Goal: Information Seeking & Learning: Learn about a topic

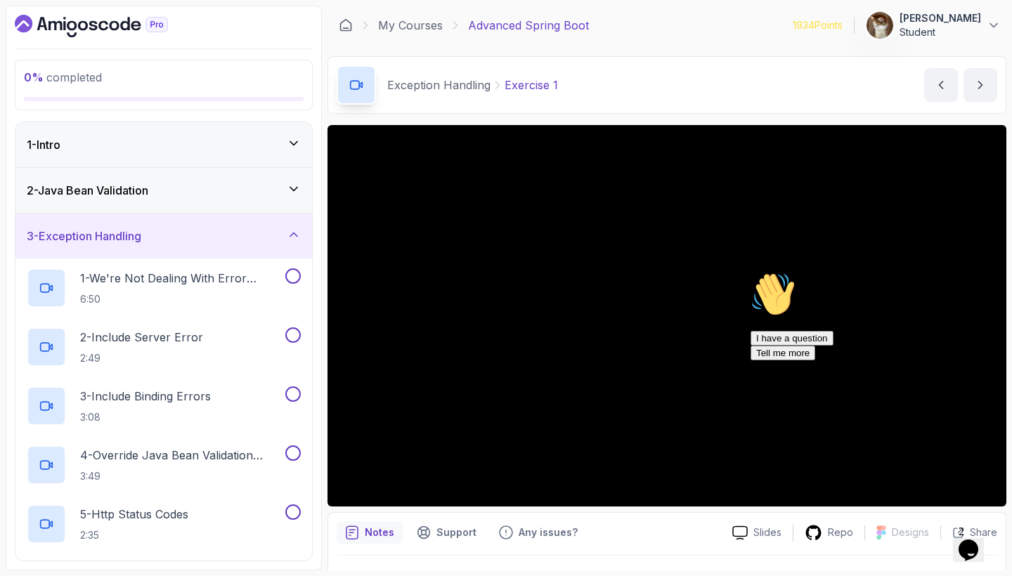
scroll to position [476, 0]
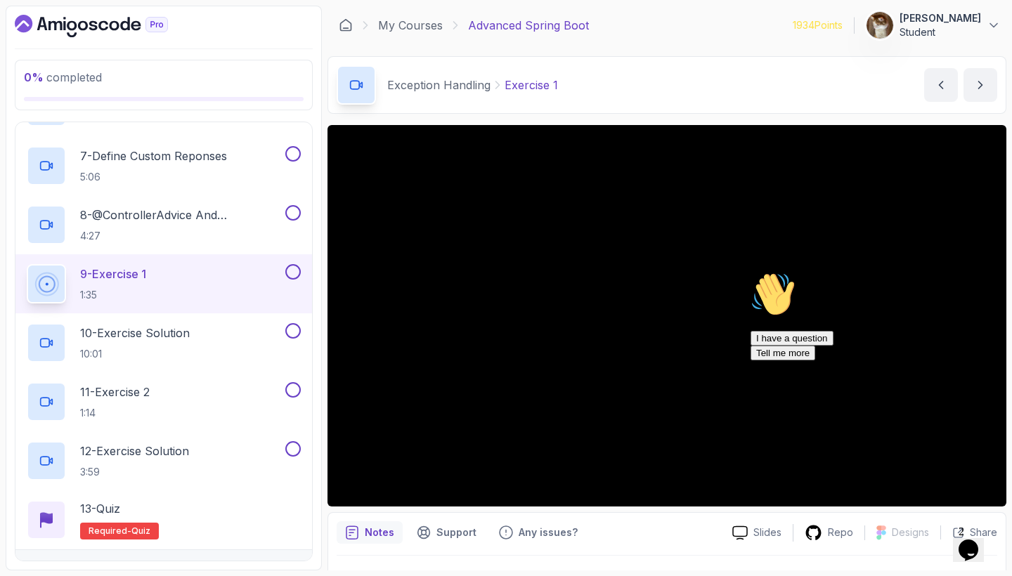
click at [77, 79] on span "0 % completed" at bounding box center [63, 77] width 78 height 14
click at [750, 272] on icon "Chat attention grabber" at bounding box center [750, 272] width 0 height 0
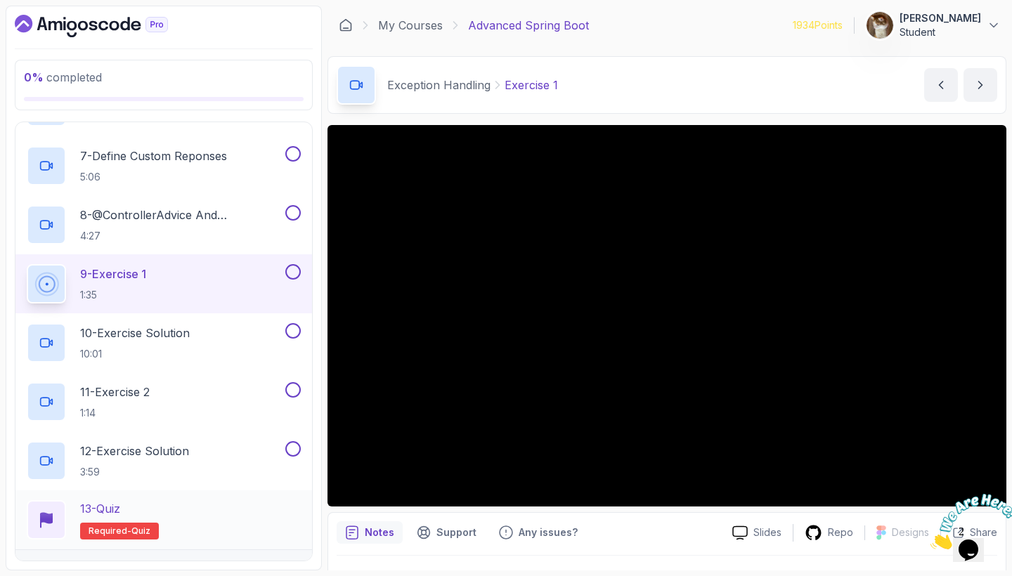
click at [142, 521] on h2 "13 - Quiz Required- quiz" at bounding box center [119, 519] width 79 height 39
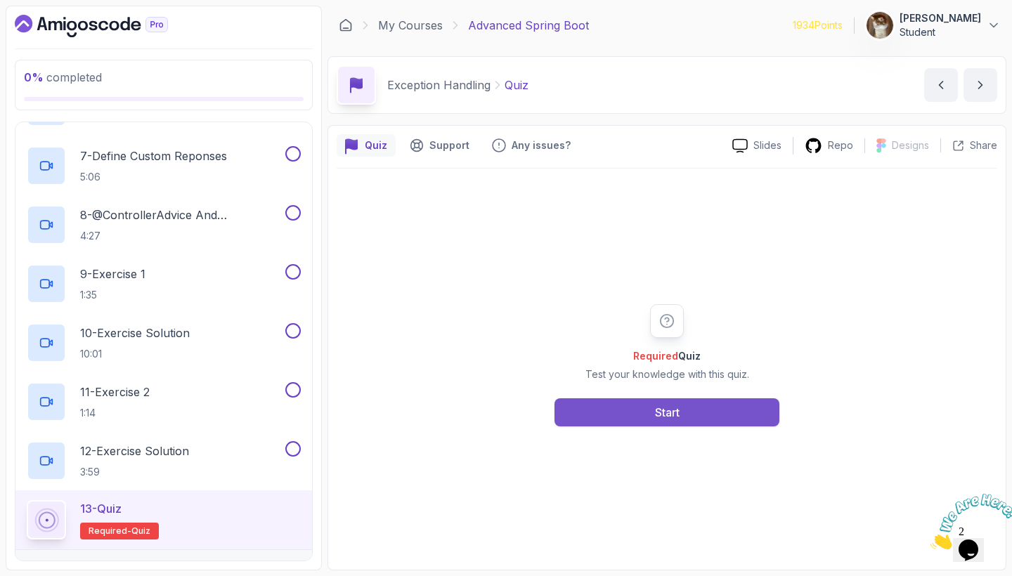
click at [561, 417] on button "Start" at bounding box center [666, 412] width 225 height 28
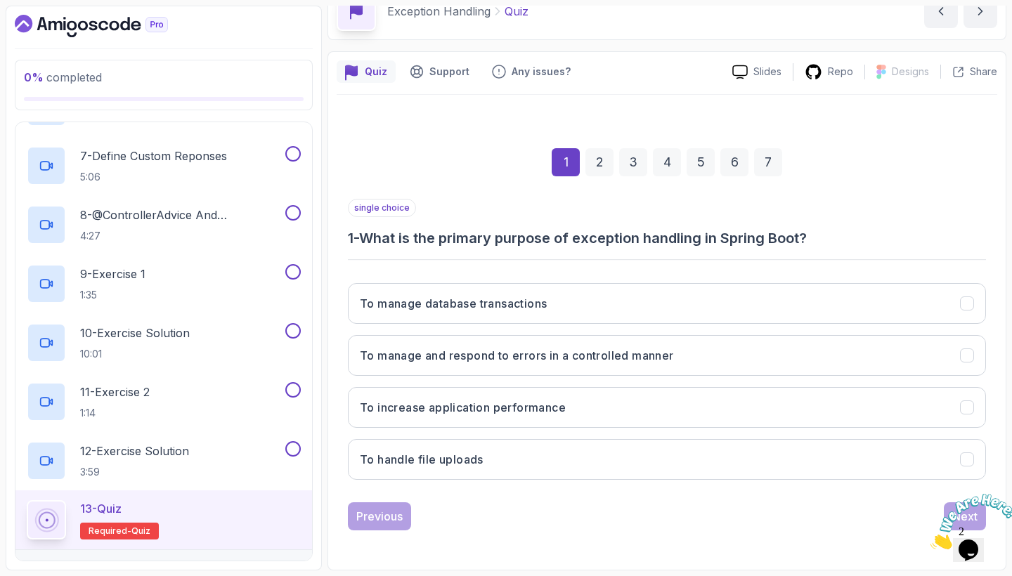
scroll to position [74, 0]
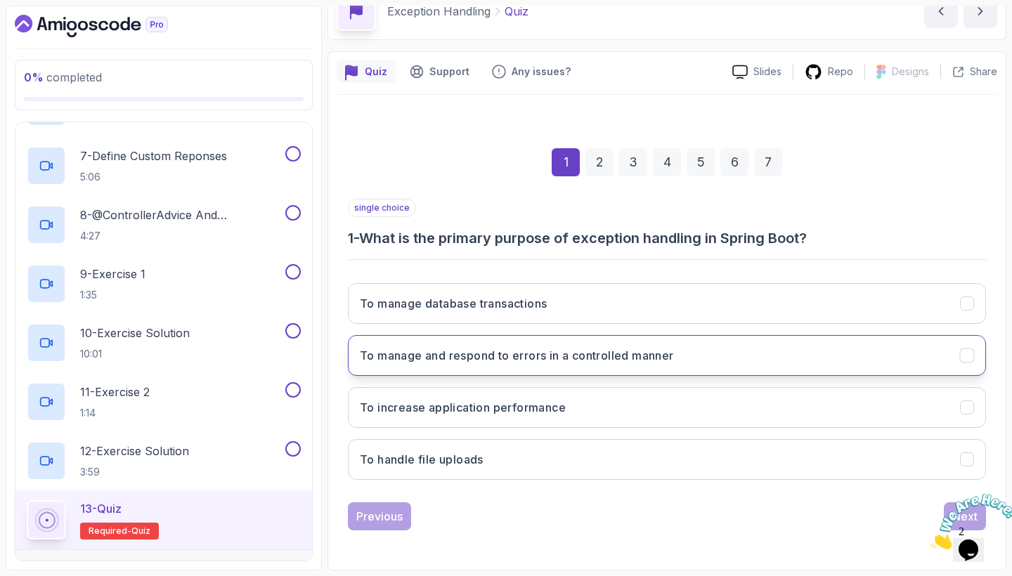
click at [627, 358] on h3 "To manage and respond to errors in a controlled manner" at bounding box center [517, 355] width 314 height 17
click at [930, 539] on icon "Close" at bounding box center [930, 545] width 0 height 12
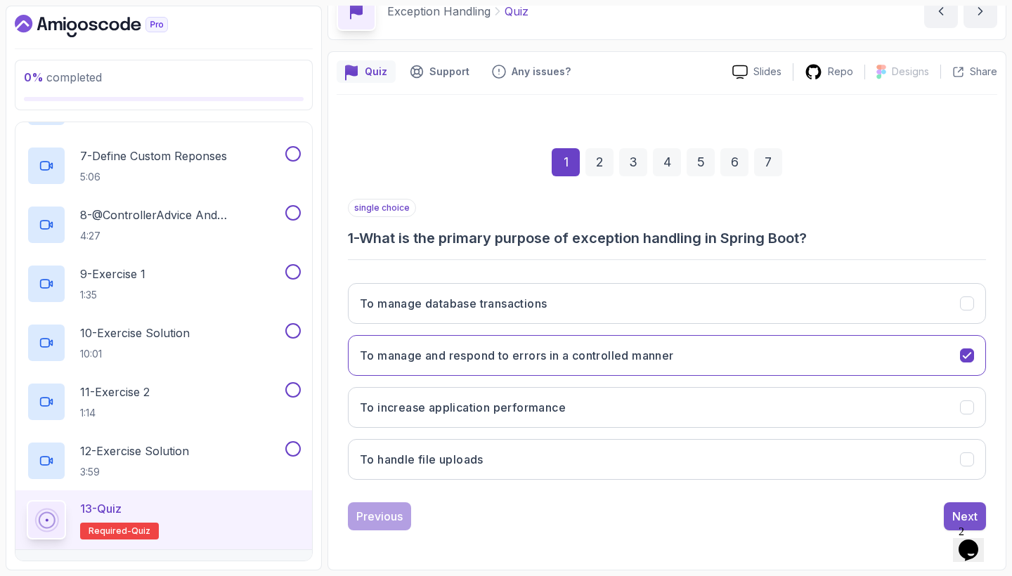
click at [953, 512] on div "Next" at bounding box center [964, 516] width 25 height 17
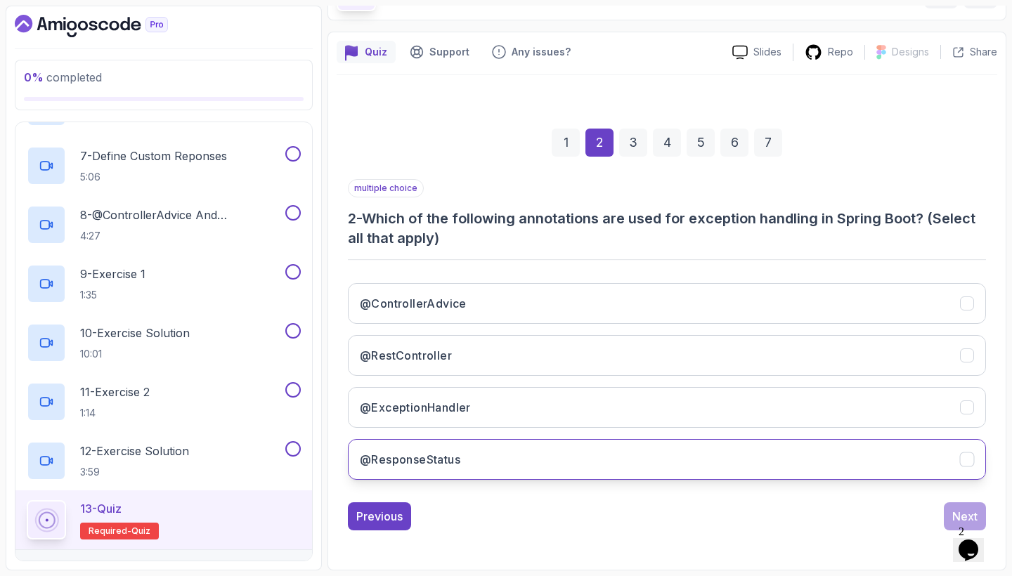
scroll to position [93, 0]
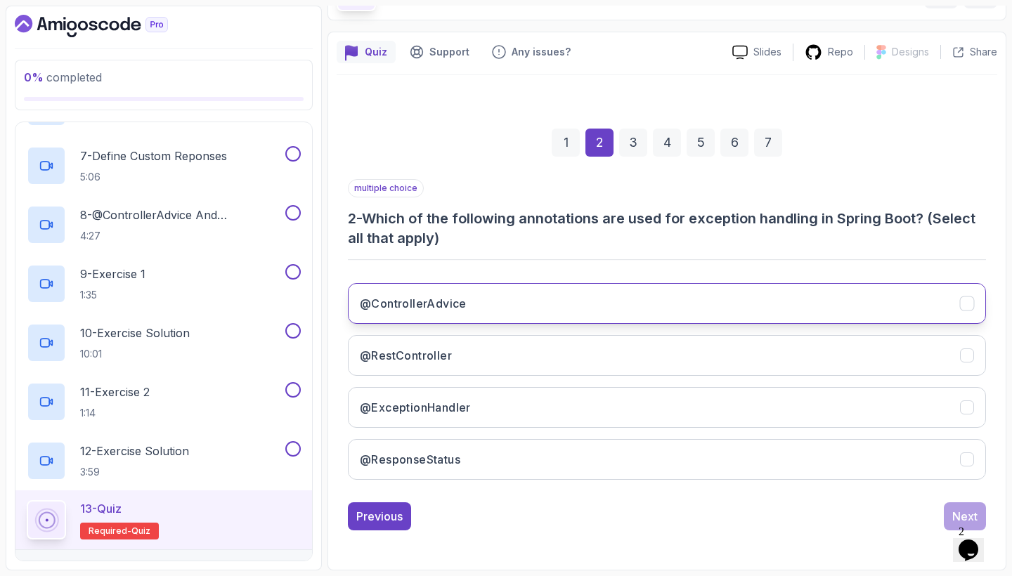
click at [497, 306] on button "@ControllerAdvice" at bounding box center [667, 303] width 638 height 41
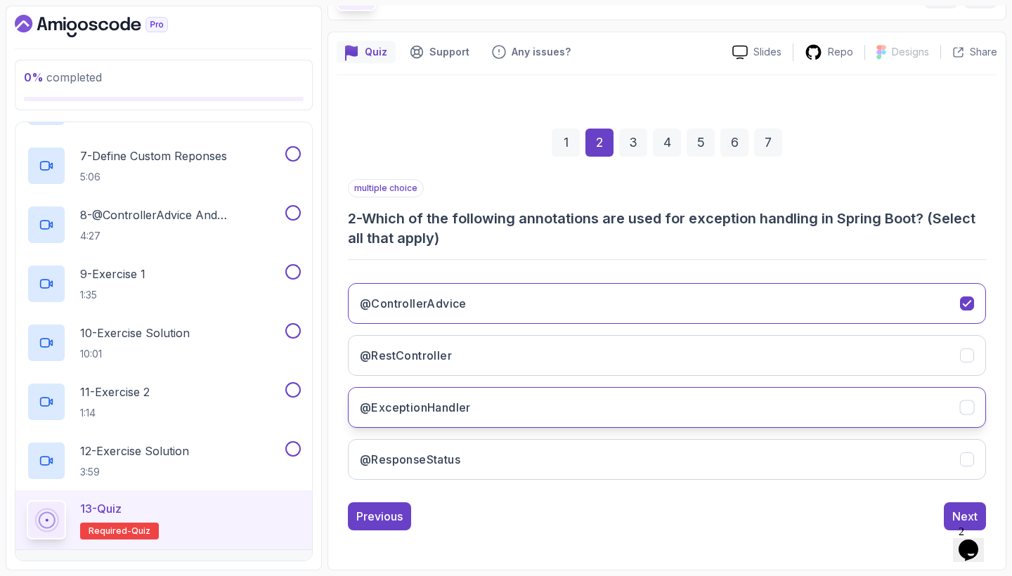
click at [485, 403] on button "@ExceptionHandler" at bounding box center [667, 407] width 638 height 41
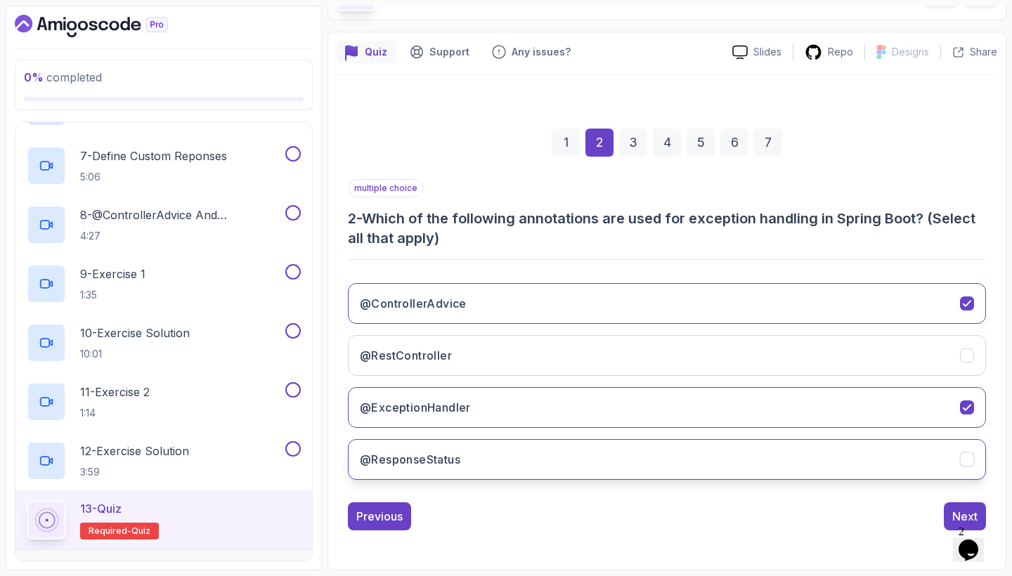
click at [491, 447] on button "@ResponseStatus" at bounding box center [667, 459] width 638 height 41
click at [952, 511] on div "Next" at bounding box center [964, 516] width 25 height 17
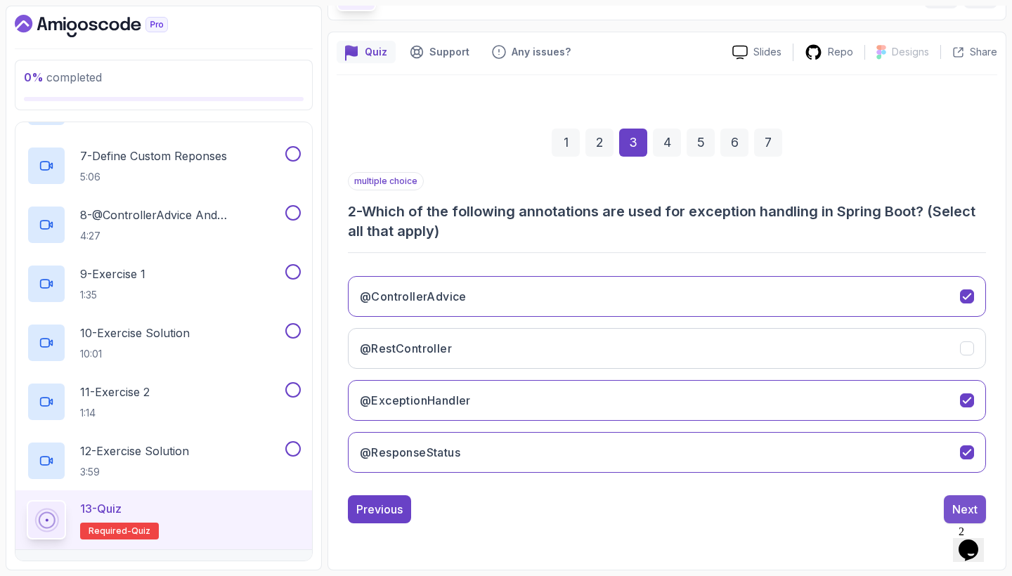
scroll to position [74, 0]
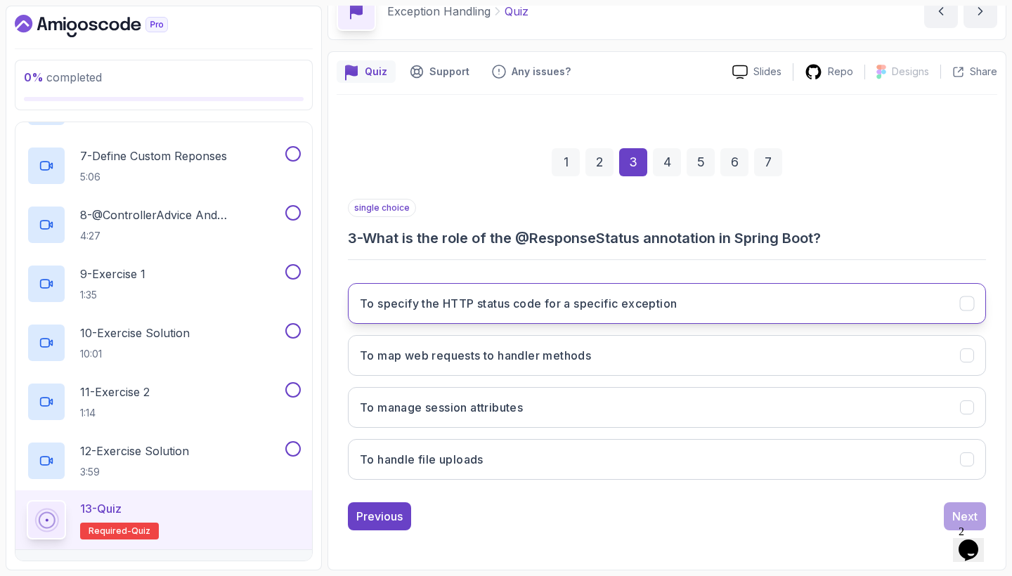
click at [608, 313] on button "To specify the HTTP status code for a specific exception" at bounding box center [667, 303] width 638 height 41
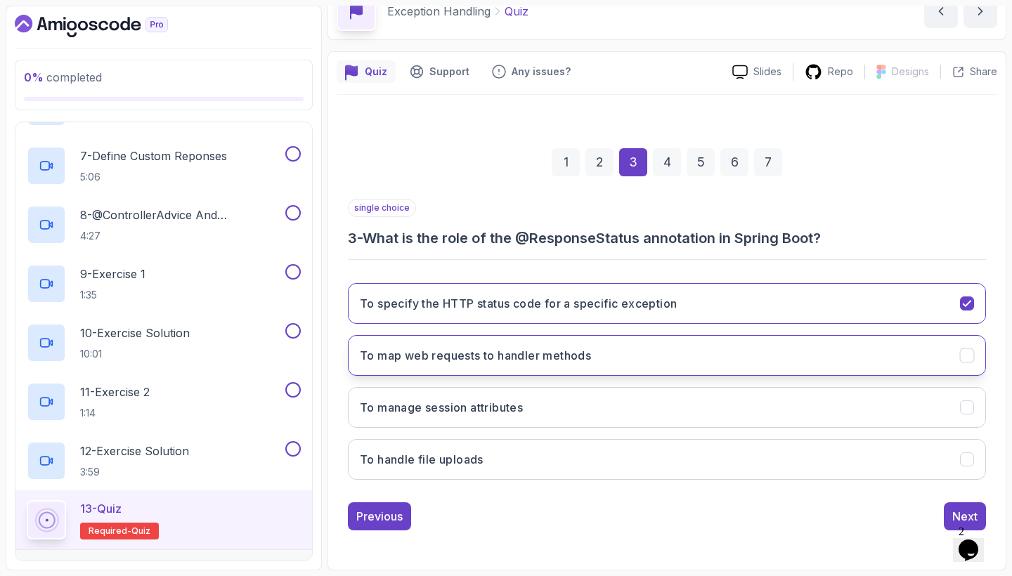
click at [612, 351] on button "To map web requests to handler methods" at bounding box center [667, 355] width 638 height 41
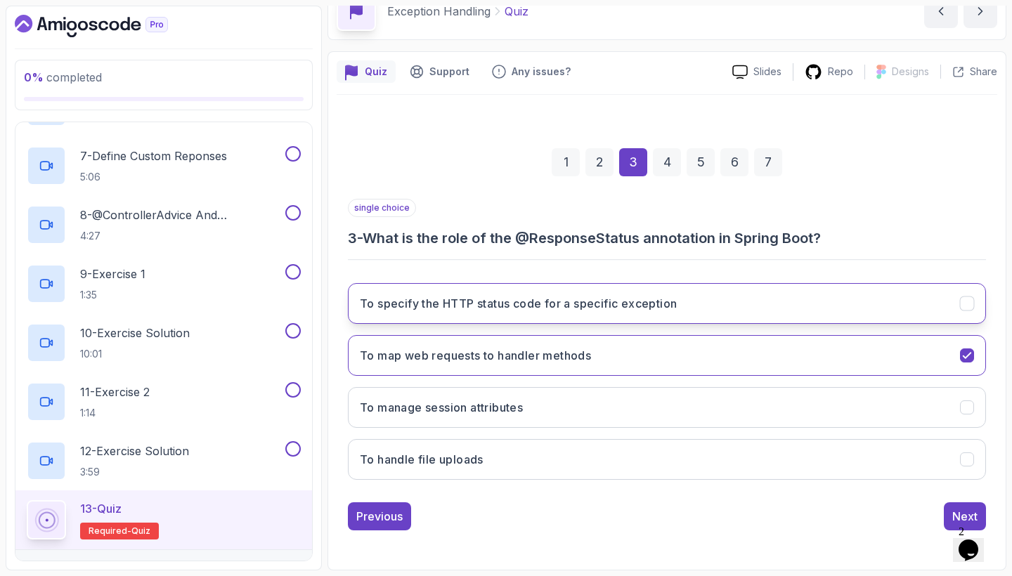
click at [627, 311] on h3 "To specify the HTTP status code for a specific exception" at bounding box center [518, 303] width 317 height 17
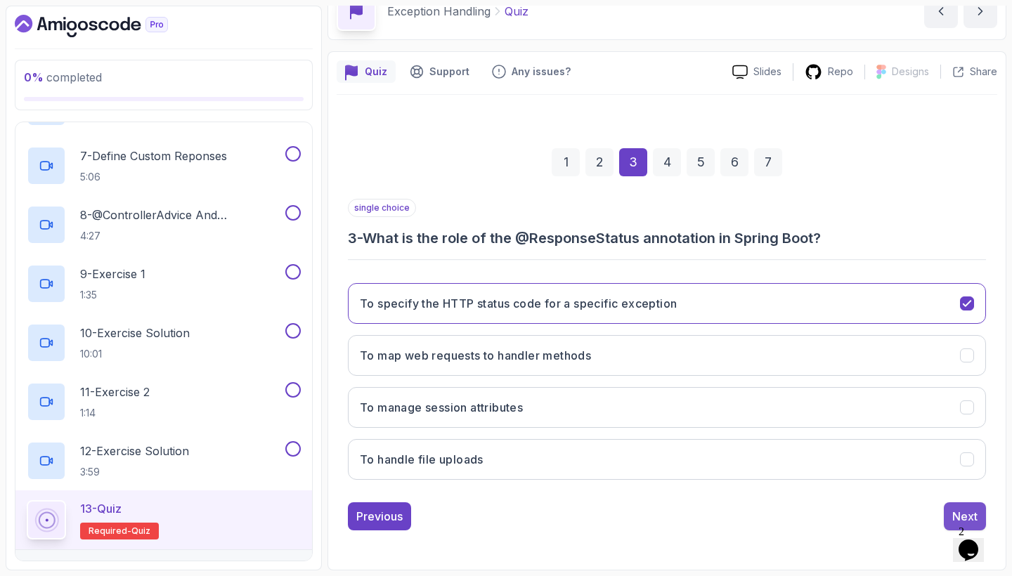
click at [950, 506] on button "Next" at bounding box center [964, 516] width 42 height 28
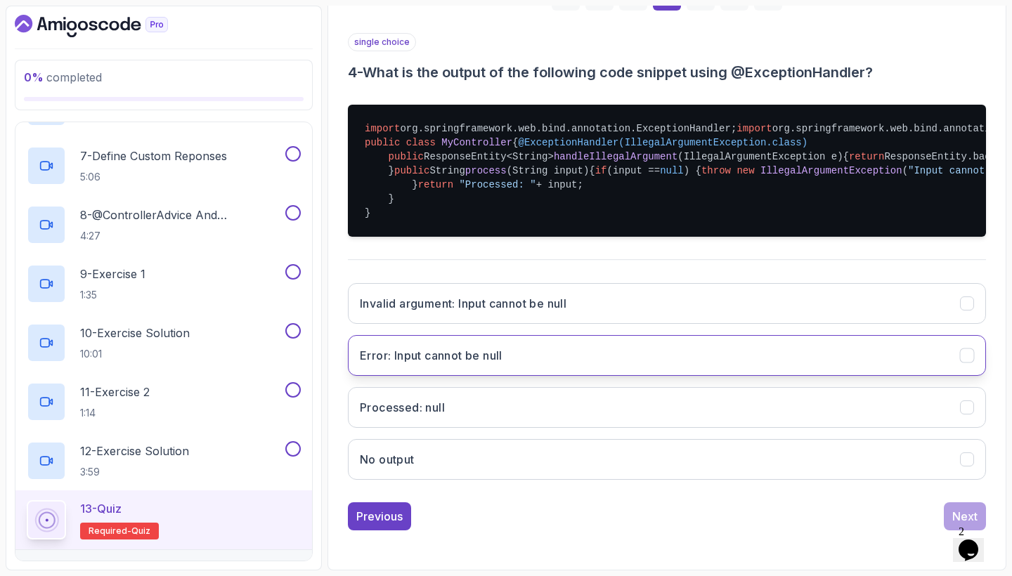
scroll to position [391, 0]
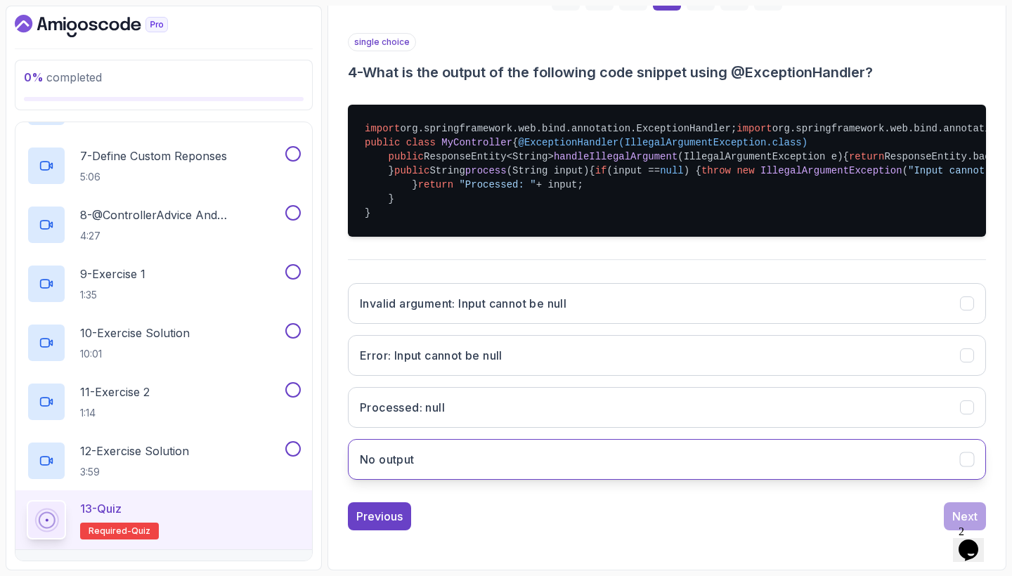
click at [596, 469] on button "No output" at bounding box center [667, 459] width 638 height 41
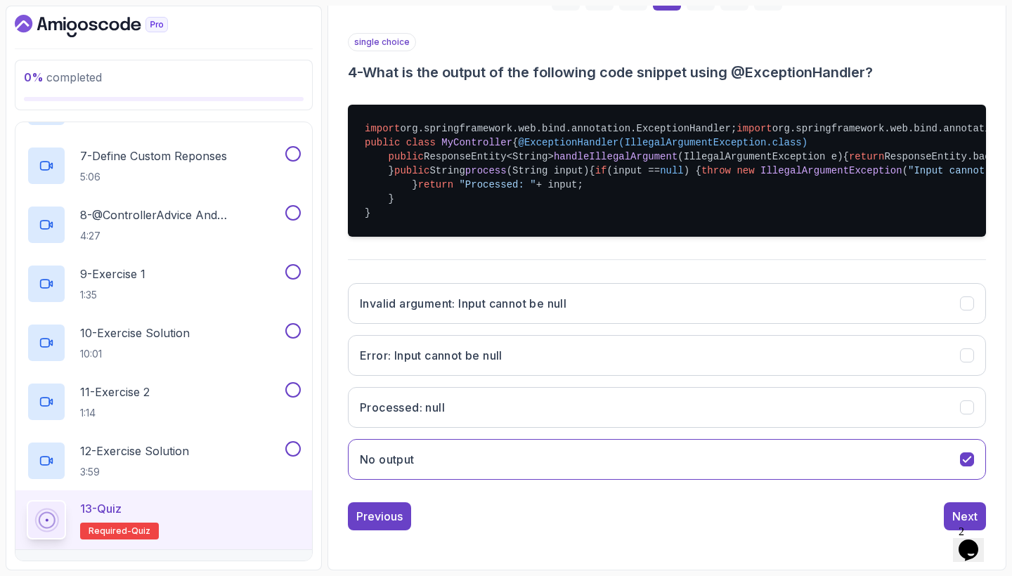
scroll to position [408, 0]
click at [954, 504] on button "Next" at bounding box center [964, 516] width 42 height 28
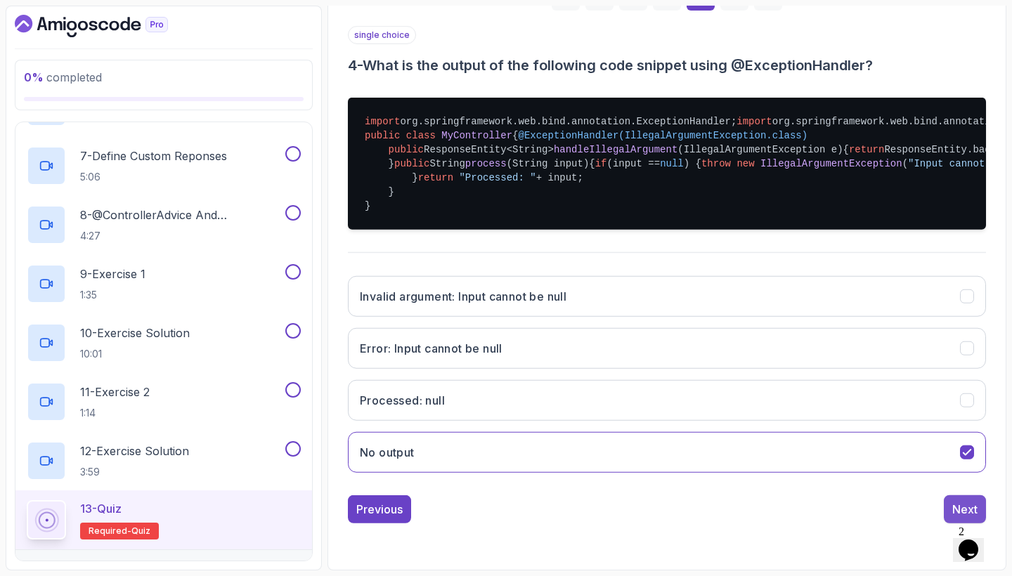
scroll to position [74, 0]
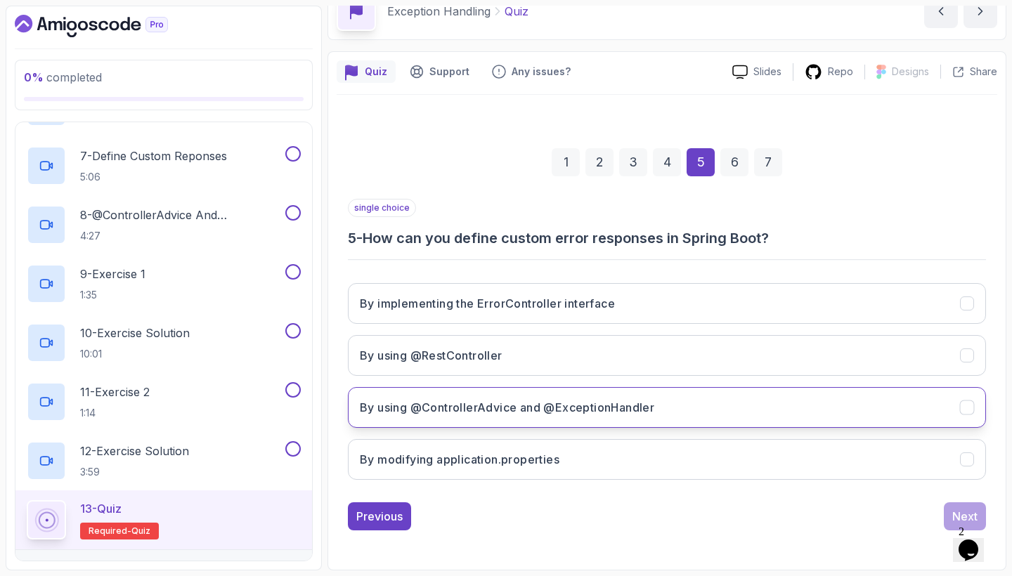
click at [655, 397] on button "By using @ControllerAdvice and @ExceptionHandler" at bounding box center [667, 407] width 638 height 41
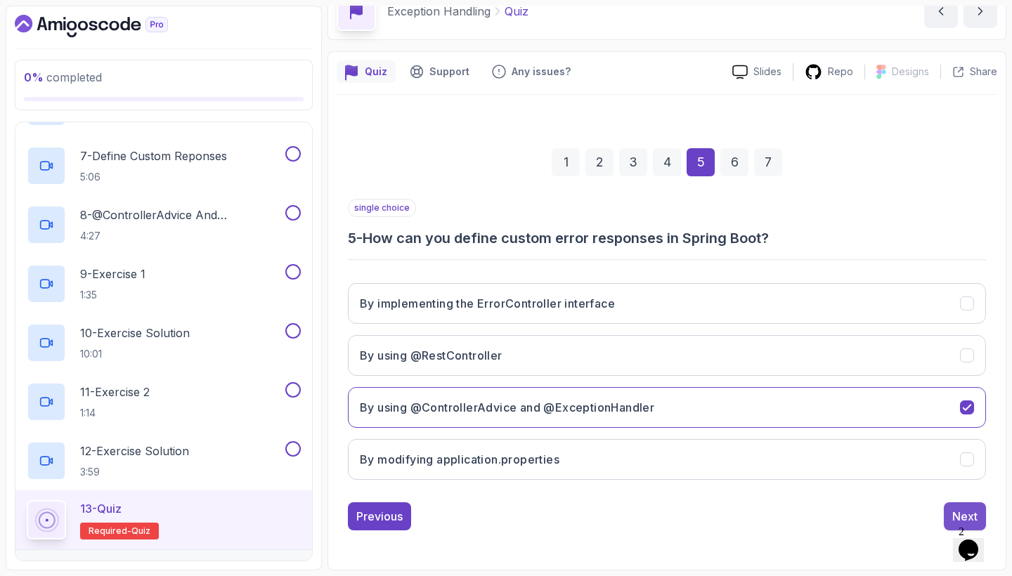
click at [955, 506] on button "Next" at bounding box center [964, 516] width 42 height 28
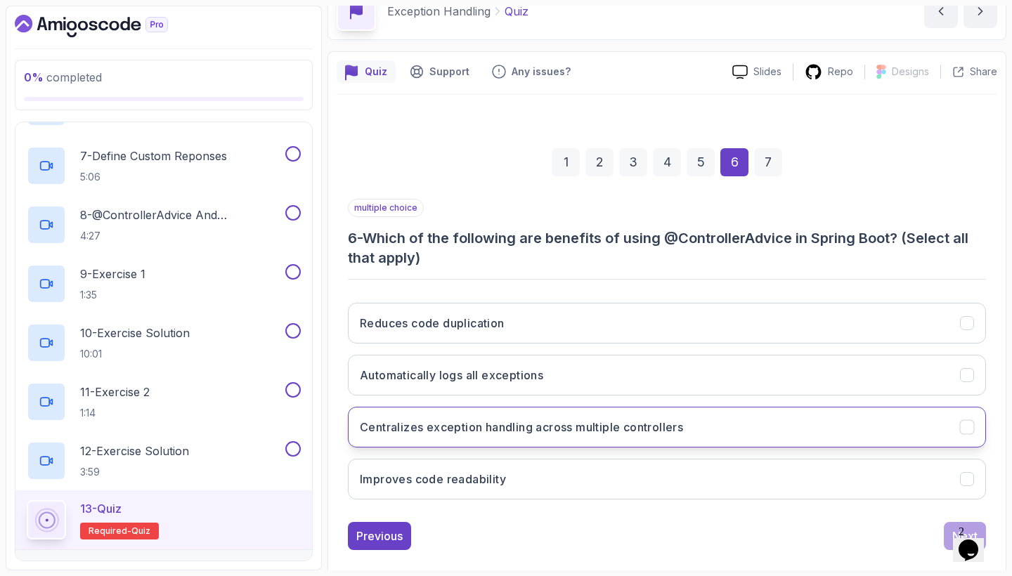
click at [664, 419] on h3 "Centralizes exception handling across multiple controllers" at bounding box center [521, 427] width 323 height 17
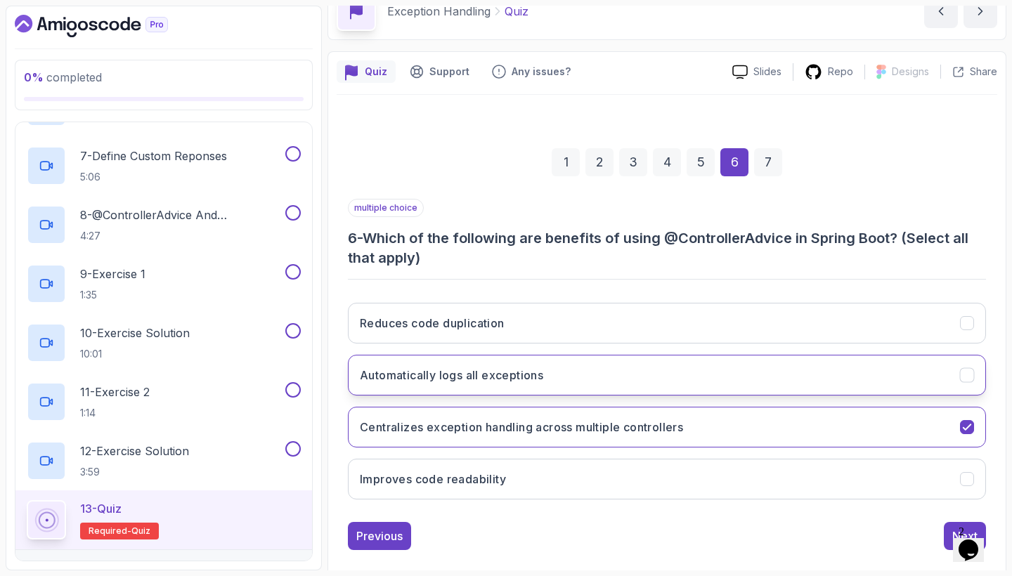
click at [763, 368] on button "Automatically logs all exceptions" at bounding box center [667, 375] width 638 height 41
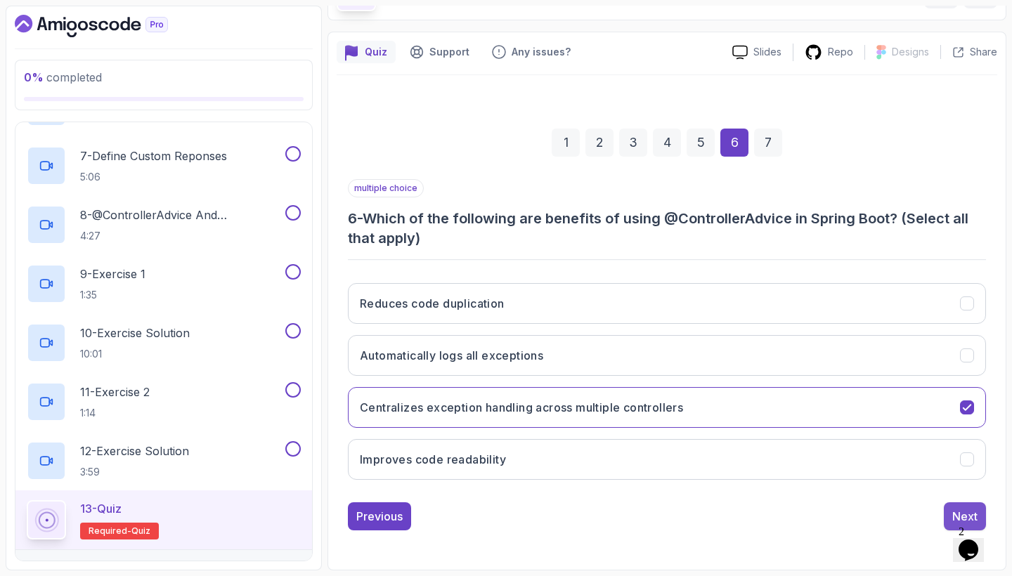
click at [949, 510] on button "Next" at bounding box center [964, 516] width 42 height 28
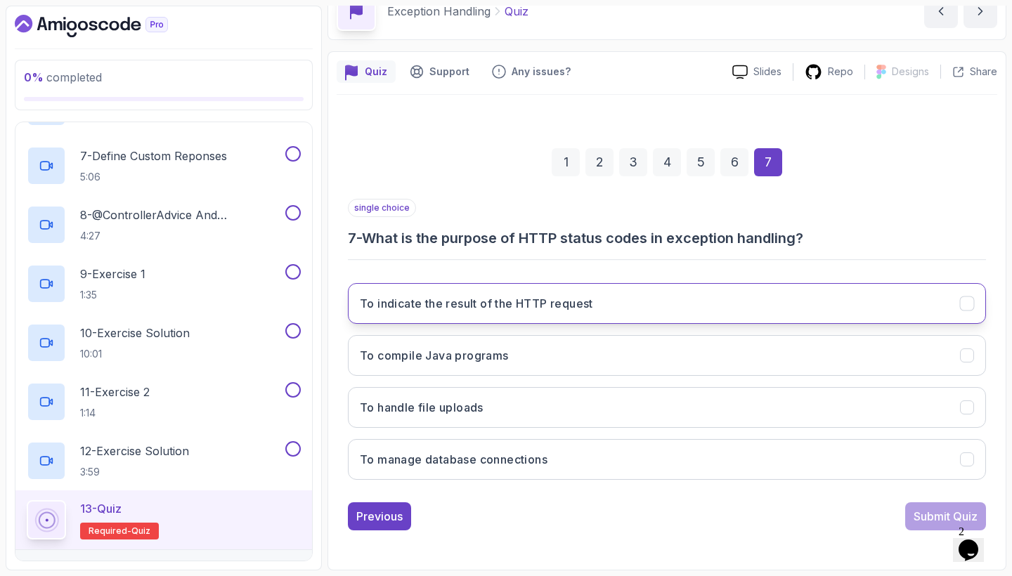
click at [698, 311] on button "To indicate the result of the HTTP request" at bounding box center [667, 303] width 638 height 41
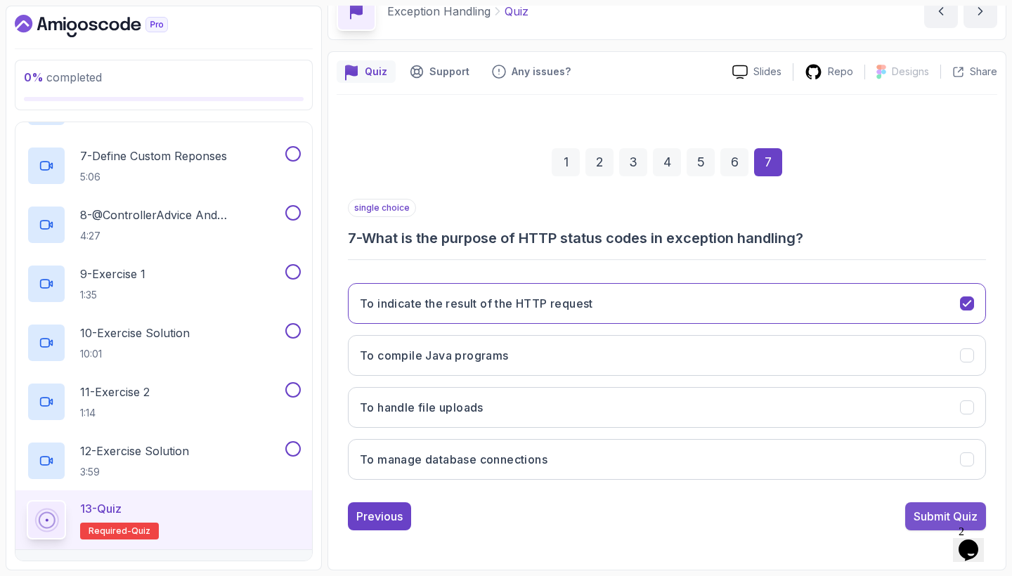
click at [917, 518] on div "Submit Quiz" at bounding box center [945, 516] width 64 height 17
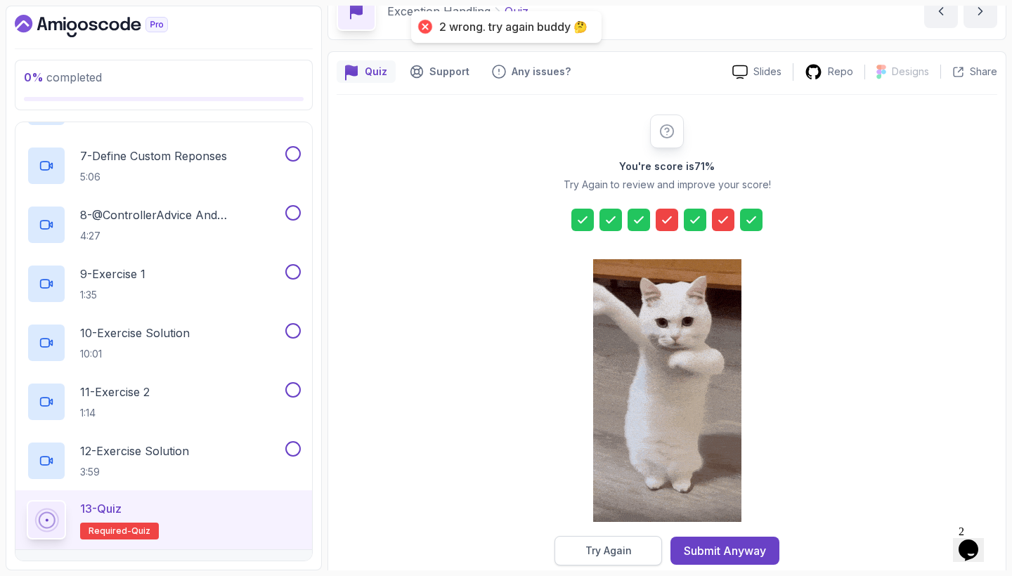
click at [632, 551] on button "Try Again" at bounding box center [607, 551] width 107 height 30
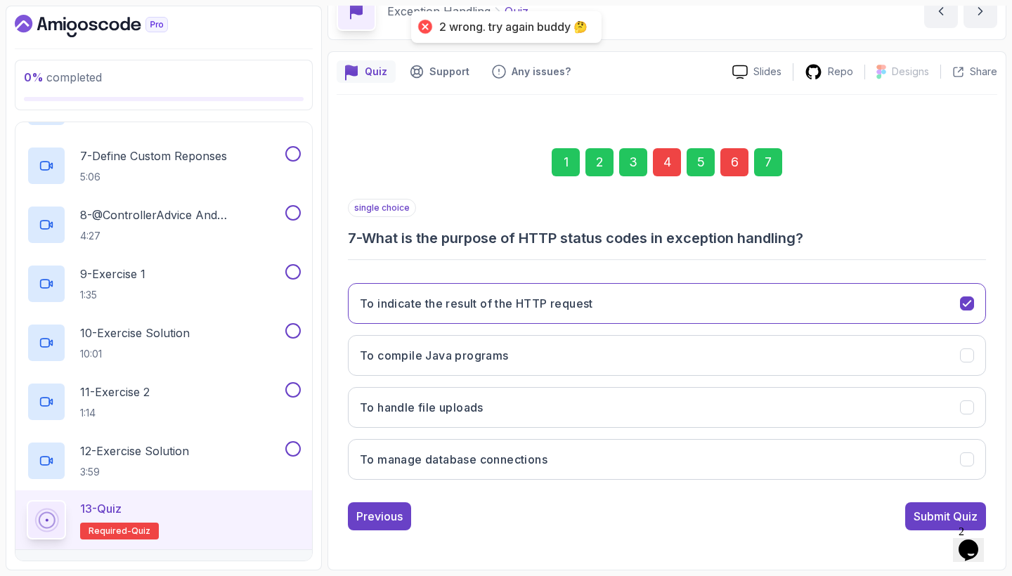
click at [728, 173] on div "6" at bounding box center [734, 162] width 28 height 28
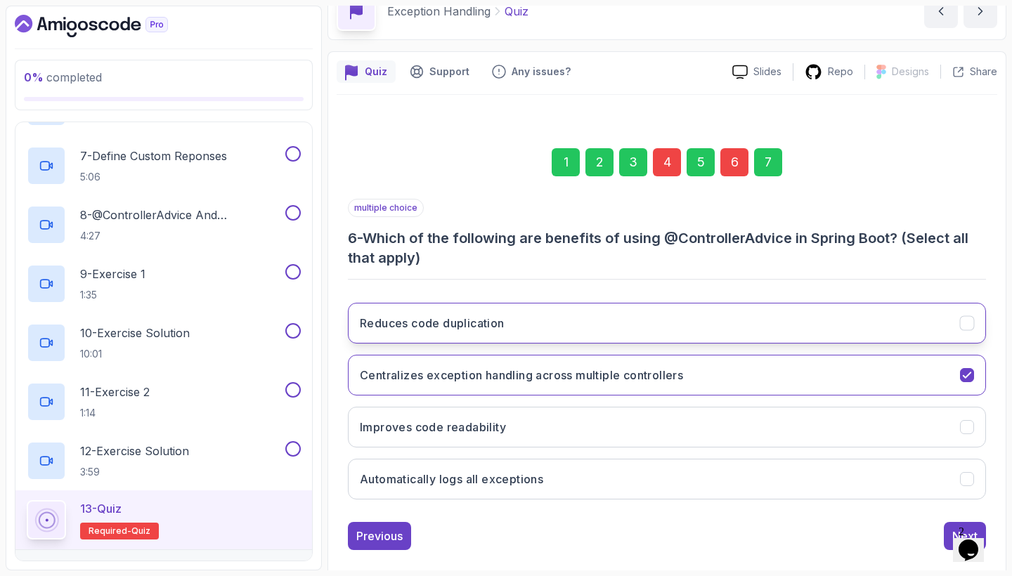
click at [759, 334] on button "Reduces code duplication" at bounding box center [667, 323] width 638 height 41
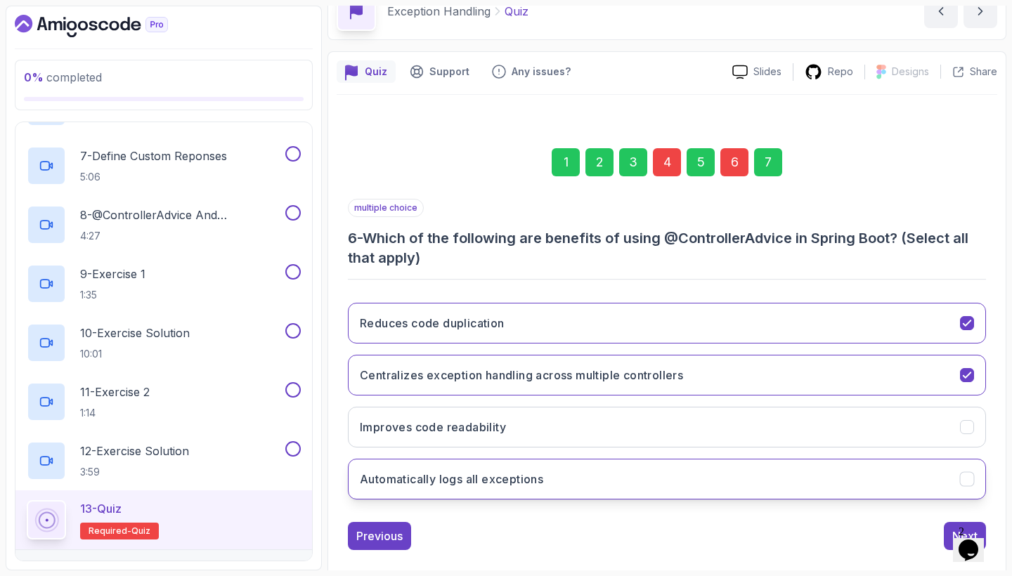
click at [723, 471] on button "Automatically logs all exceptions" at bounding box center [667, 479] width 638 height 41
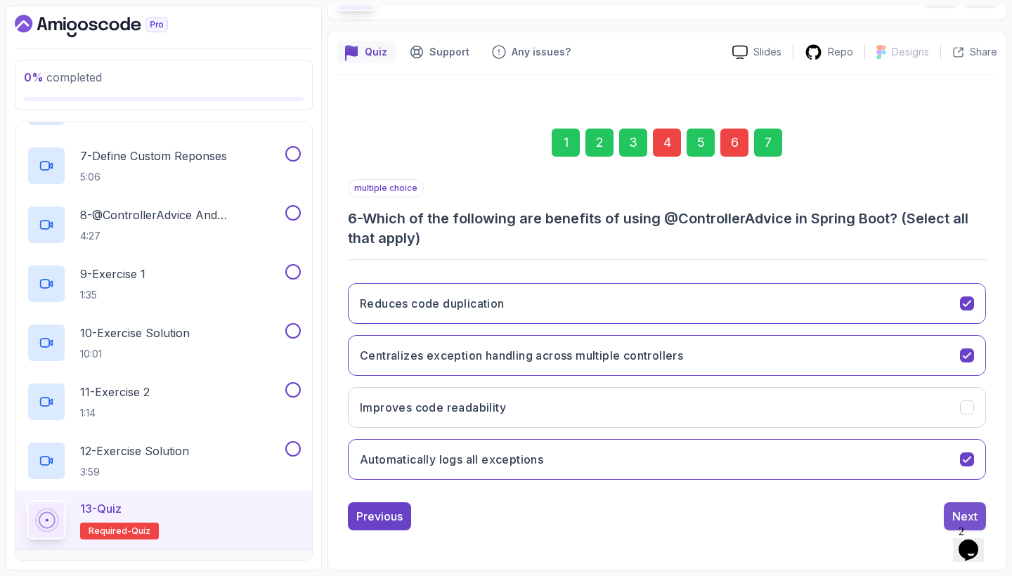
click at [951, 513] on button "Next" at bounding box center [964, 516] width 42 height 28
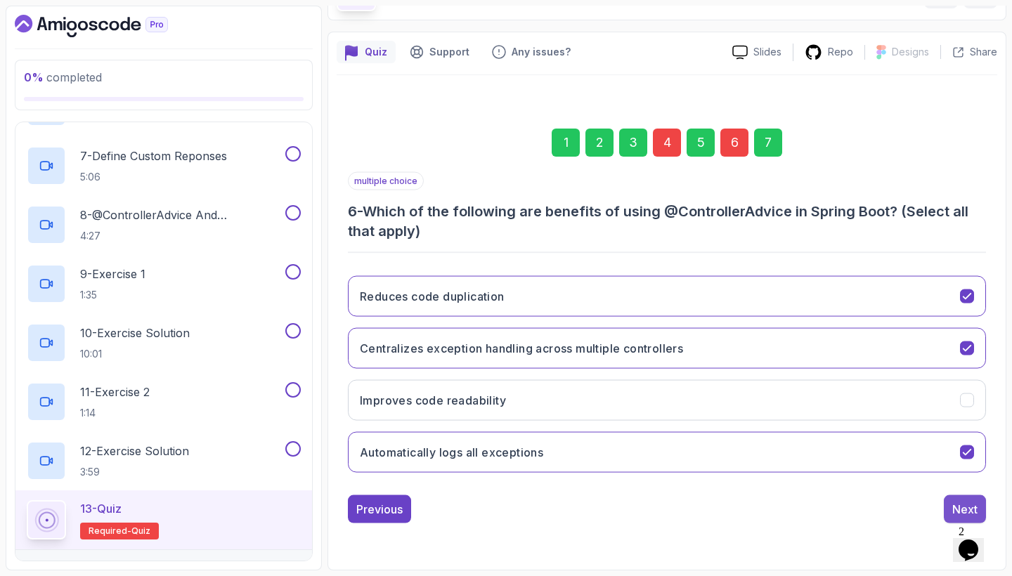
scroll to position [74, 0]
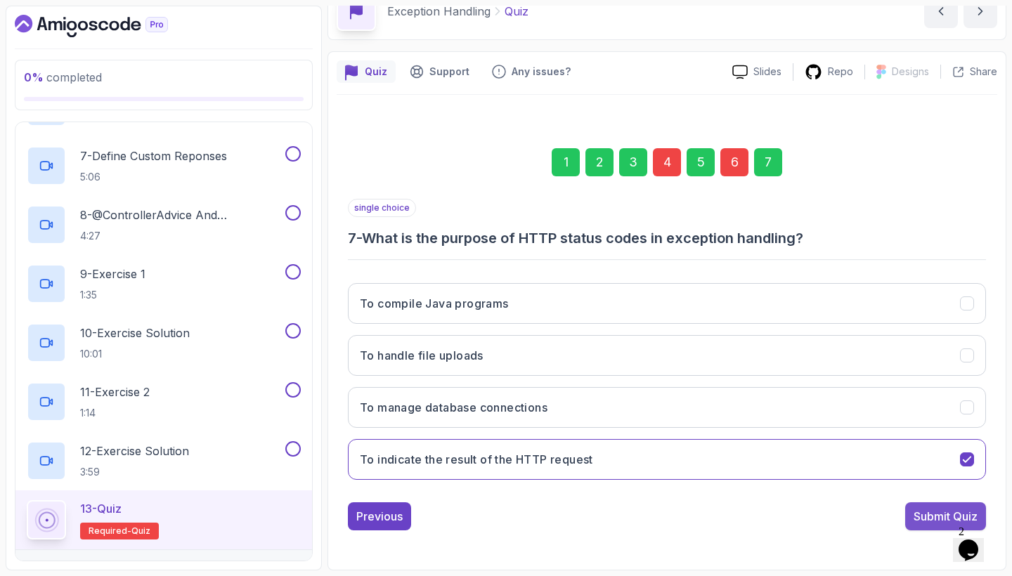
click at [951, 513] on div "Submit Quiz" at bounding box center [945, 516] width 64 height 17
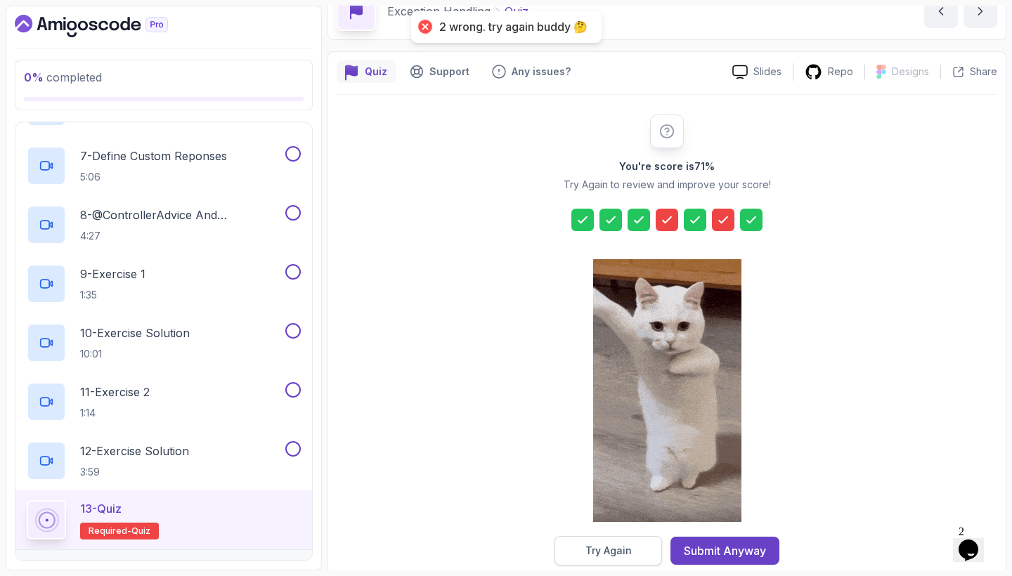
click at [637, 536] on button "Try Again" at bounding box center [607, 551] width 107 height 30
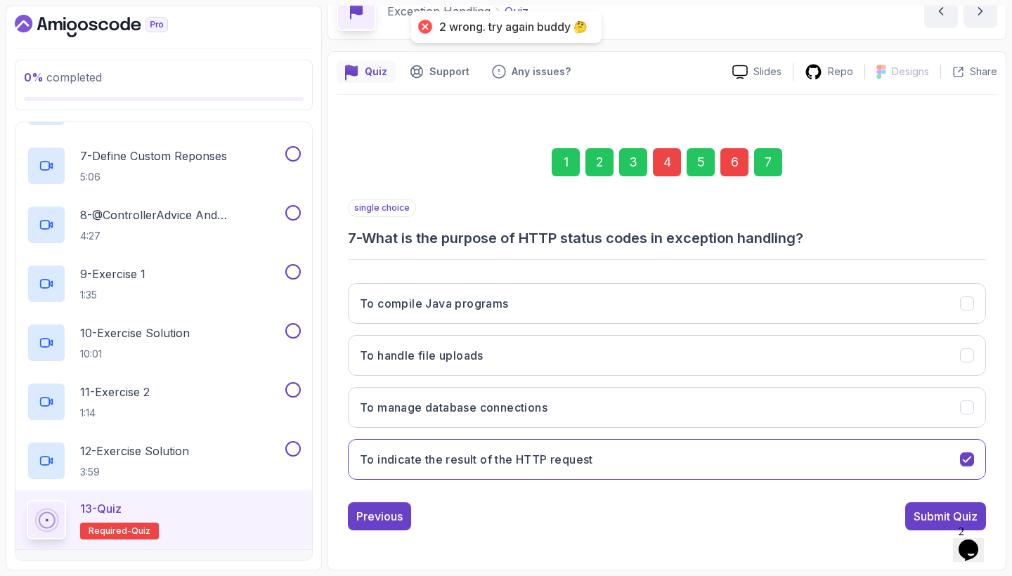
click at [729, 169] on div "6" at bounding box center [734, 162] width 28 height 28
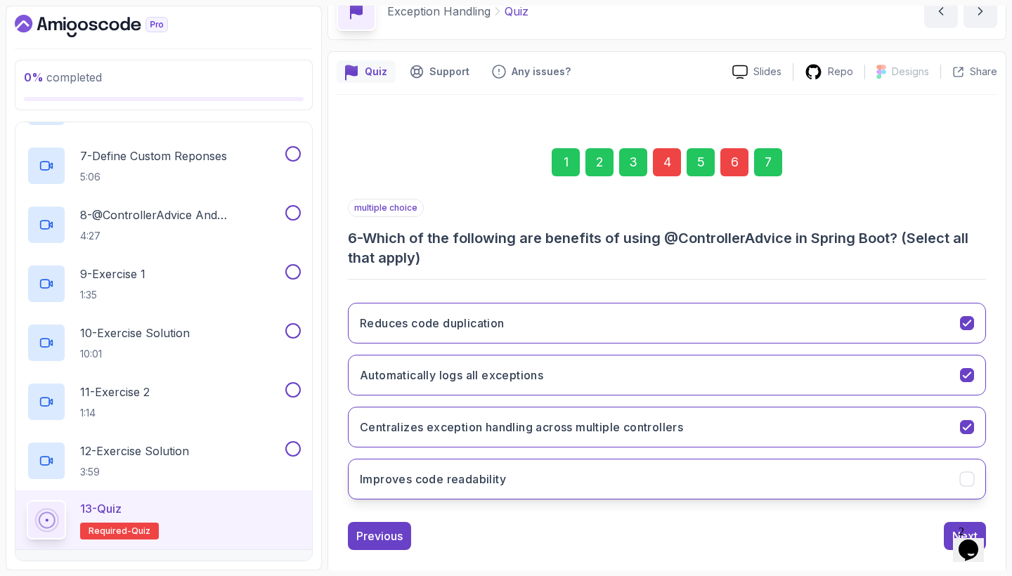
click at [766, 462] on button "Improves code readability" at bounding box center [667, 479] width 638 height 41
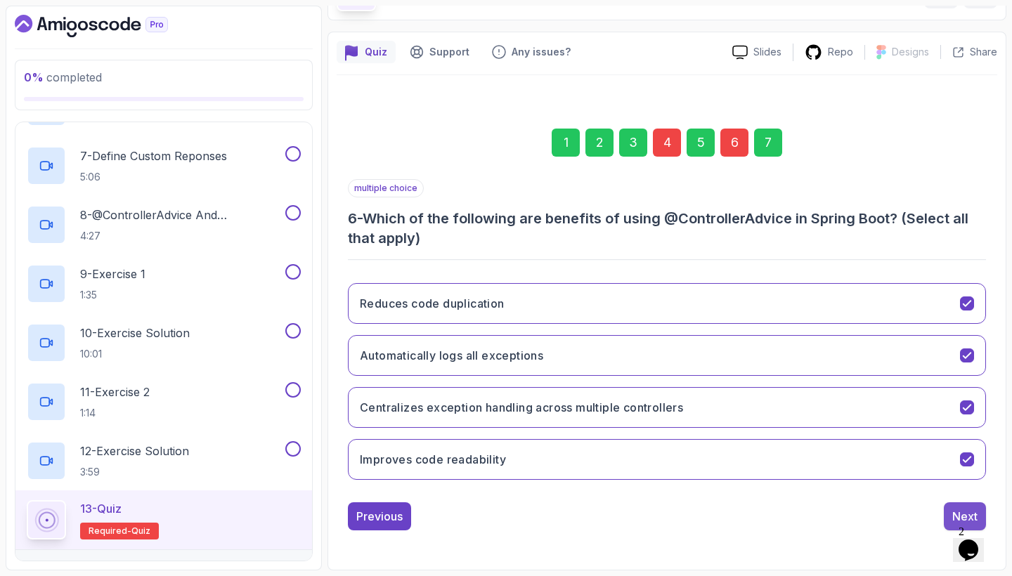
click at [949, 512] on button "Next" at bounding box center [964, 516] width 42 height 28
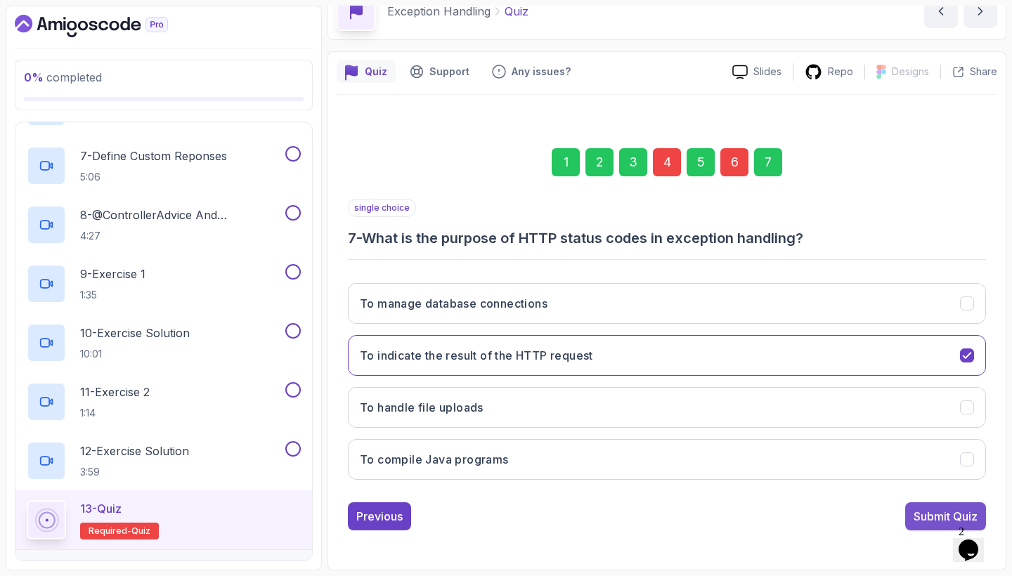
click at [908, 518] on button "Submit Quiz" at bounding box center [945, 516] width 81 height 28
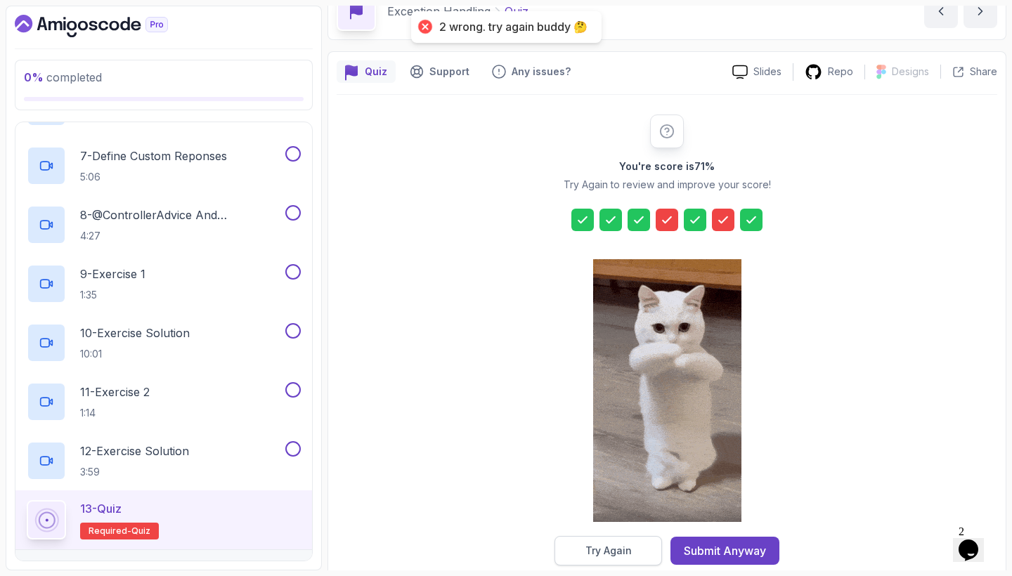
click at [643, 544] on button "Try Again" at bounding box center [607, 551] width 107 height 30
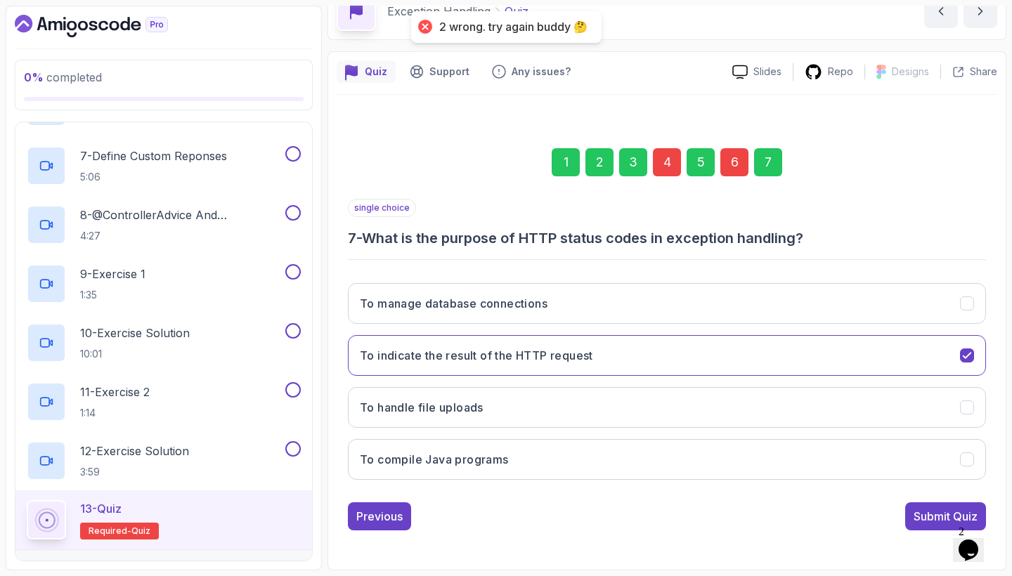
click at [743, 174] on div "6" at bounding box center [734, 162] width 28 height 28
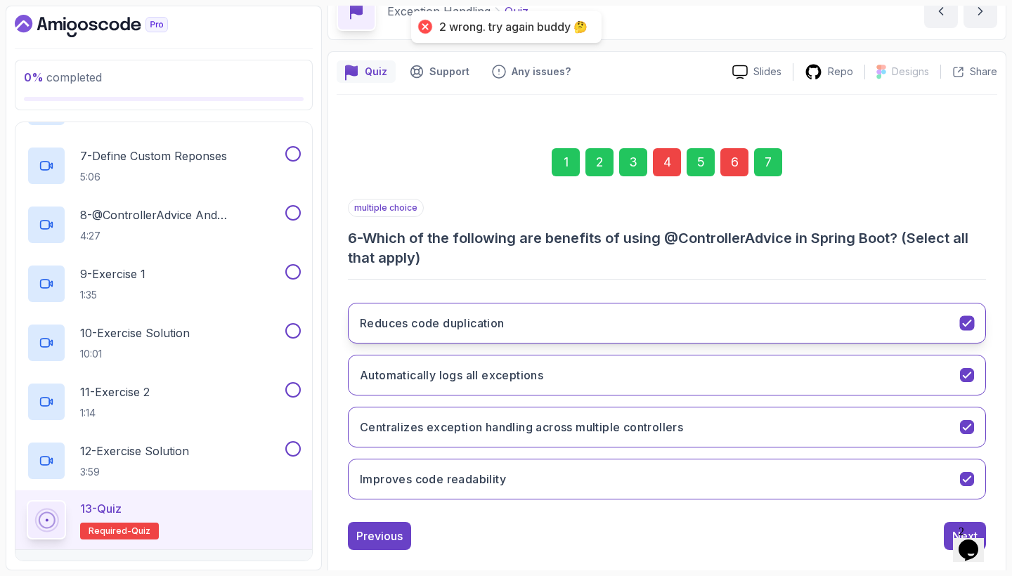
click at [605, 318] on button "Reduces code duplication" at bounding box center [667, 323] width 638 height 41
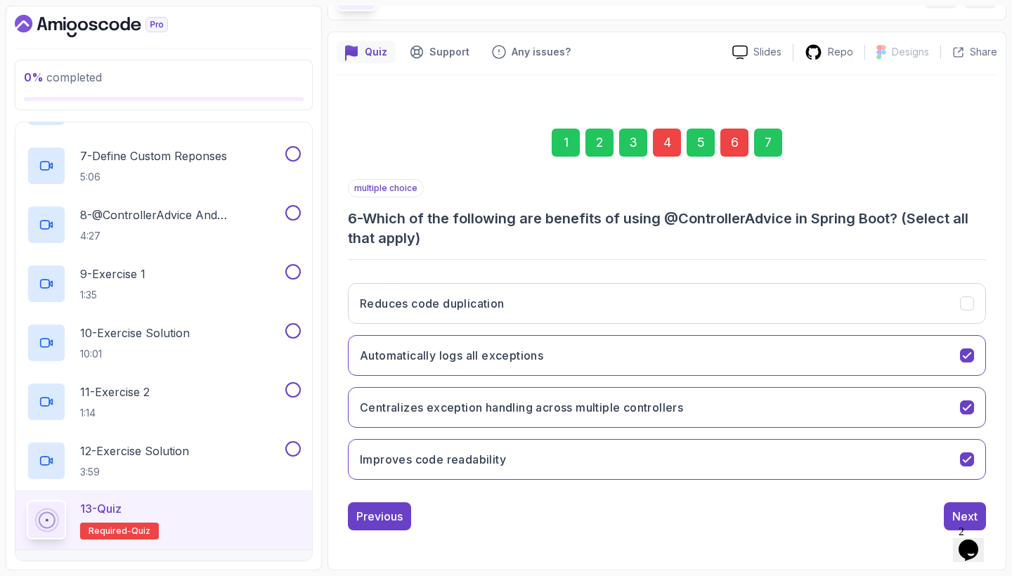
scroll to position [93, 0]
click at [948, 502] on div "multiple choice 6 - Which of the following are benefits of using @ControllerAdv…" at bounding box center [667, 354] width 638 height 351
click at [948, 506] on button "Next" at bounding box center [964, 516] width 42 height 28
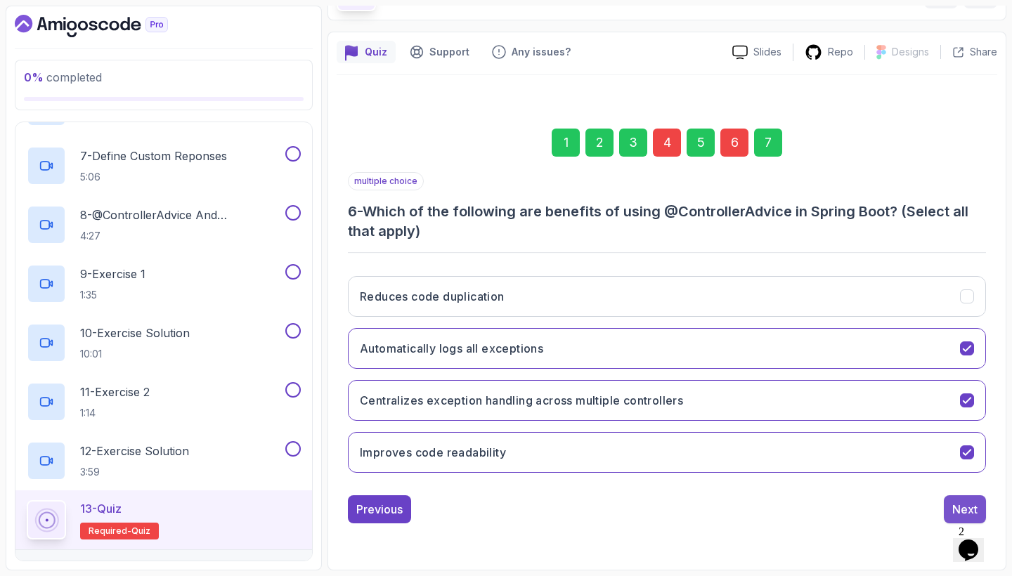
scroll to position [74, 0]
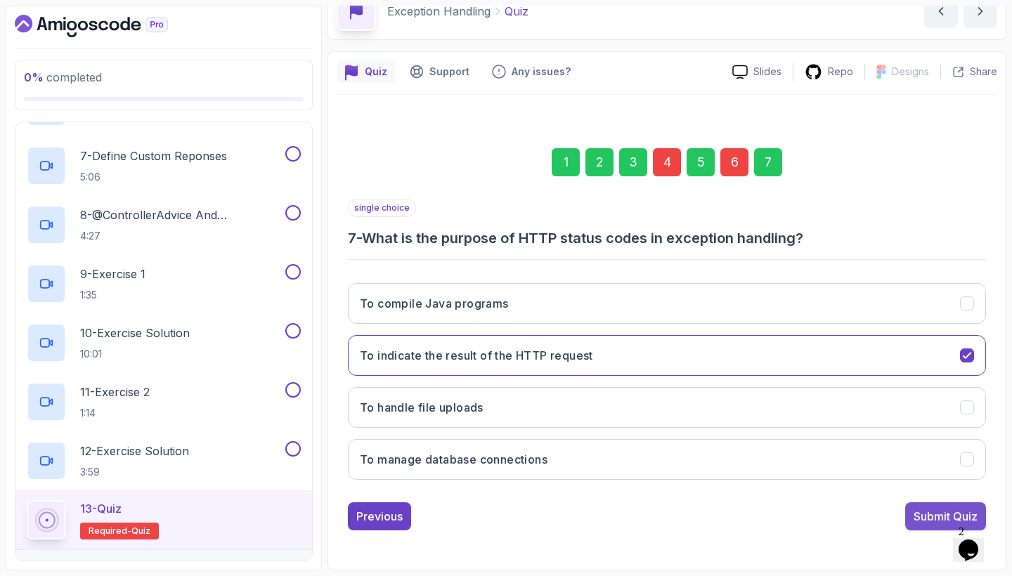
click at [929, 518] on div "Submit Quiz" at bounding box center [945, 516] width 64 height 17
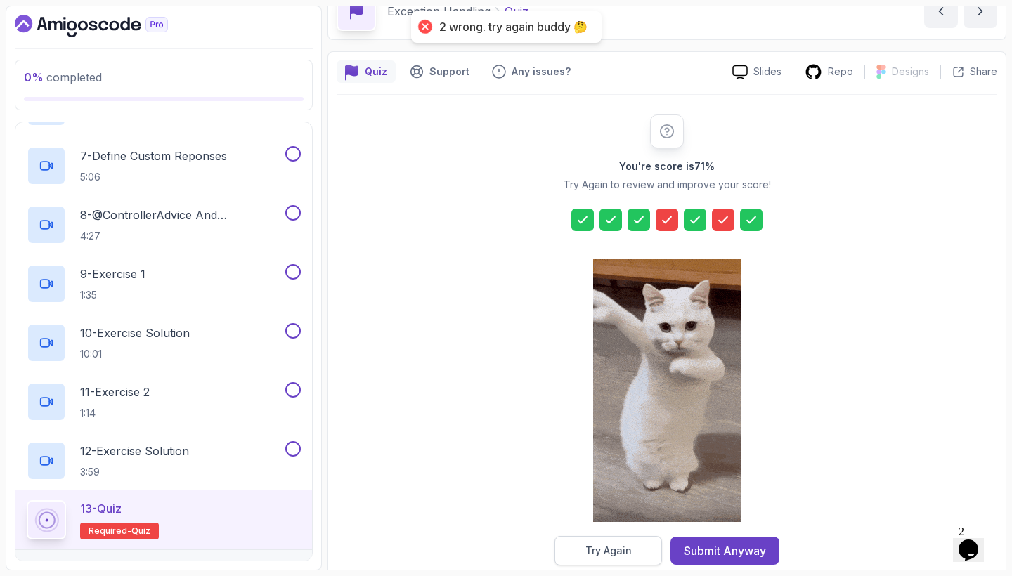
click at [599, 555] on div "Try Again" at bounding box center [608, 551] width 46 height 14
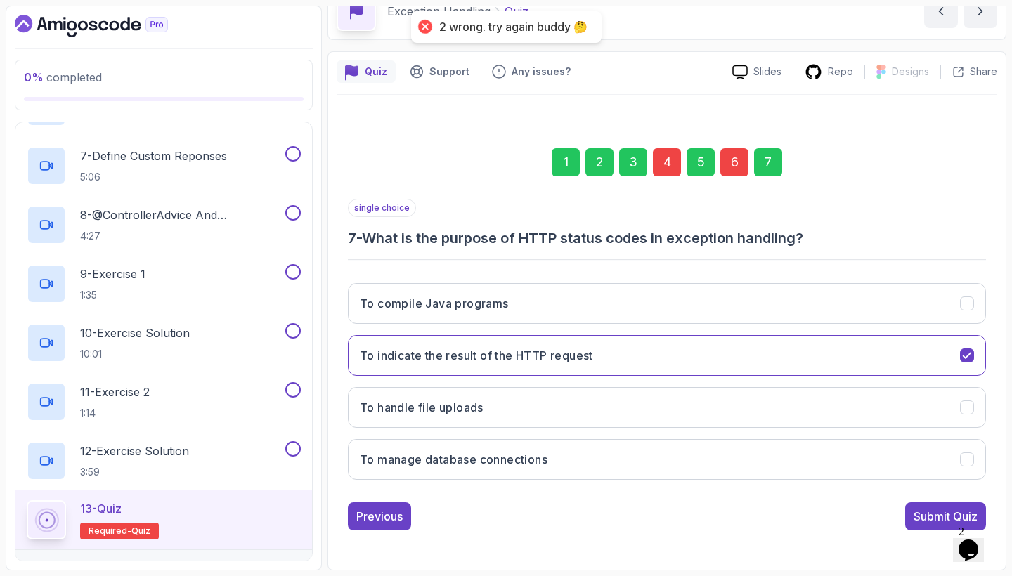
click at [745, 171] on div "6" at bounding box center [734, 162] width 28 height 28
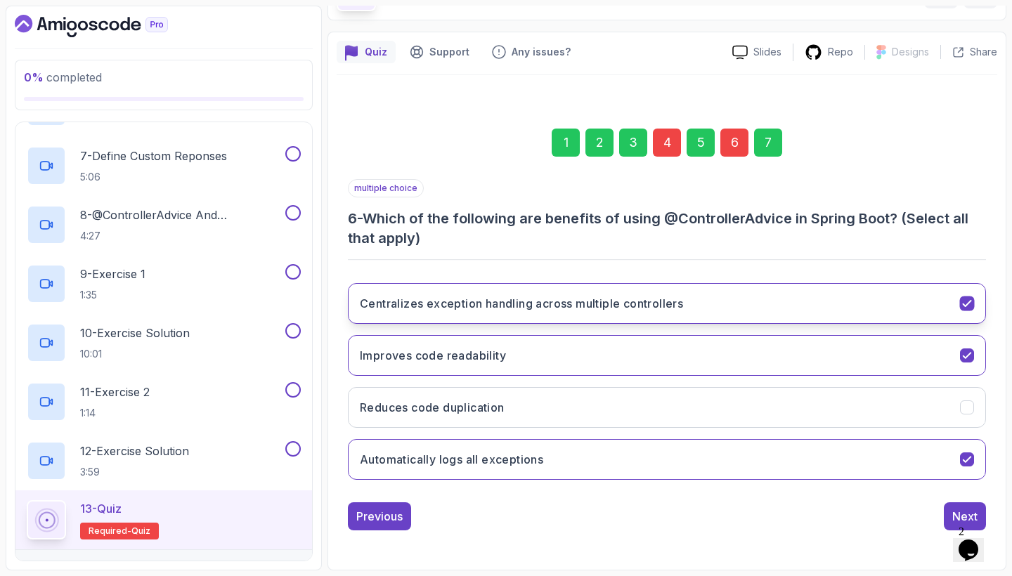
scroll to position [93, 0]
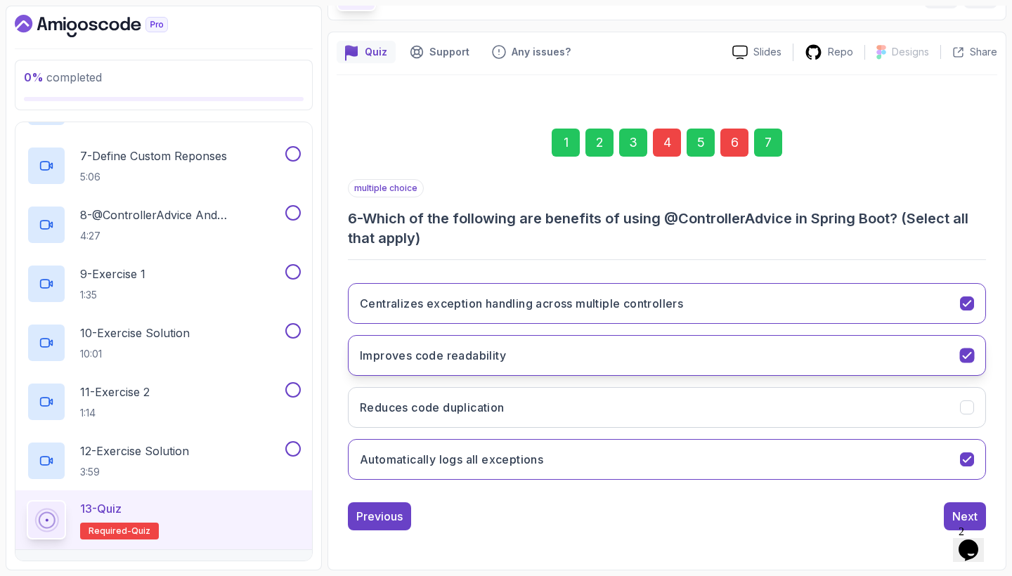
click at [806, 351] on button "Improves code readability" at bounding box center [667, 355] width 638 height 41
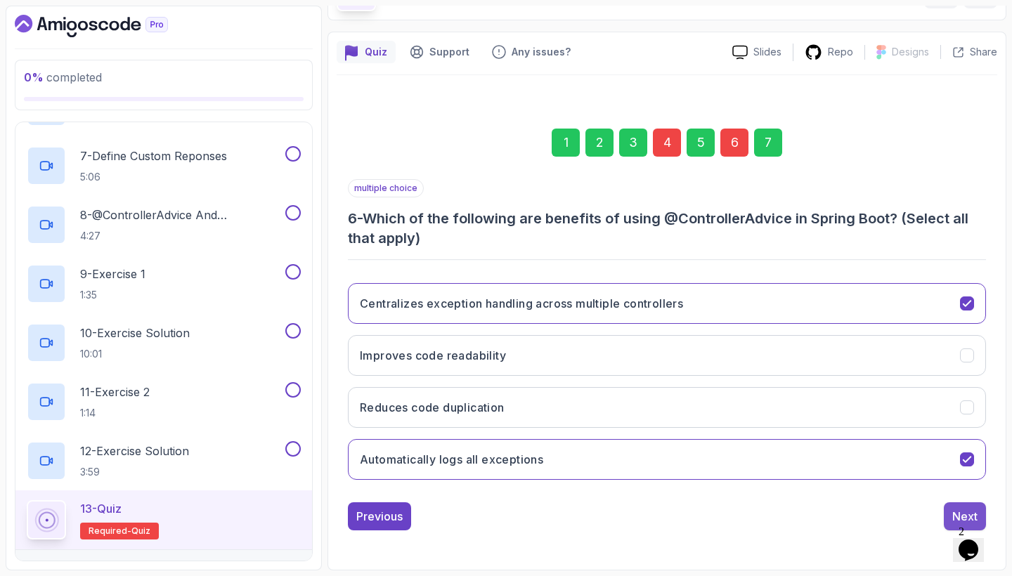
click at [951, 508] on button "Next" at bounding box center [964, 516] width 42 height 28
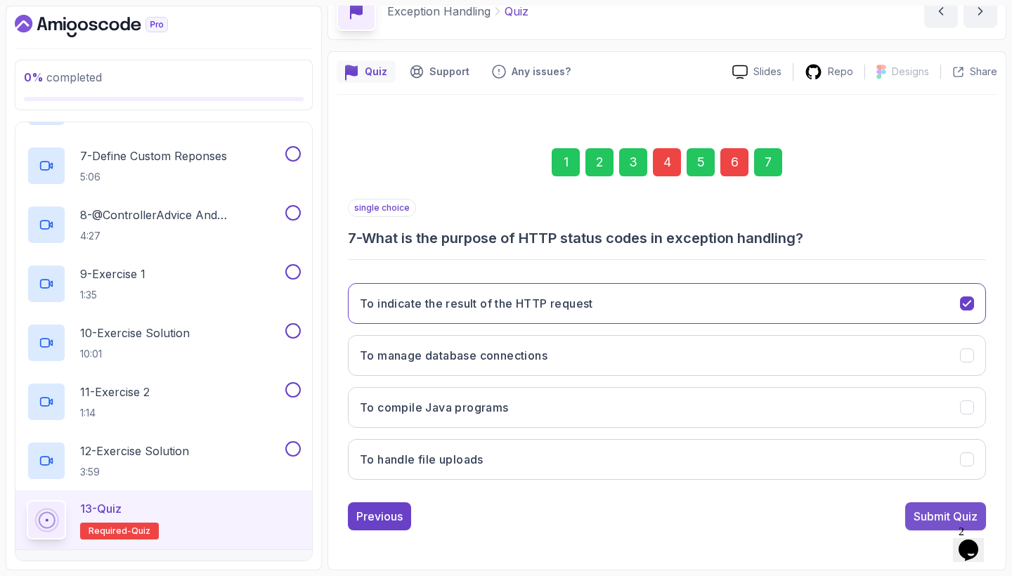
click at [949, 508] on div "Submit Quiz" at bounding box center [945, 516] width 64 height 17
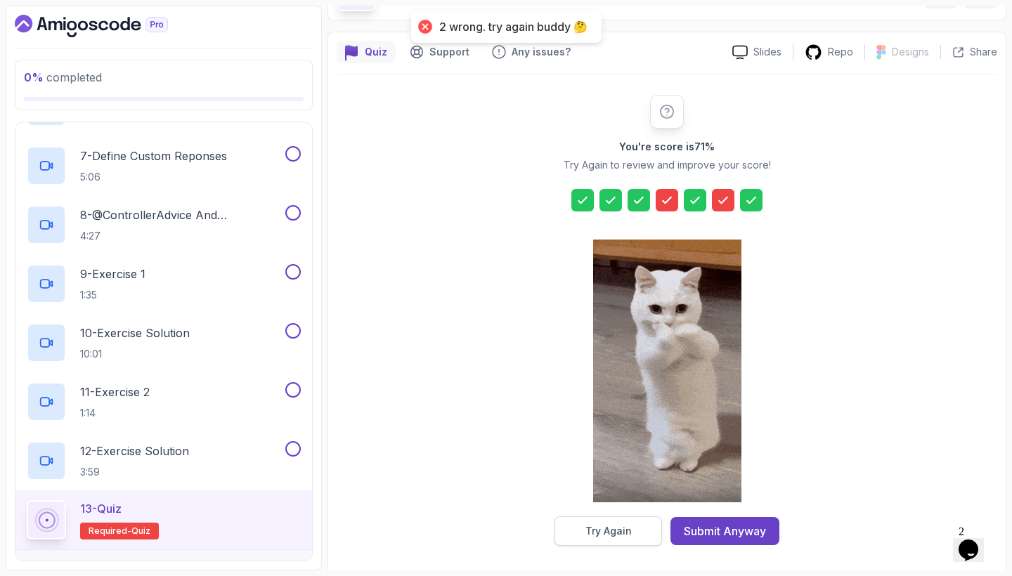
click at [629, 525] on div "Try Again" at bounding box center [608, 531] width 46 height 14
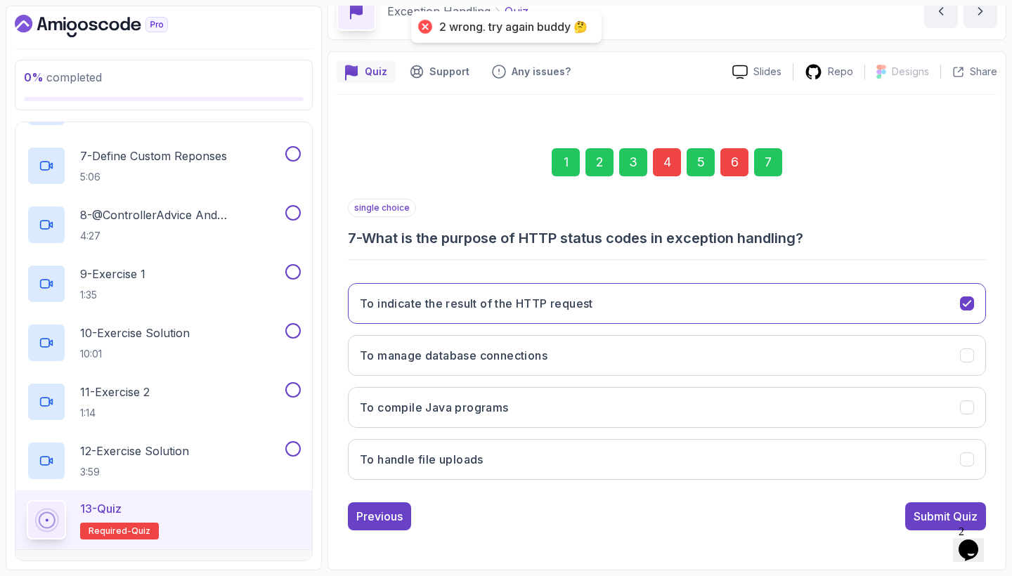
click at [744, 155] on div "6" at bounding box center [734, 162] width 28 height 28
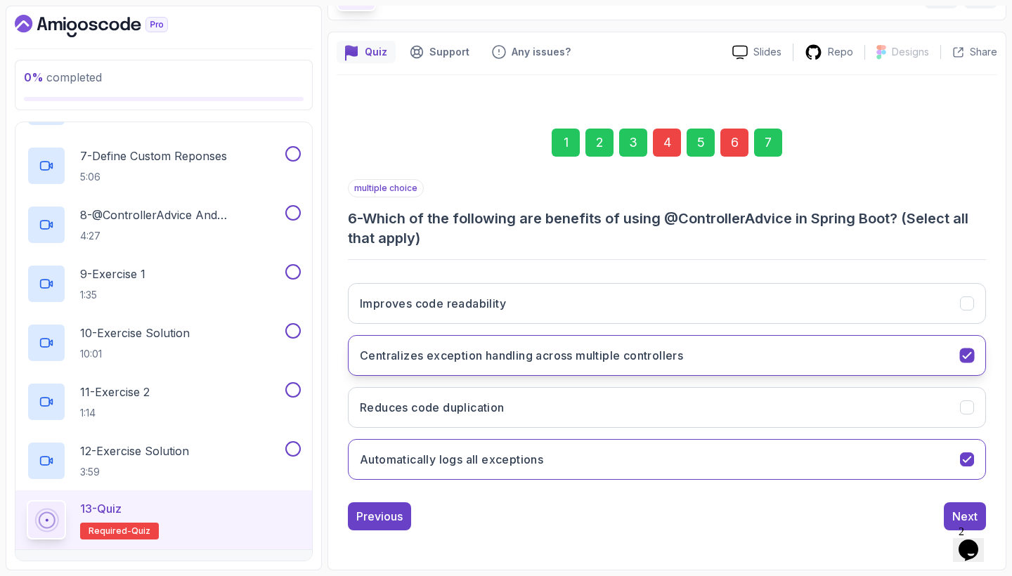
click at [655, 345] on button "Centralizes exception handling across multiple controllers" at bounding box center [667, 355] width 638 height 41
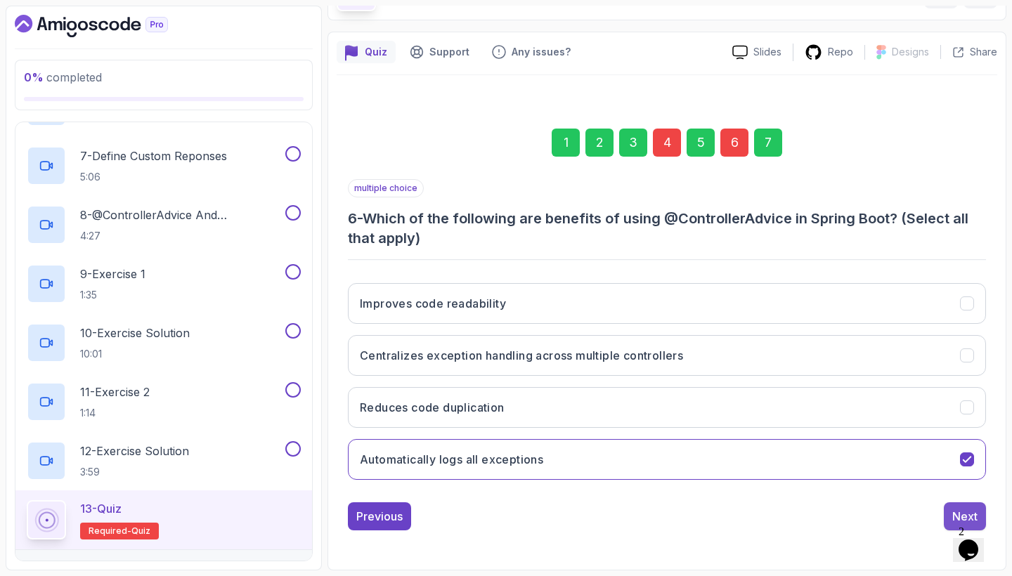
click at [950, 510] on button "Next" at bounding box center [964, 516] width 42 height 28
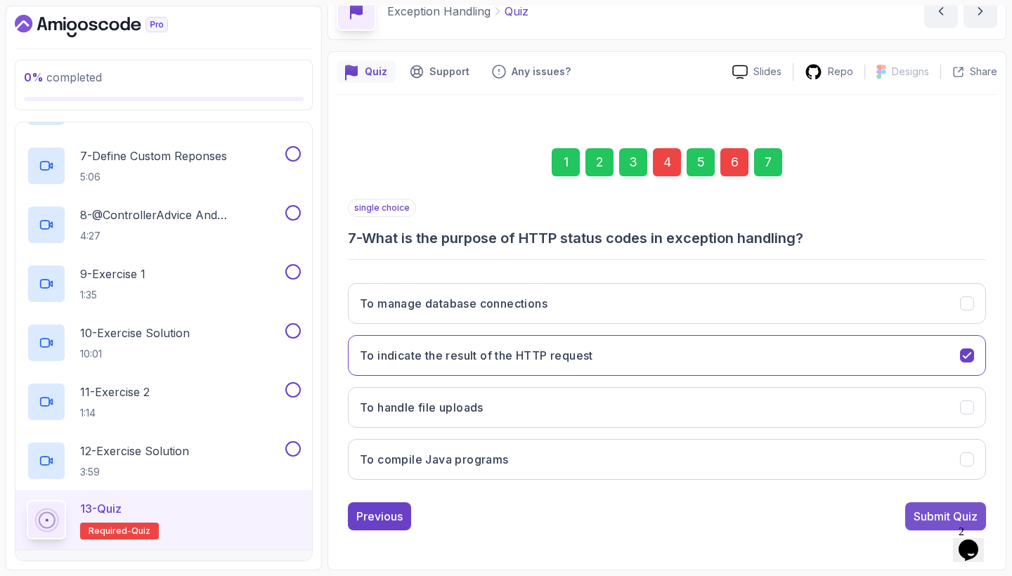
click at [923, 508] on div "Submit Quiz" at bounding box center [945, 516] width 64 height 17
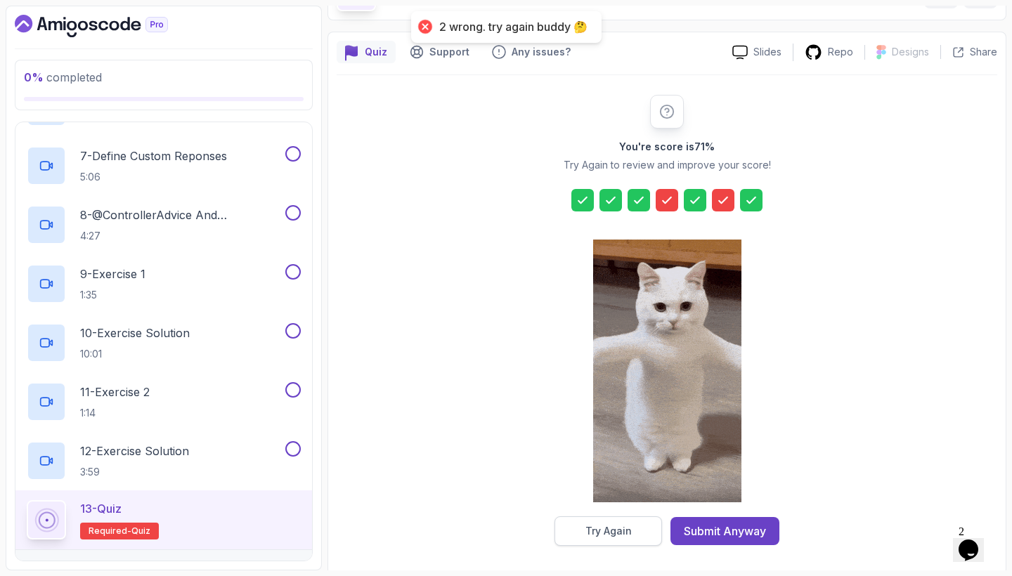
click at [607, 528] on div "Try Again" at bounding box center [608, 531] width 46 height 14
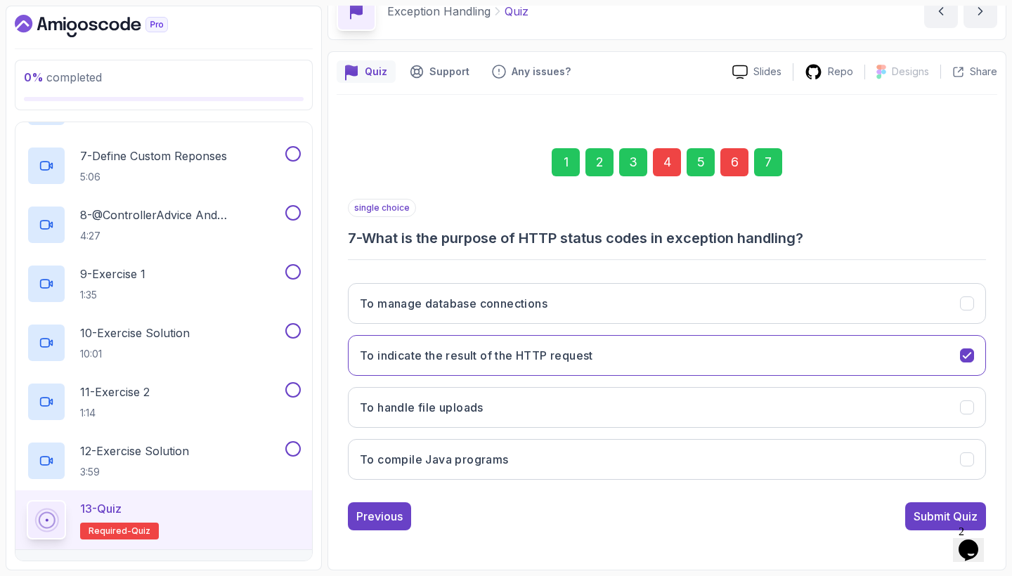
click at [740, 144] on div "1 2 3 4 5 6 7" at bounding box center [667, 162] width 638 height 73
click at [735, 157] on div "6" at bounding box center [734, 162] width 28 height 28
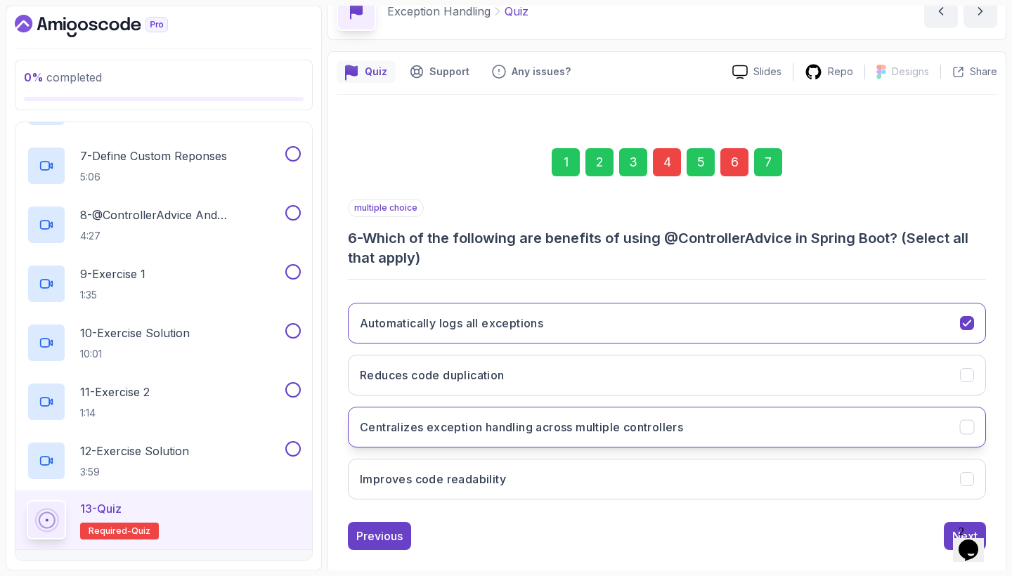
click at [713, 429] on button "Centralizes exception handling across multiple controllers" at bounding box center [667, 427] width 638 height 41
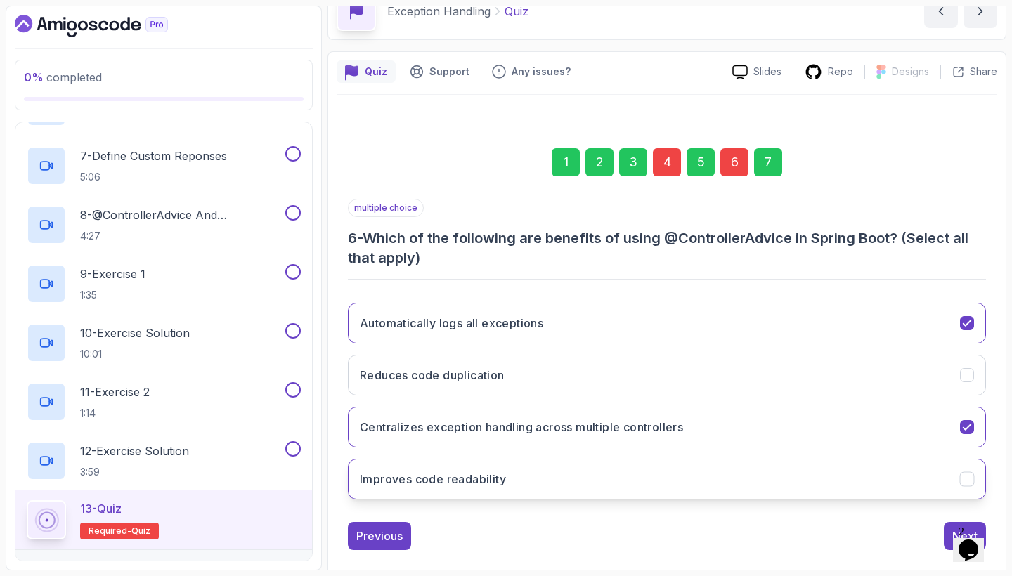
click at [723, 485] on button "Improves code readability" at bounding box center [667, 479] width 638 height 41
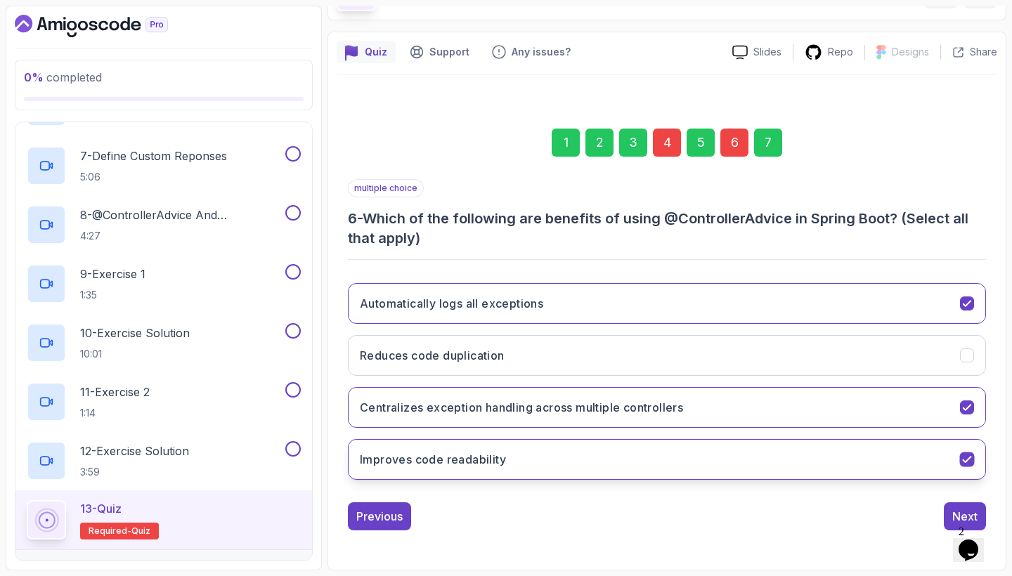
scroll to position [93, 0]
click at [950, 512] on button "Next" at bounding box center [964, 516] width 42 height 28
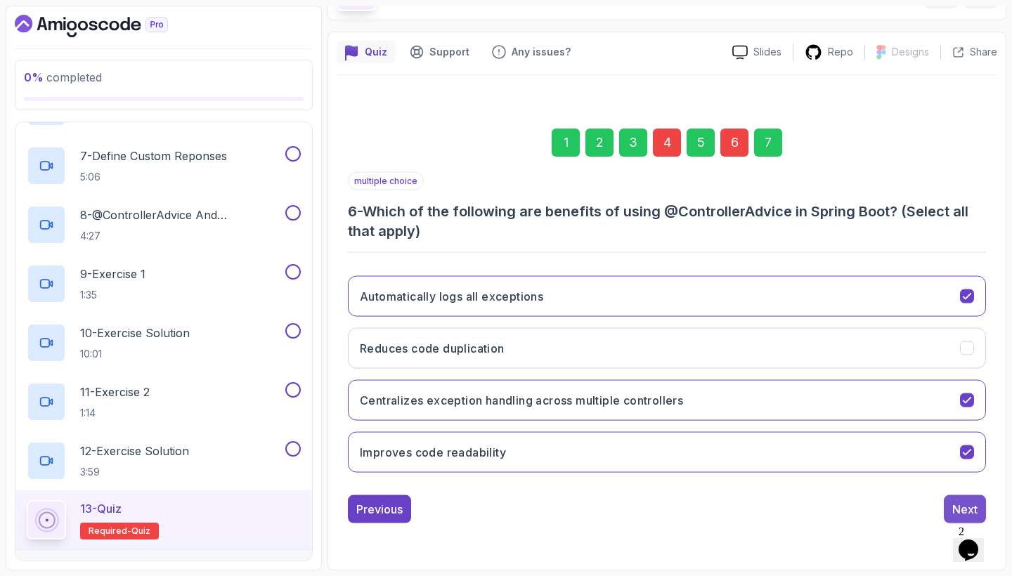
scroll to position [74, 0]
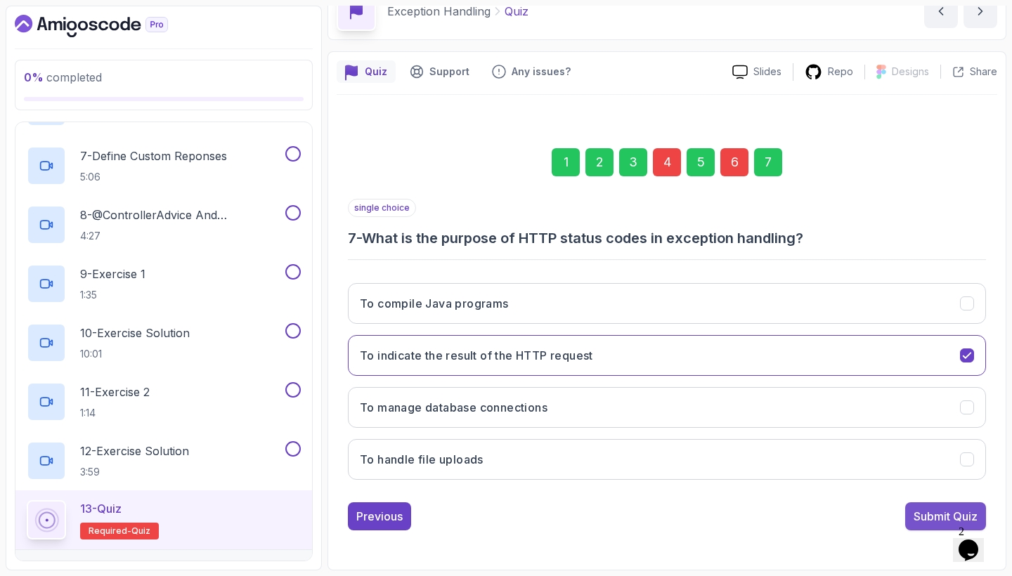
click at [950, 512] on div "Submit Quiz" at bounding box center [945, 516] width 64 height 17
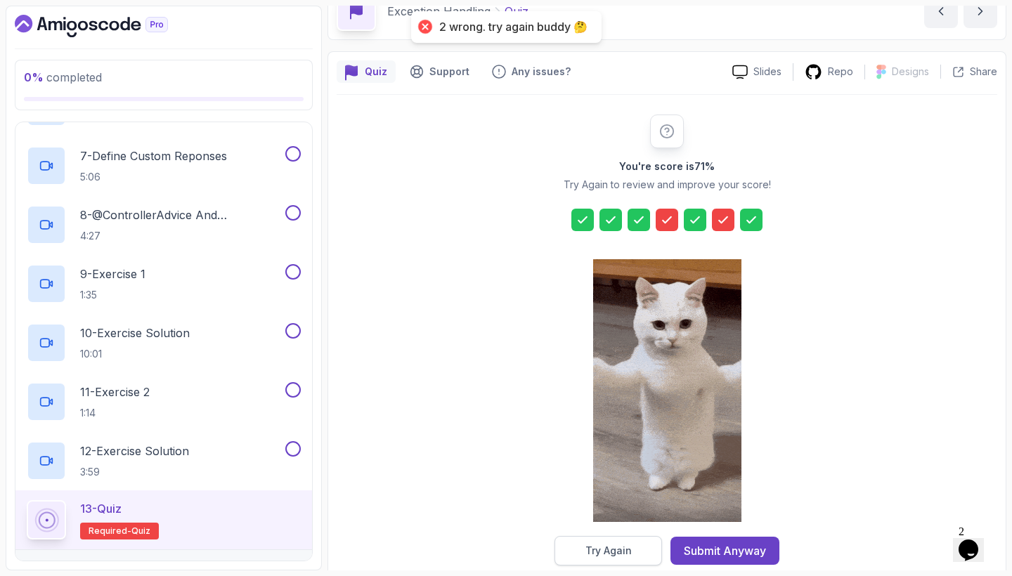
click at [602, 554] on div "Try Again" at bounding box center [608, 551] width 46 height 14
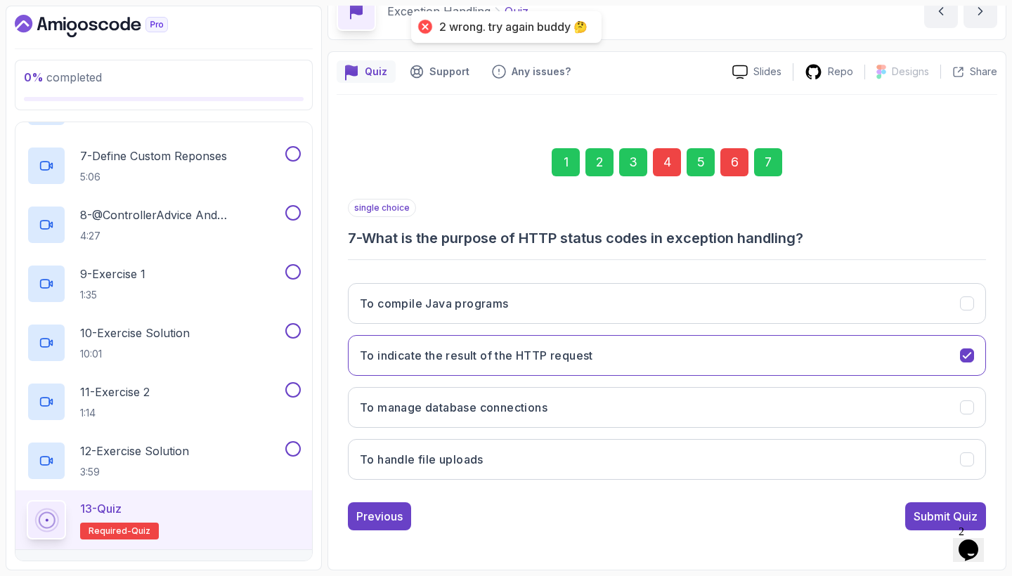
click at [739, 174] on div "6" at bounding box center [734, 162] width 28 height 28
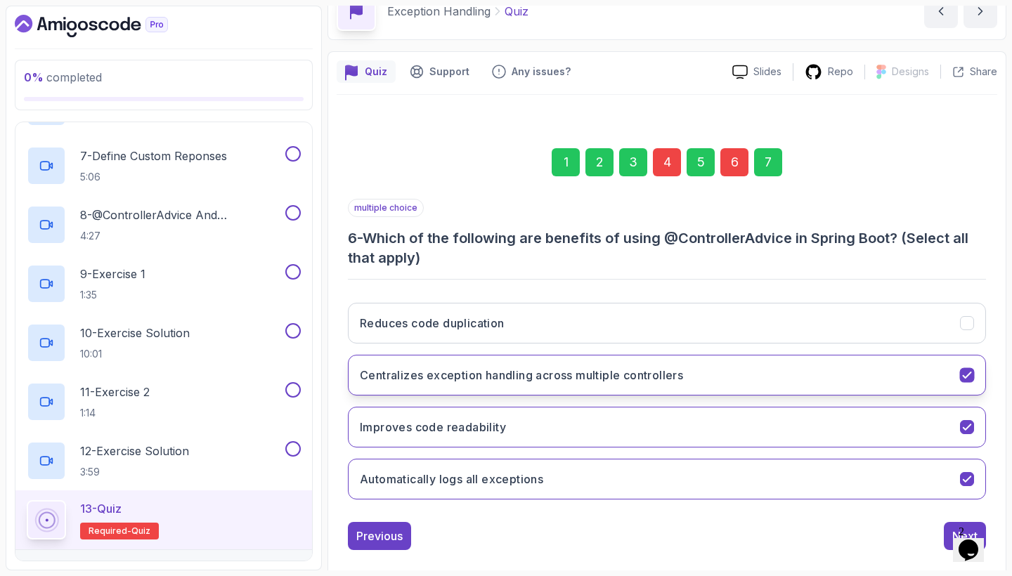
click at [790, 371] on button "Centralizes exception handling across multiple controllers" at bounding box center [667, 375] width 638 height 41
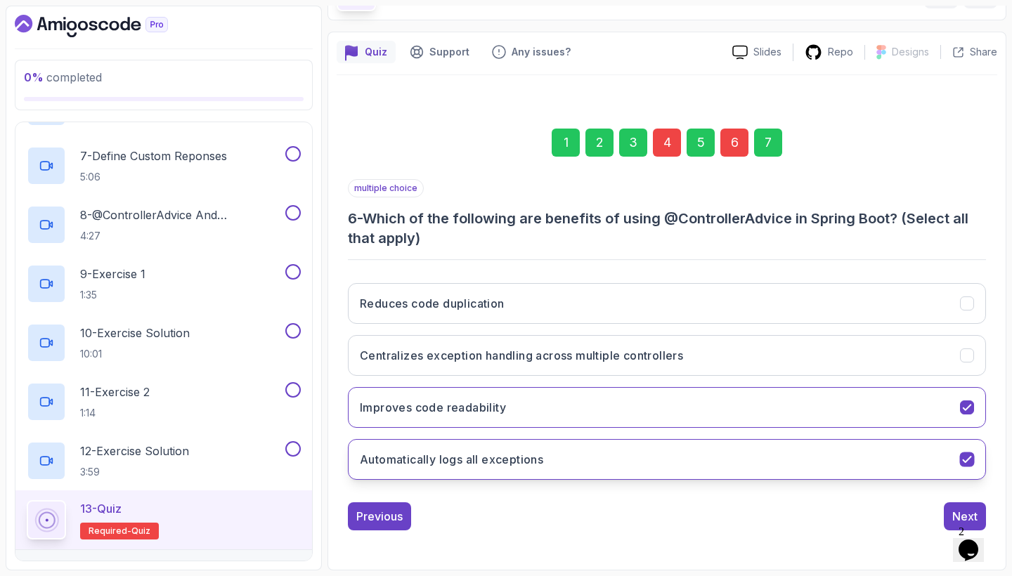
scroll to position [93, 0]
click at [955, 514] on div "Next" at bounding box center [964, 516] width 25 height 17
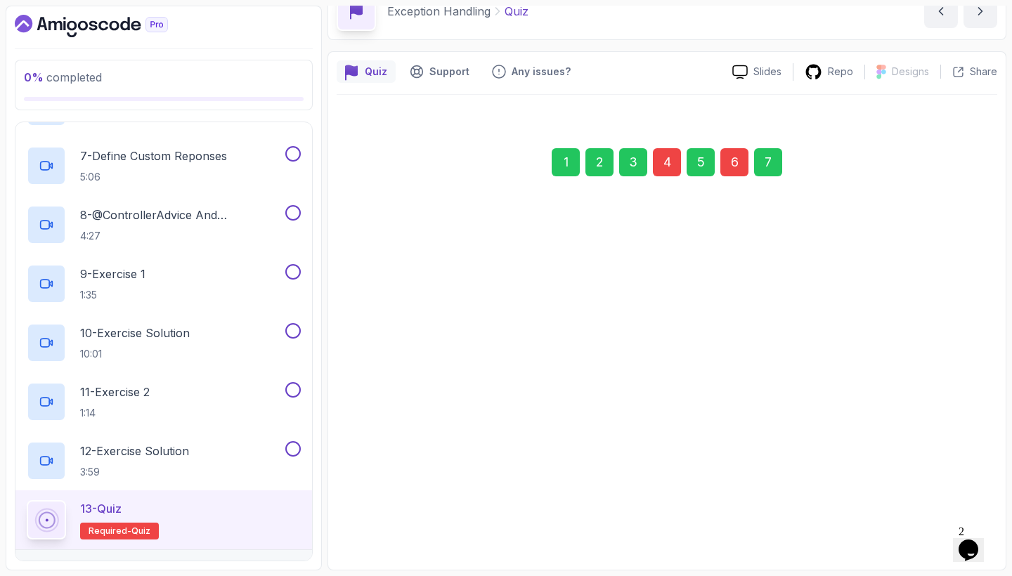
scroll to position [74, 0]
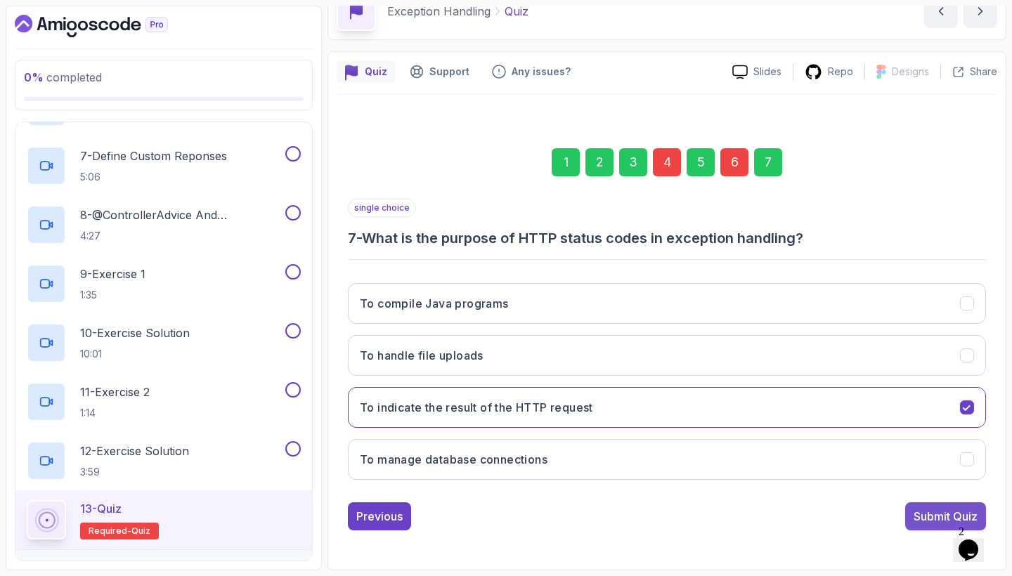
click at [954, 514] on div "Submit Quiz" at bounding box center [945, 516] width 64 height 17
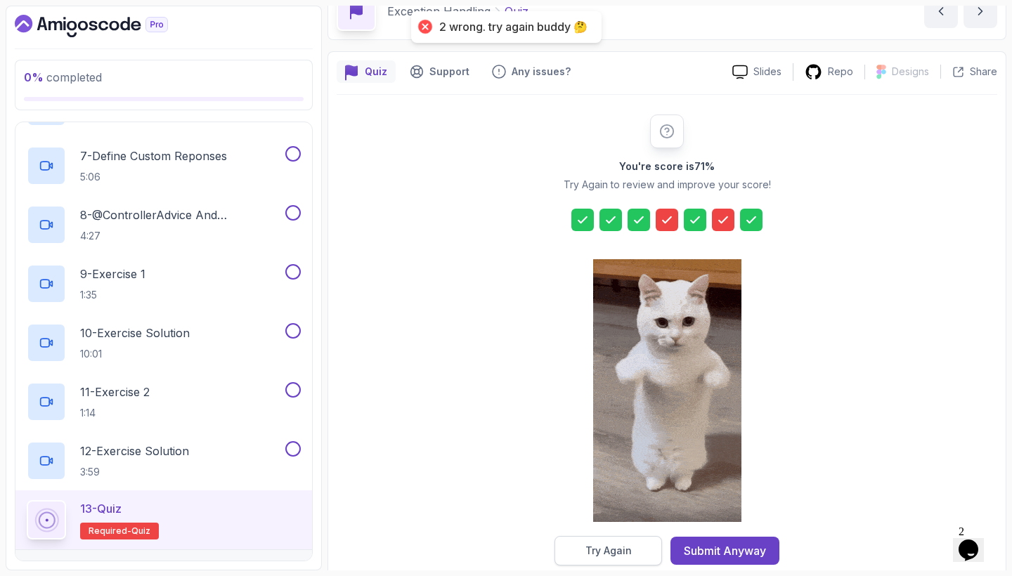
click at [598, 551] on div "Try Again" at bounding box center [608, 551] width 46 height 14
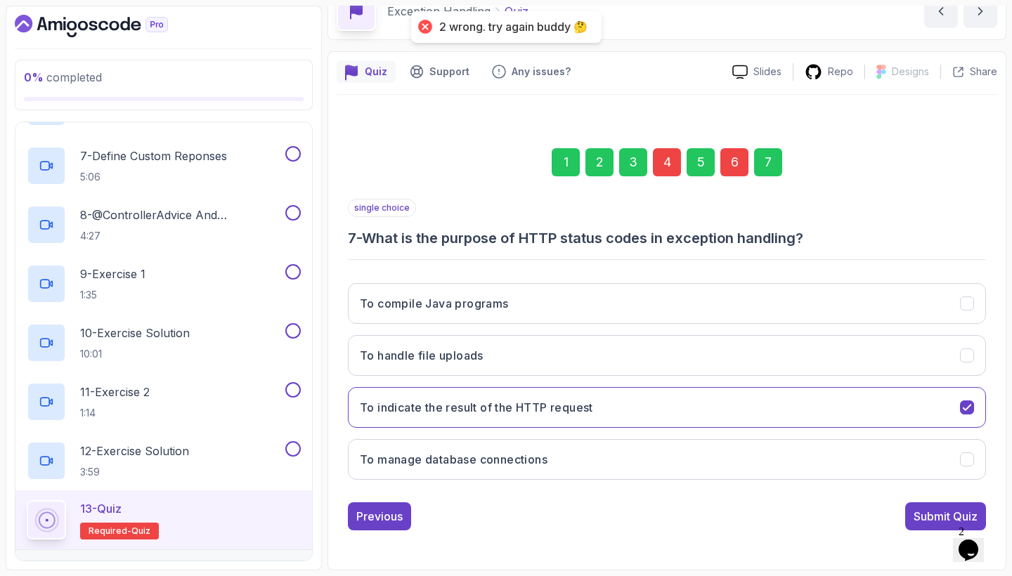
click at [730, 169] on div "6" at bounding box center [734, 162] width 28 height 28
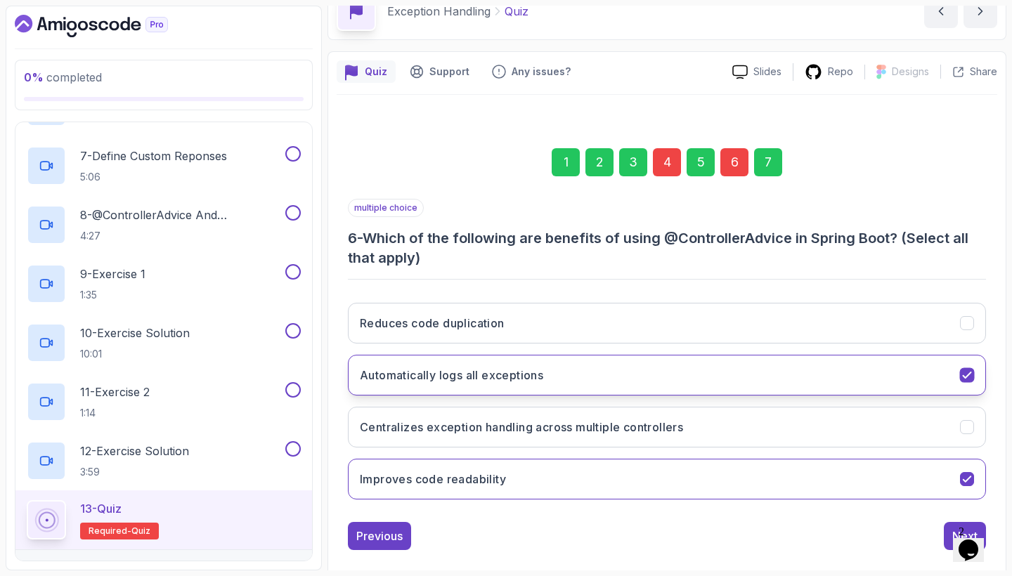
click at [730, 382] on button "Automatically logs all exceptions" at bounding box center [667, 375] width 638 height 41
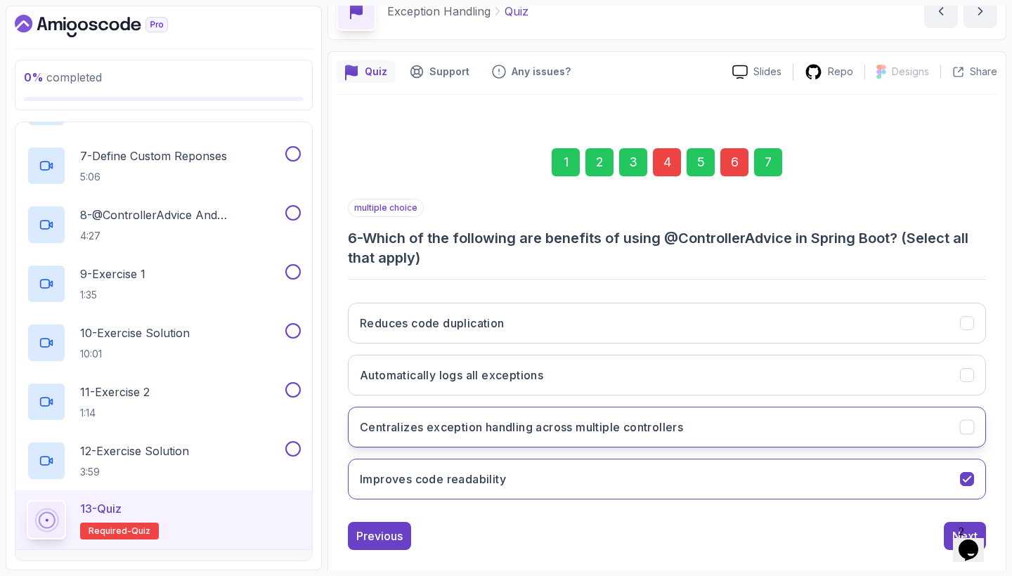
click at [728, 424] on button "Centralizes exception handling across multiple controllers" at bounding box center [667, 427] width 638 height 41
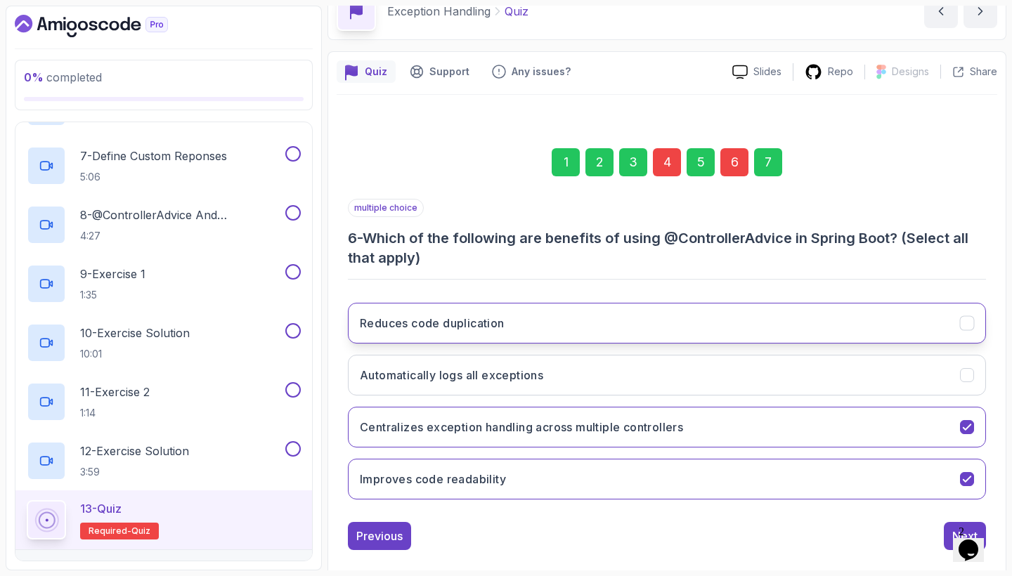
click at [727, 325] on button "Reduces code duplication" at bounding box center [667, 323] width 638 height 41
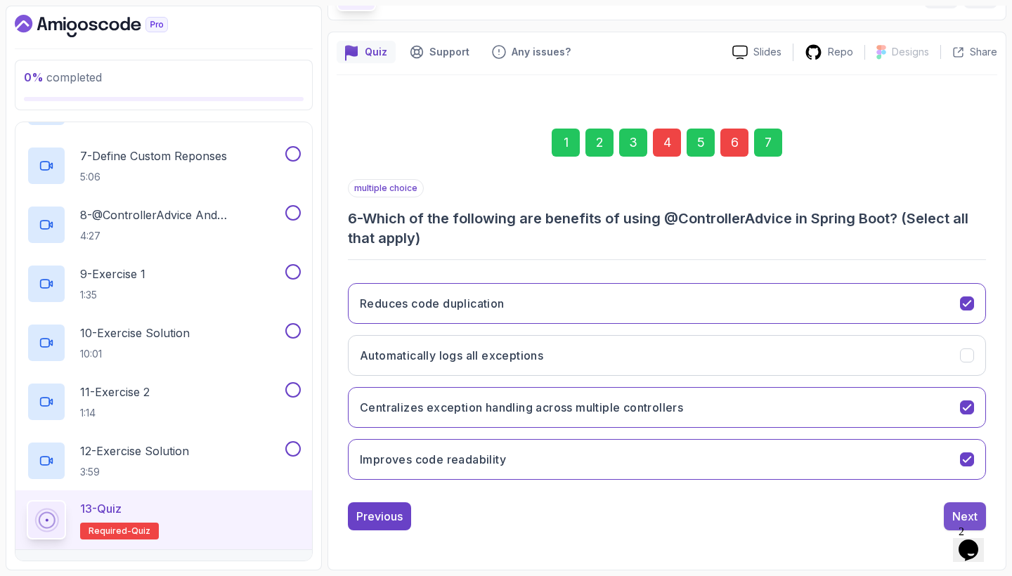
click at [950, 515] on button "Next" at bounding box center [964, 516] width 42 height 28
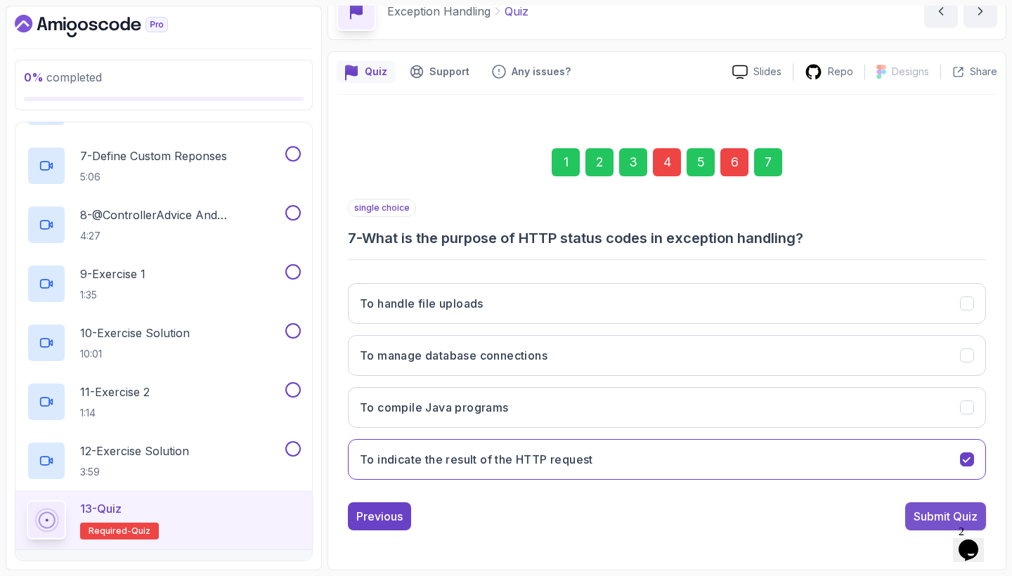
click at [939, 514] on div "Submit Quiz" at bounding box center [945, 516] width 64 height 17
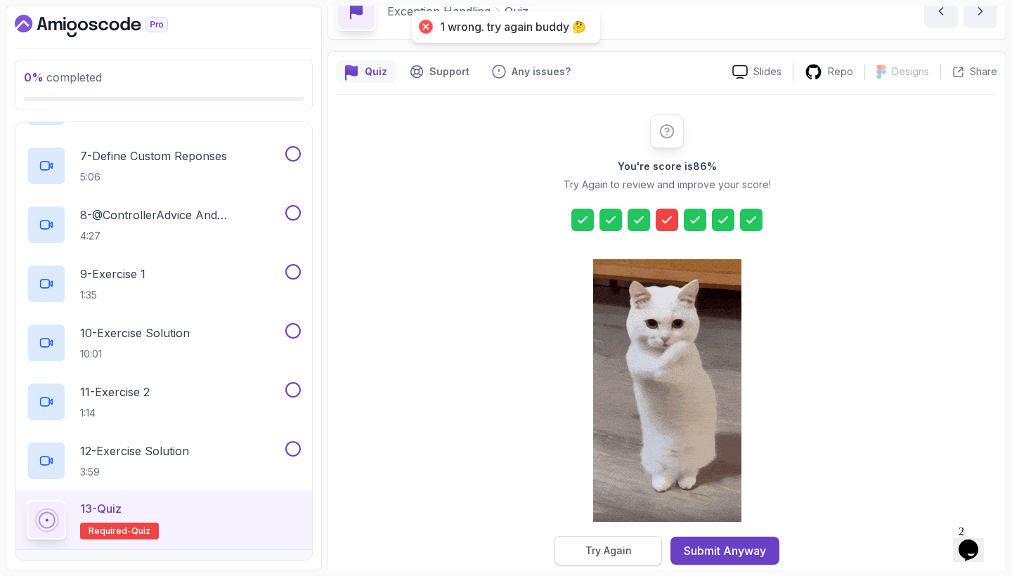
click at [646, 544] on button "Try Again" at bounding box center [607, 551] width 107 height 30
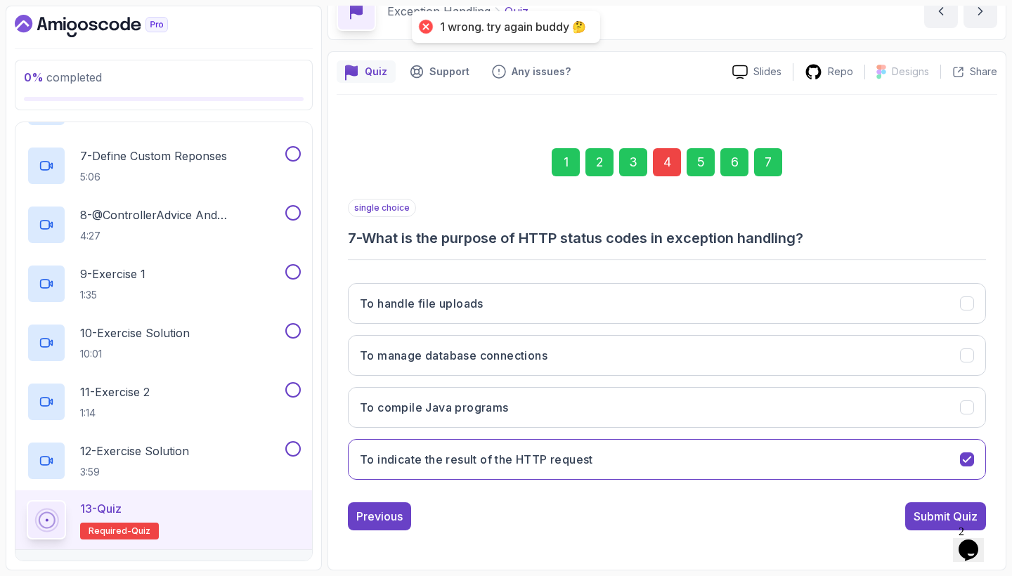
click at [724, 167] on div "6" at bounding box center [734, 162] width 28 height 28
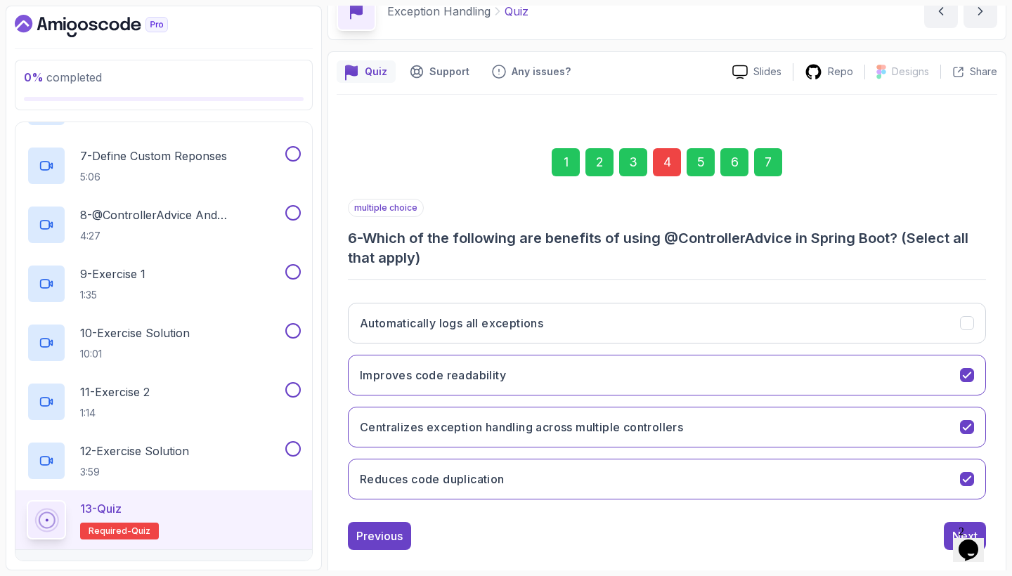
click at [672, 164] on div "4" at bounding box center [667, 162] width 28 height 28
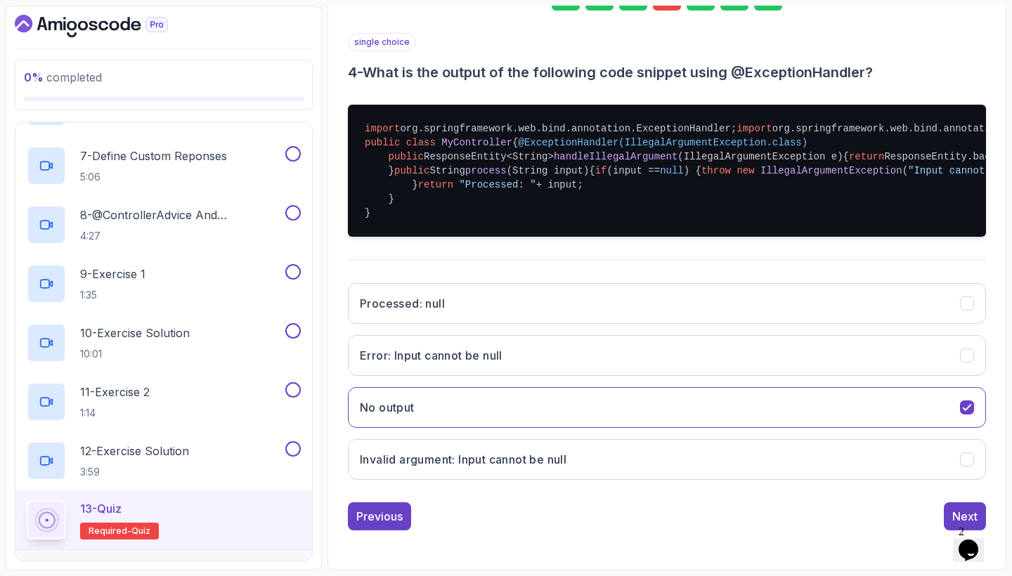
scroll to position [311, 0]
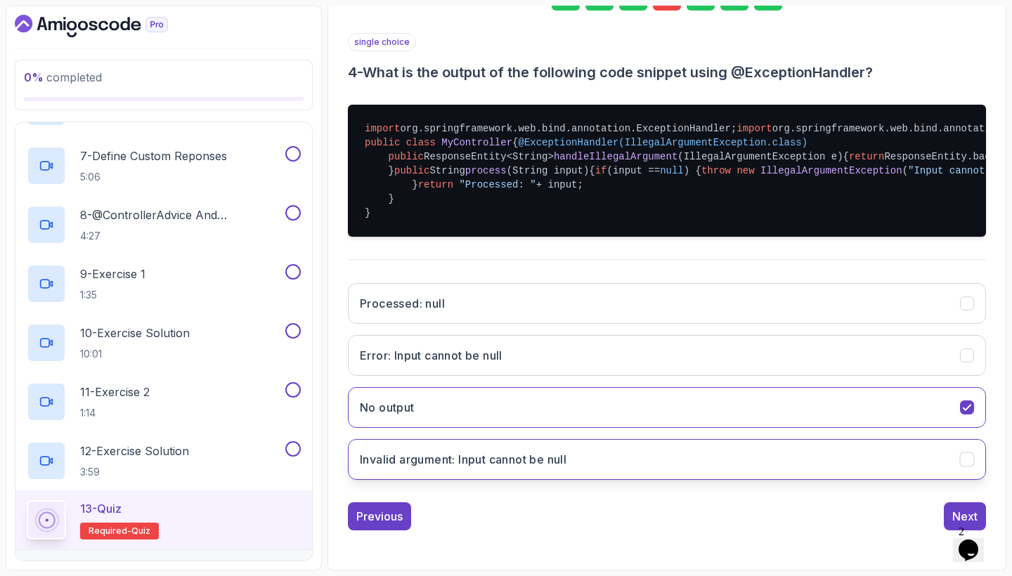
click at [494, 468] on h3 "Invalid argument: Input cannot be null" at bounding box center [463, 459] width 207 height 17
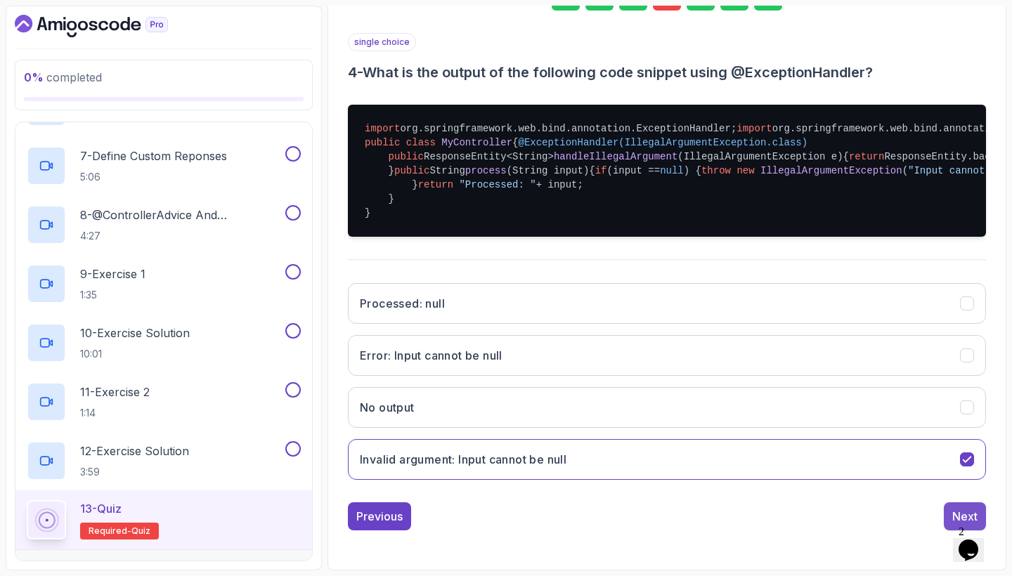
click at [951, 510] on button "Next" at bounding box center [964, 516] width 42 height 28
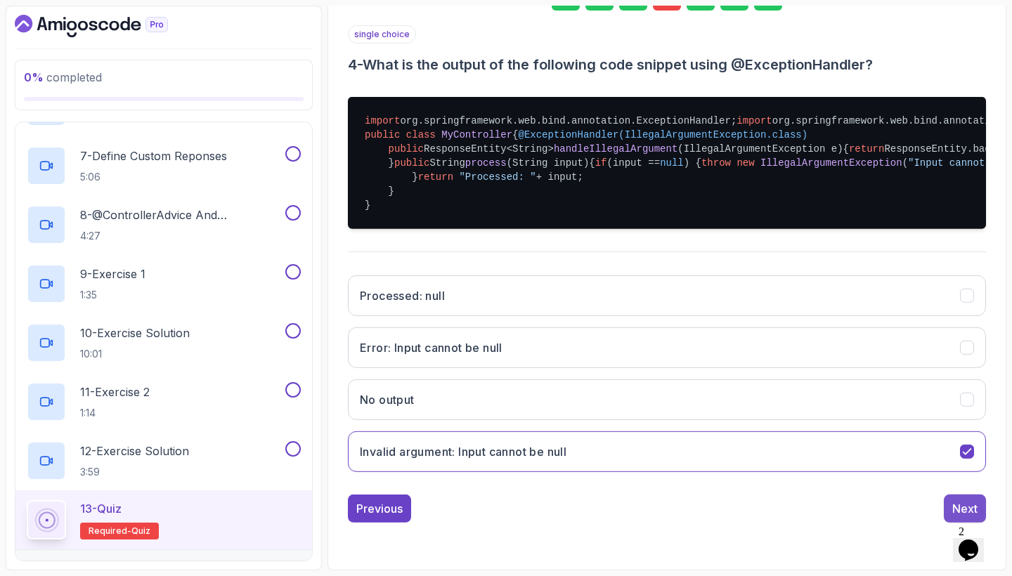
scroll to position [74, 0]
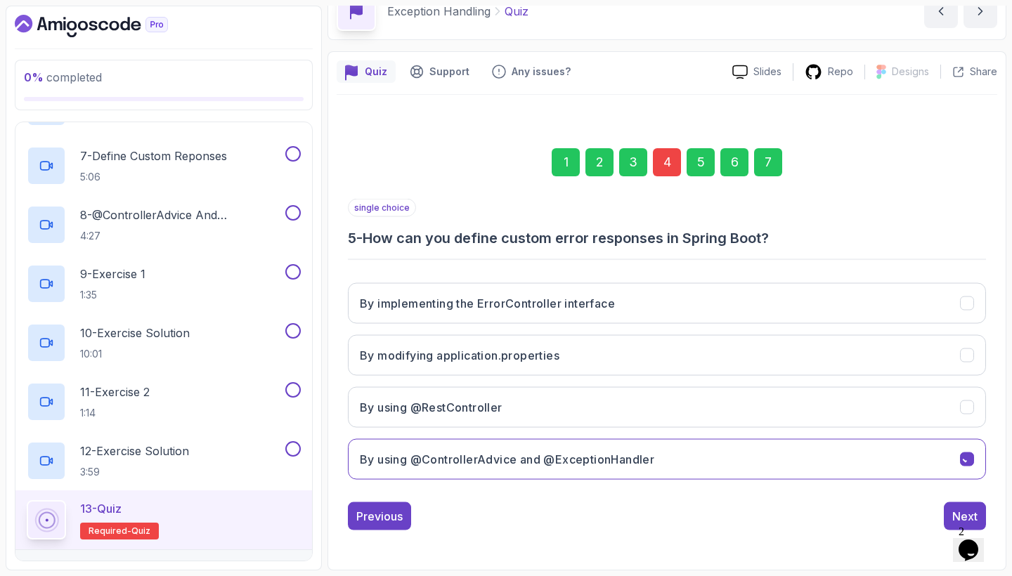
click at [951, 510] on button "Next" at bounding box center [964, 516] width 42 height 28
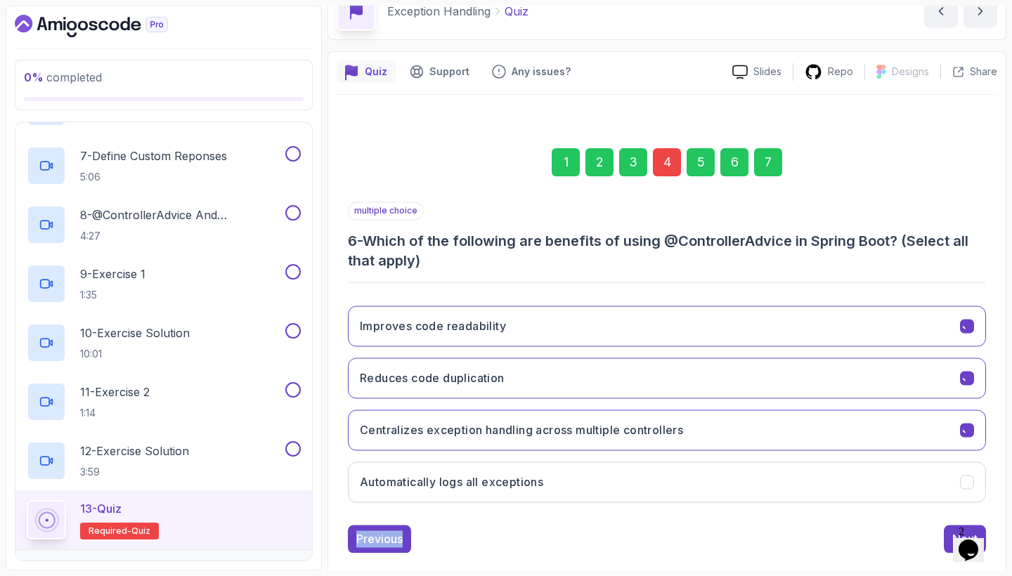
click at [951, 510] on div "multiple choice 6 - Which of the following are benefits of using @ControllerAdv…" at bounding box center [667, 377] width 638 height 351
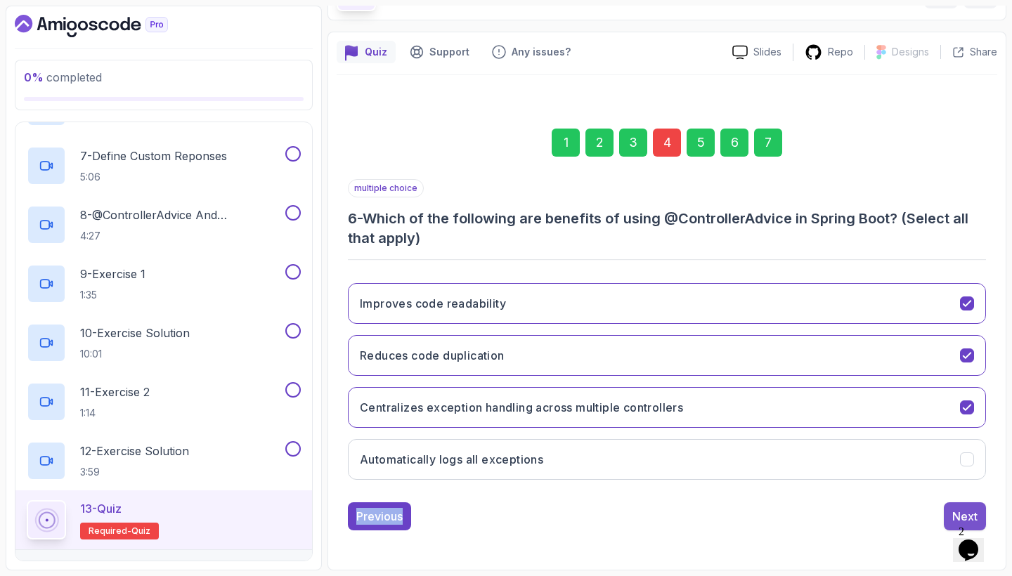
click at [952, 513] on div "Next" at bounding box center [964, 516] width 25 height 17
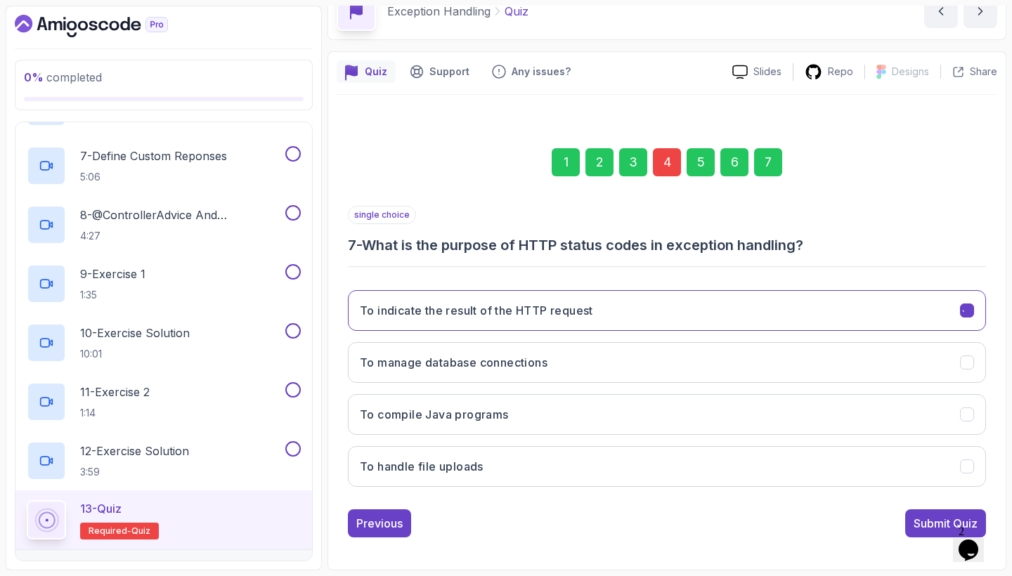
click at [952, 515] on div "Submit Quiz" at bounding box center [945, 523] width 64 height 17
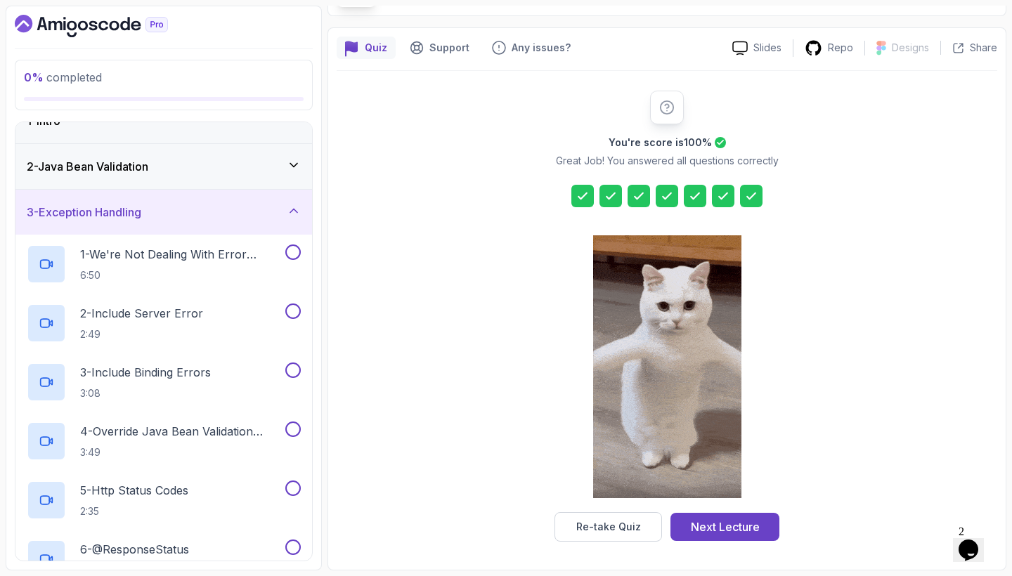
scroll to position [22, 0]
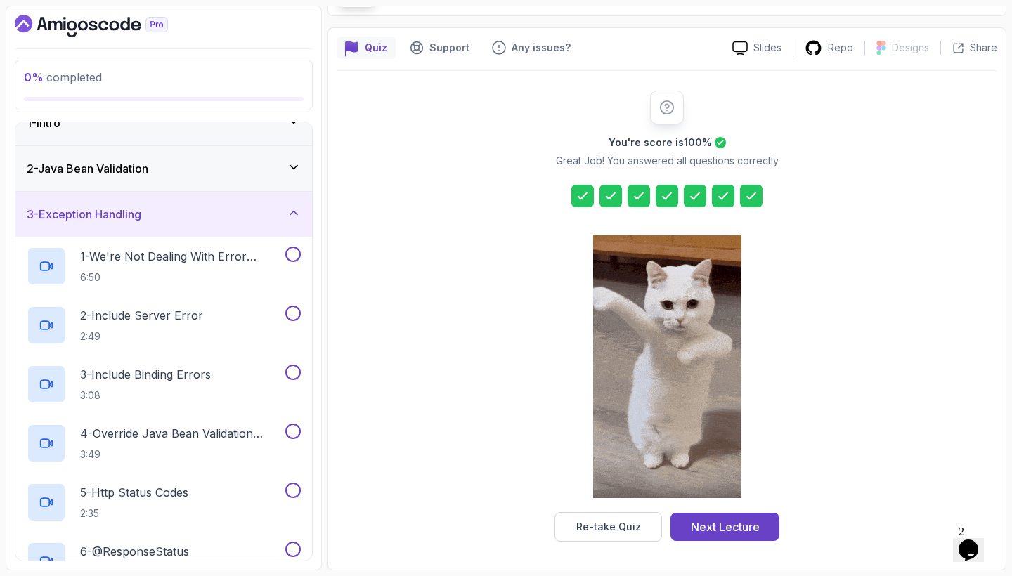
click at [289, 218] on icon at bounding box center [294, 213] width 14 height 14
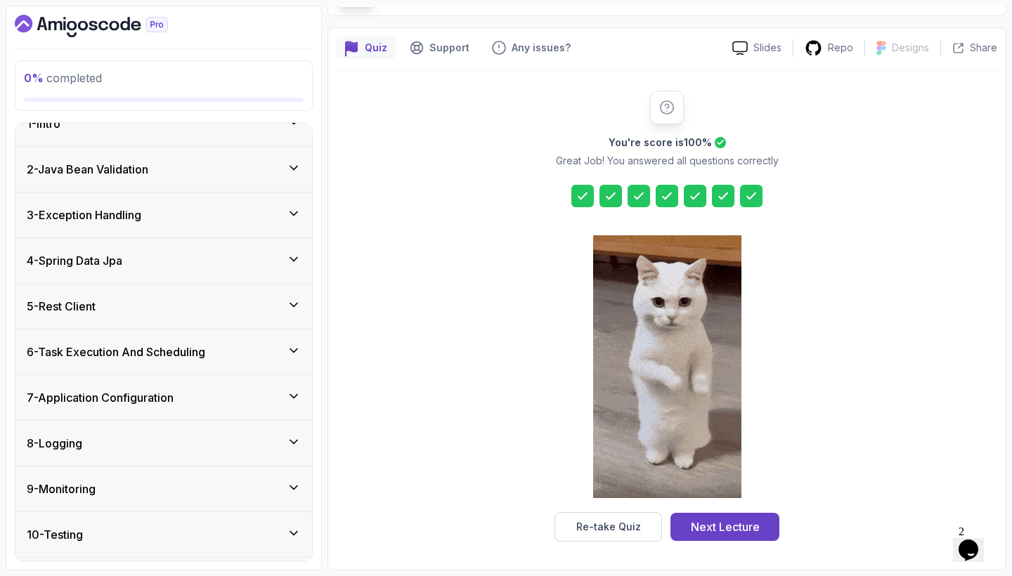
click at [290, 260] on icon at bounding box center [294, 259] width 14 height 14
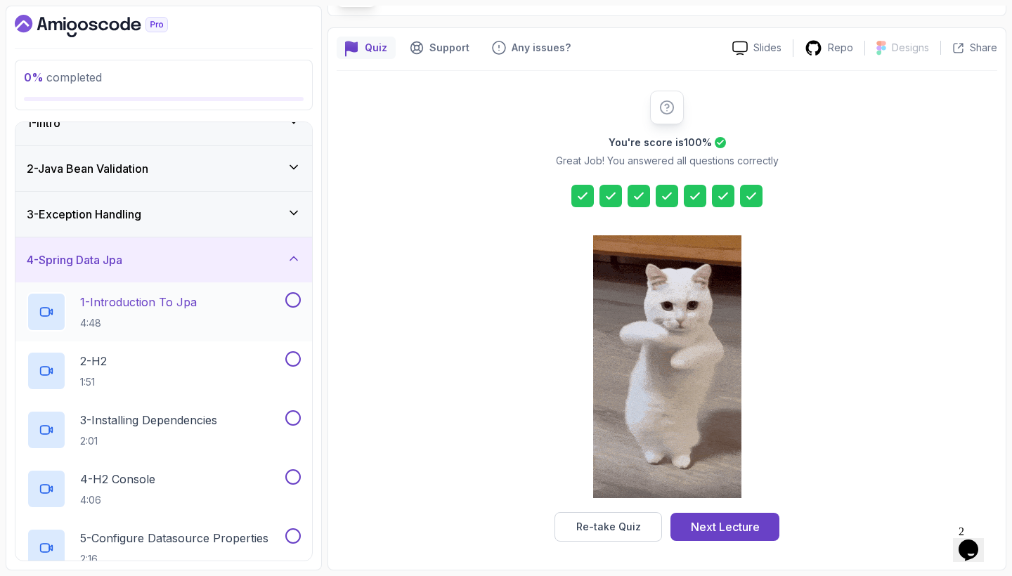
click at [190, 313] on h2 "1 - Introduction To Jpa 4:48" at bounding box center [138, 312] width 117 height 37
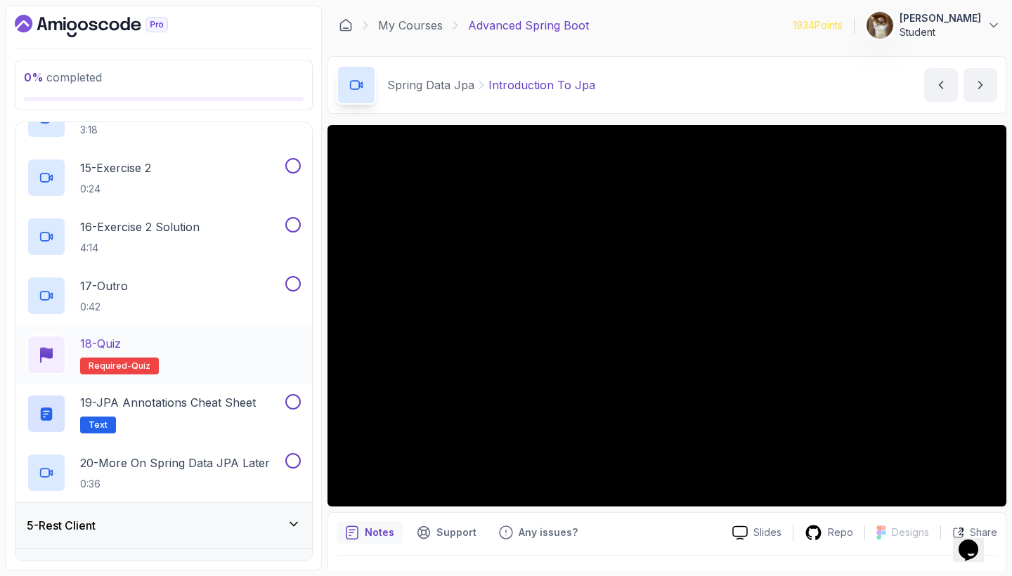
scroll to position [983, 0]
click at [219, 358] on div "18 - Quiz Required- quiz" at bounding box center [164, 353] width 274 height 39
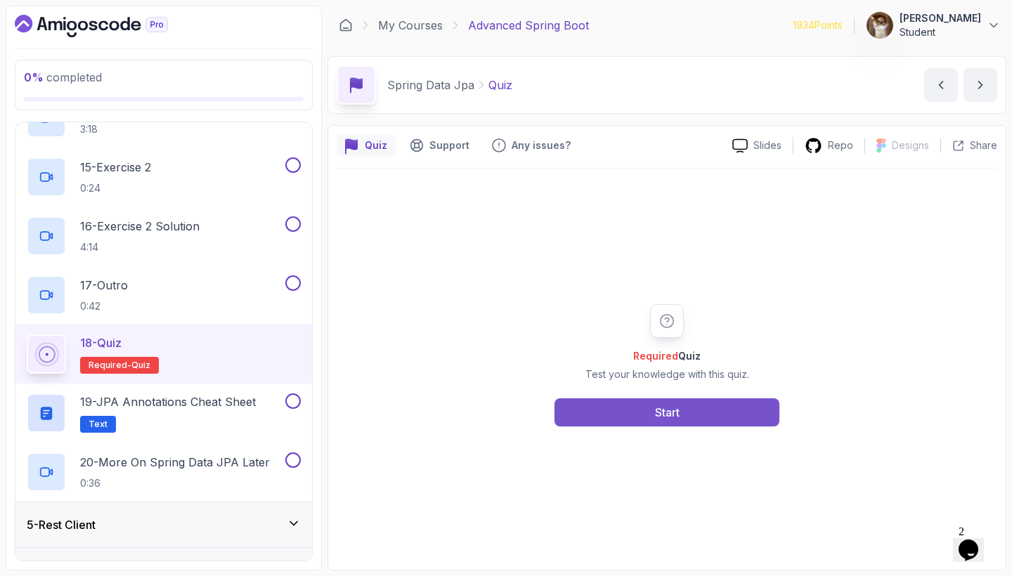
click at [704, 410] on button "Start" at bounding box center [666, 412] width 225 height 28
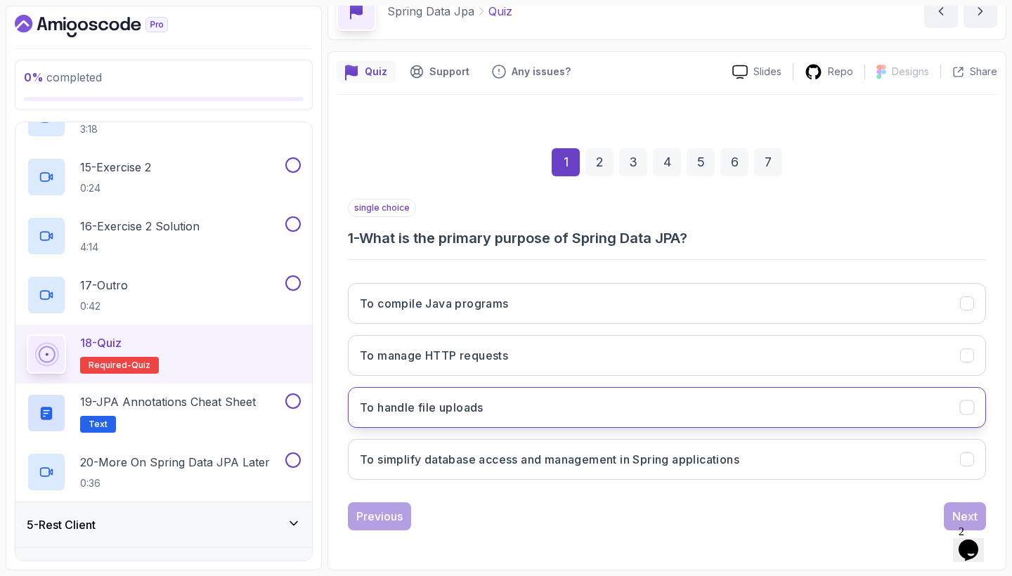
scroll to position [74, 0]
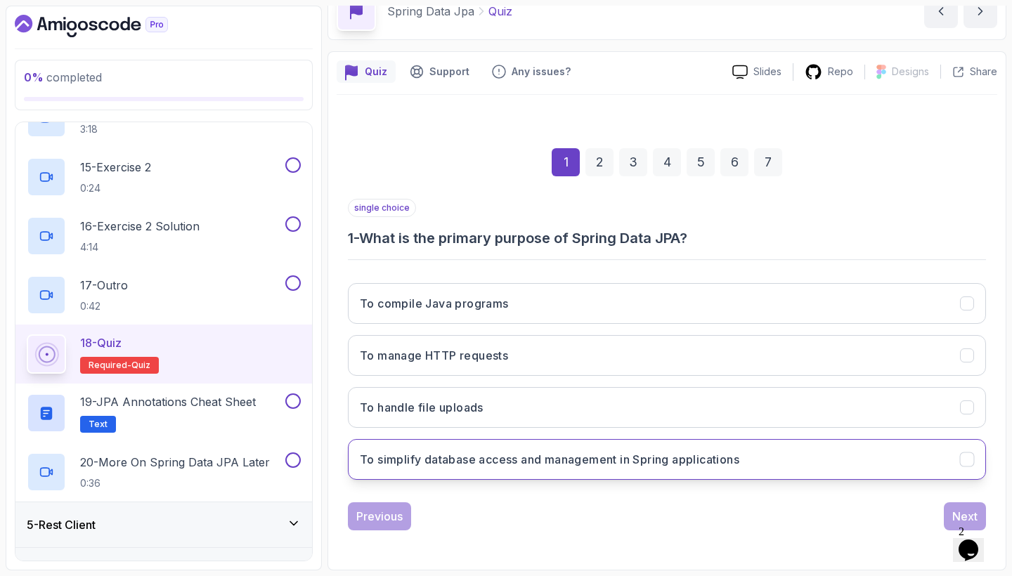
click at [645, 473] on button "To simplify database access and management in Spring applications" at bounding box center [667, 459] width 638 height 41
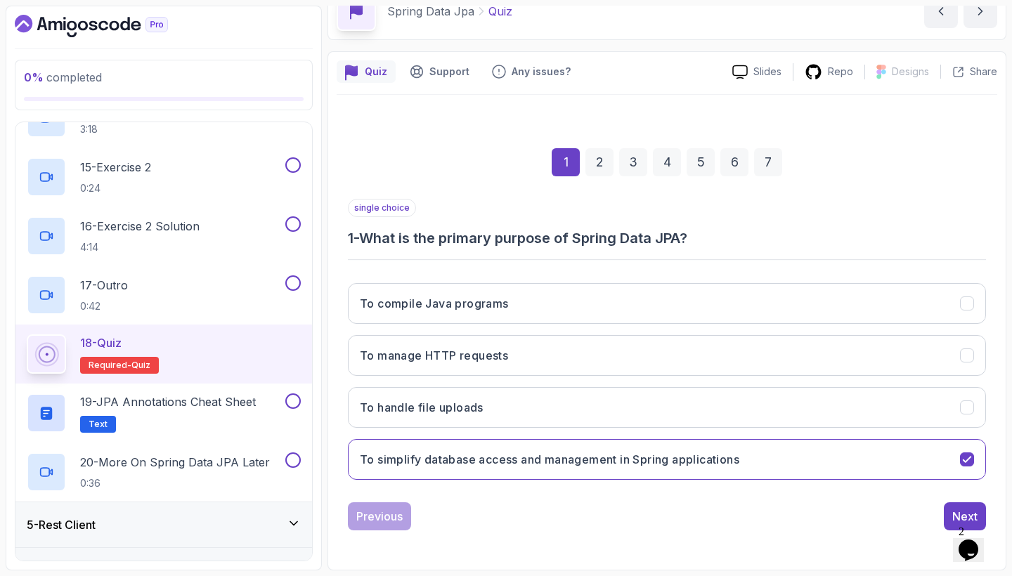
scroll to position [0, 0]
click at [950, 505] on button "Next" at bounding box center [964, 516] width 42 height 28
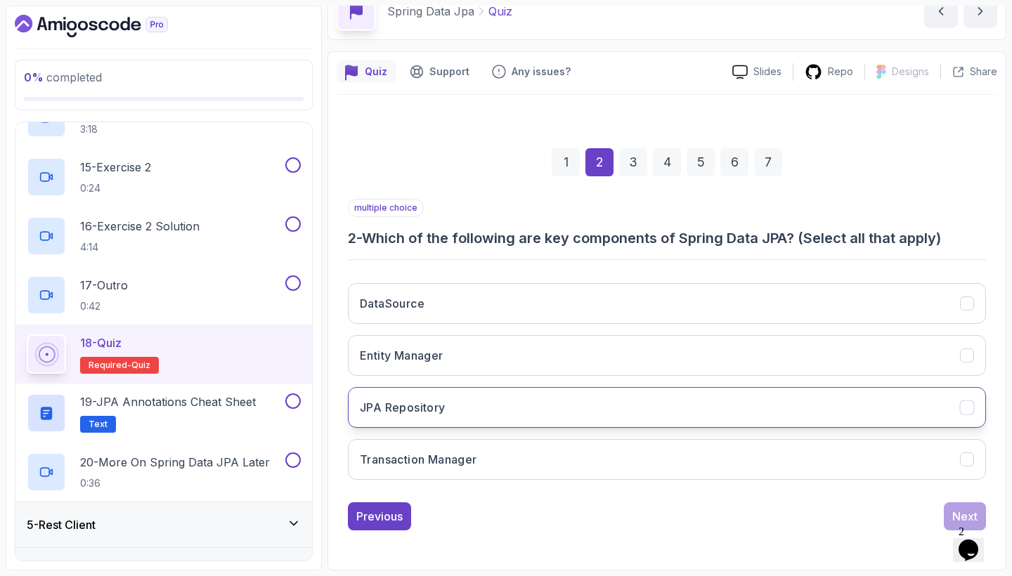
click at [681, 406] on button "JPA Repository" at bounding box center [667, 407] width 638 height 41
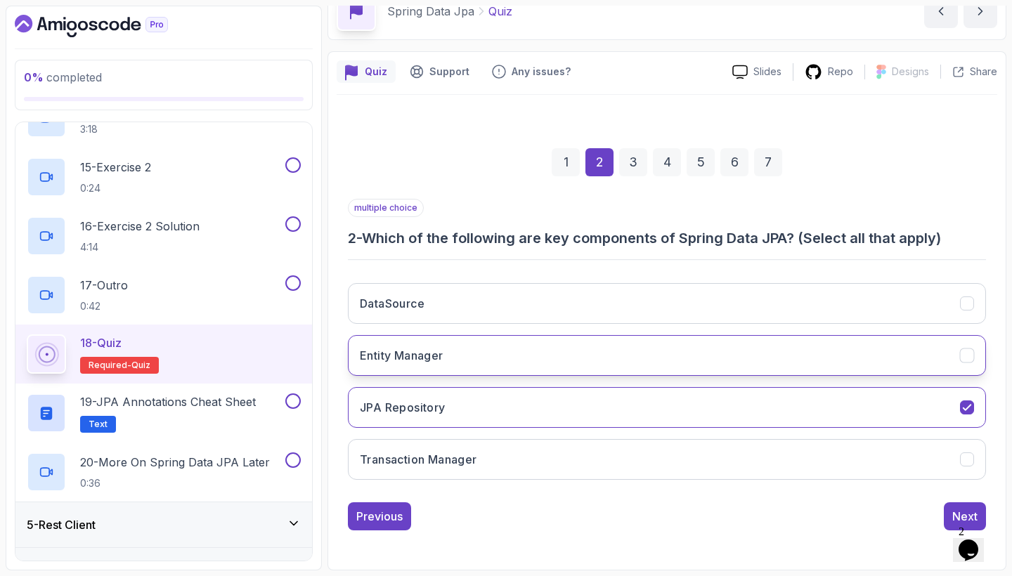
click at [662, 361] on button "Entity Manager" at bounding box center [667, 355] width 638 height 41
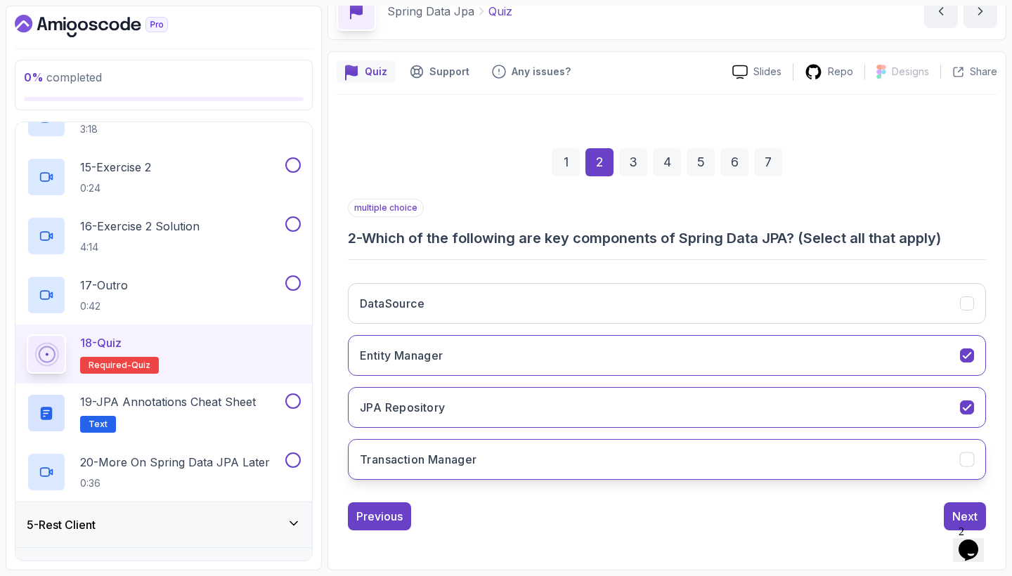
click at [622, 451] on button "Transaction Manager" at bounding box center [667, 459] width 638 height 41
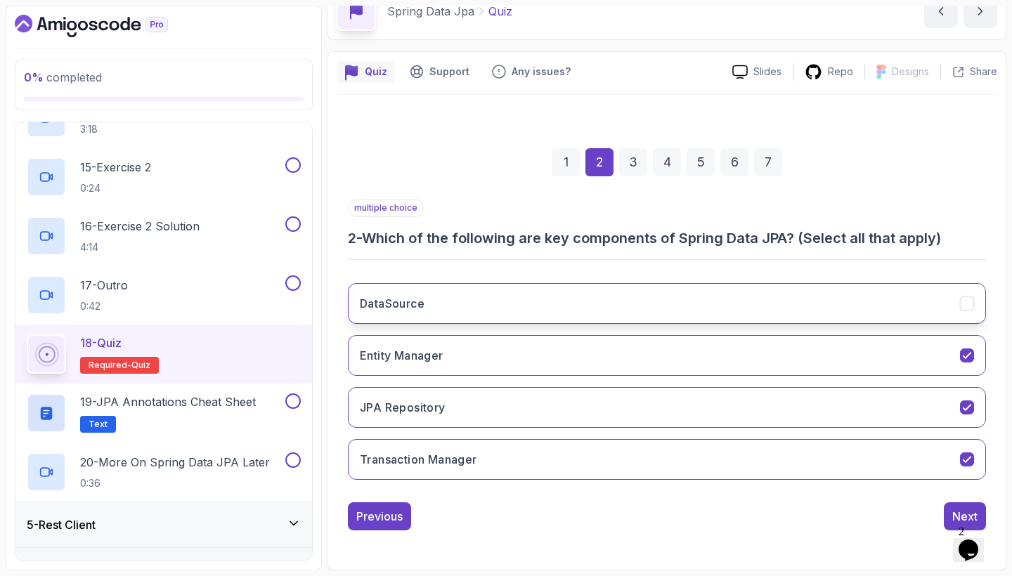
click at [662, 320] on button "DataSource" at bounding box center [667, 303] width 638 height 41
click at [946, 508] on button "Next" at bounding box center [964, 516] width 42 height 28
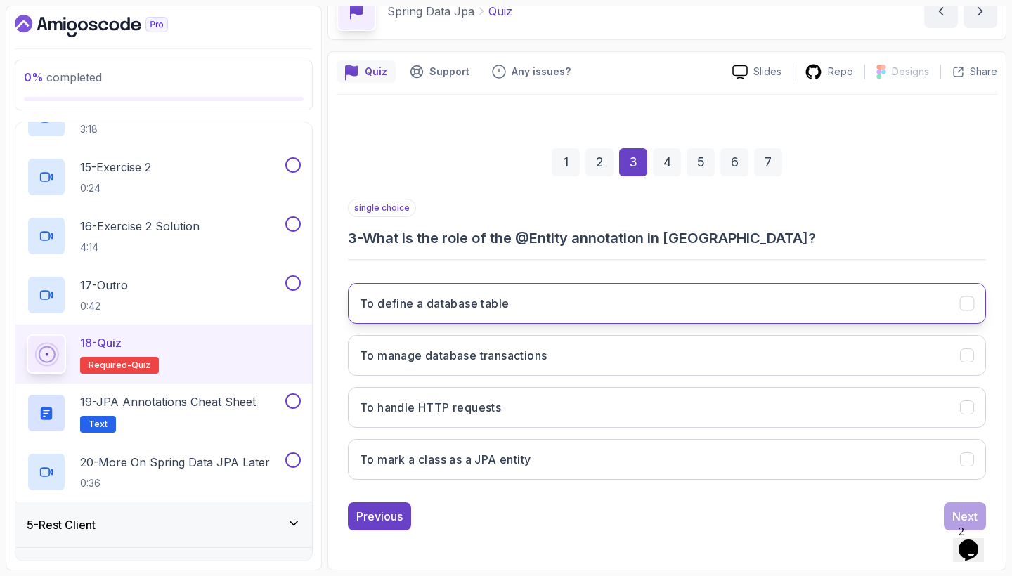
click at [591, 289] on button "To define a database table" at bounding box center [667, 303] width 638 height 41
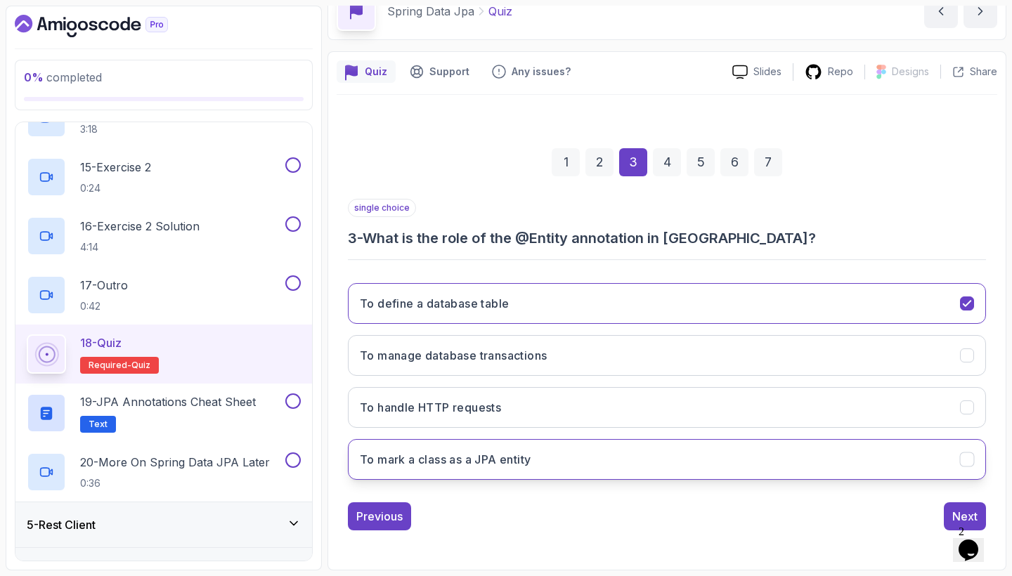
click at [728, 476] on button "To mark a class as a JPA entity" at bounding box center [667, 459] width 638 height 41
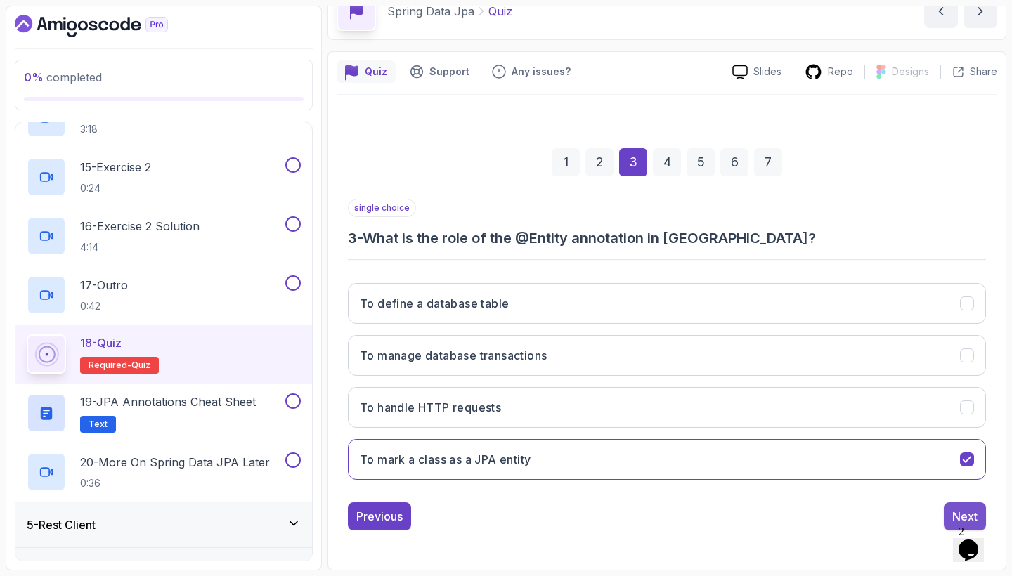
click at [950, 509] on button "Next" at bounding box center [964, 516] width 42 height 28
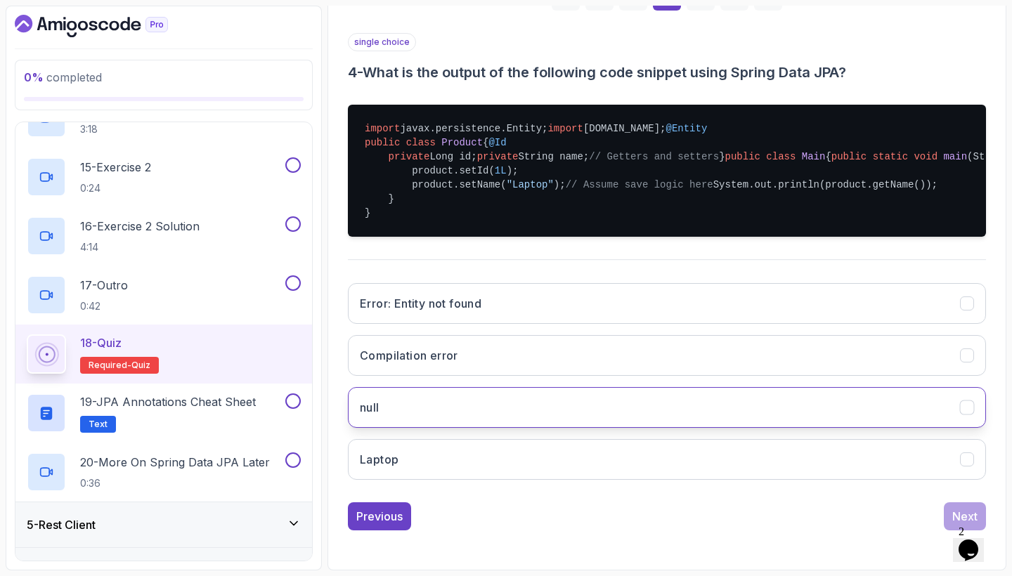
scroll to position [411, 0]
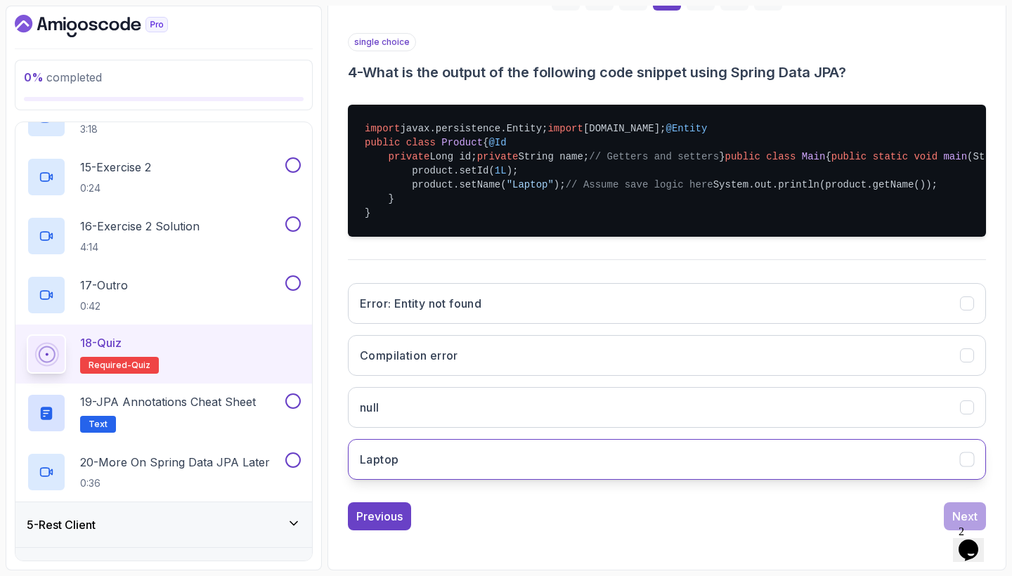
click at [905, 468] on button "Laptop" at bounding box center [667, 459] width 638 height 41
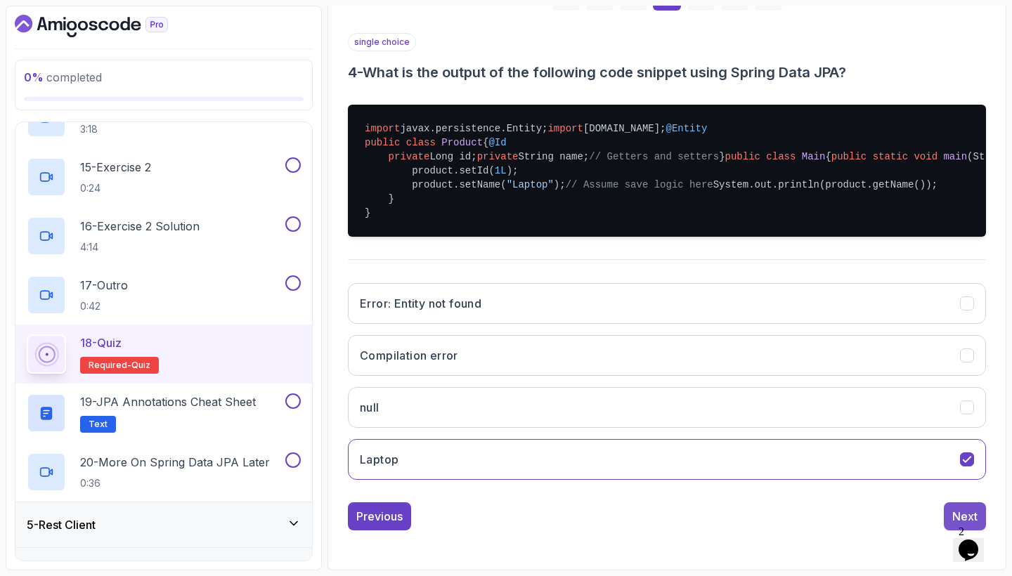
click at [957, 507] on button "Next" at bounding box center [964, 516] width 42 height 28
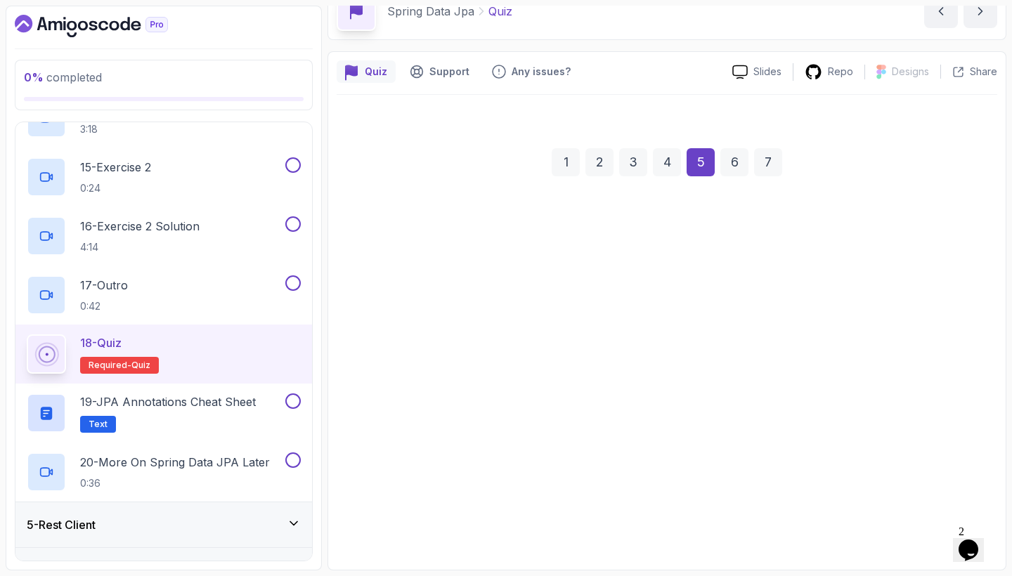
scroll to position [74, 0]
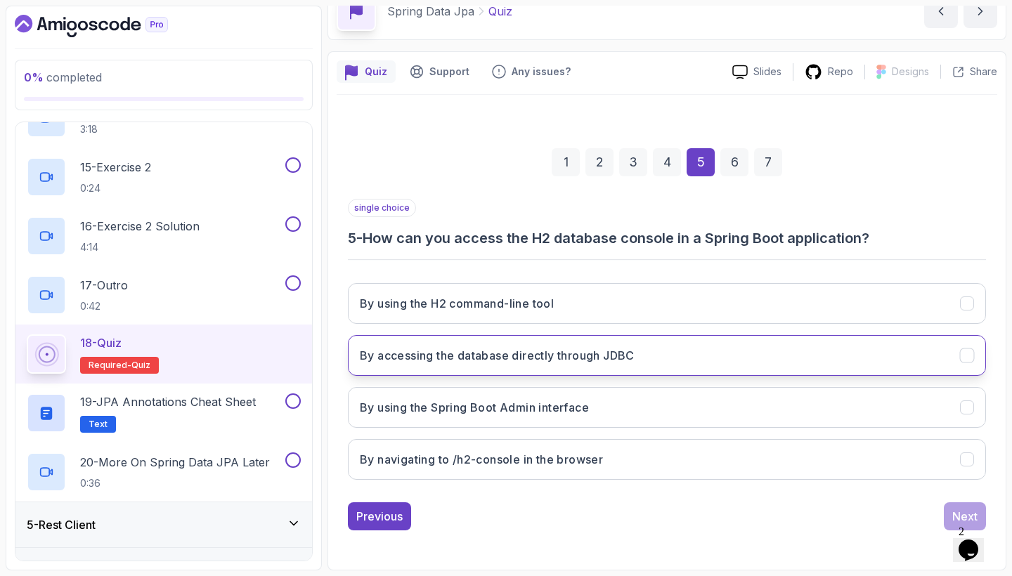
click at [802, 351] on button "By accessing the database directly through JDBC" at bounding box center [667, 355] width 638 height 41
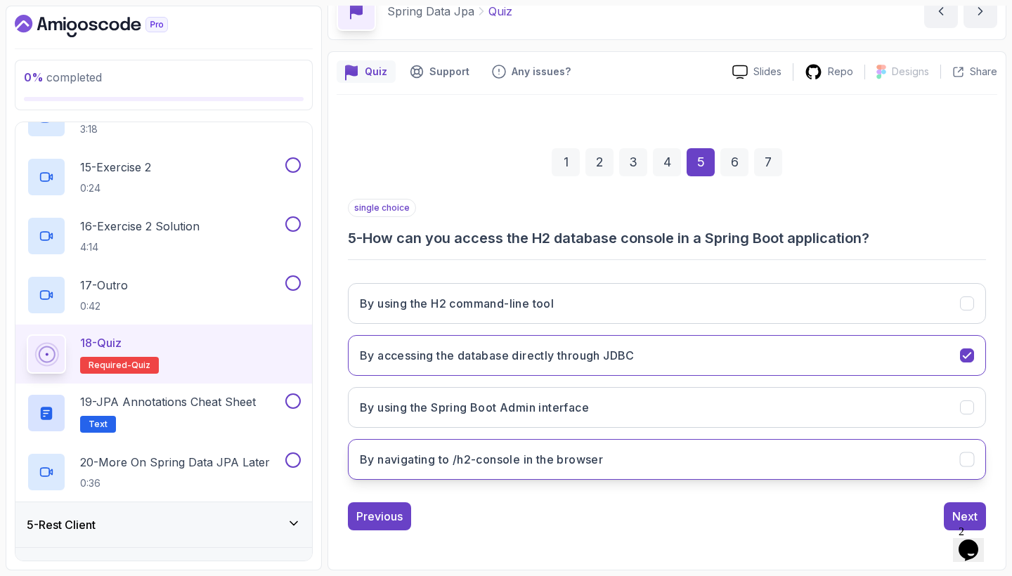
scroll to position [0, 0]
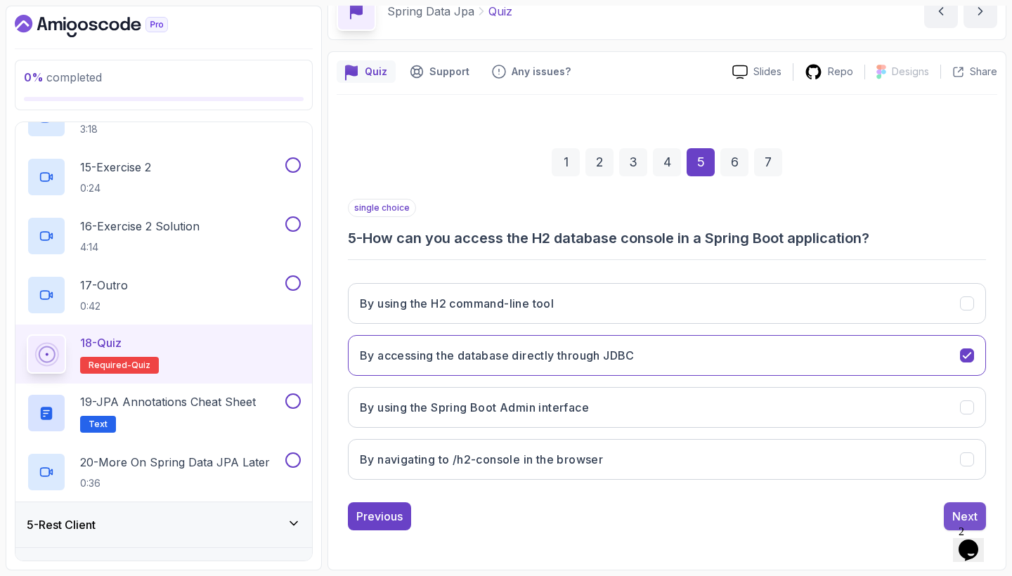
click at [960, 515] on div "Next" at bounding box center [964, 516] width 25 height 17
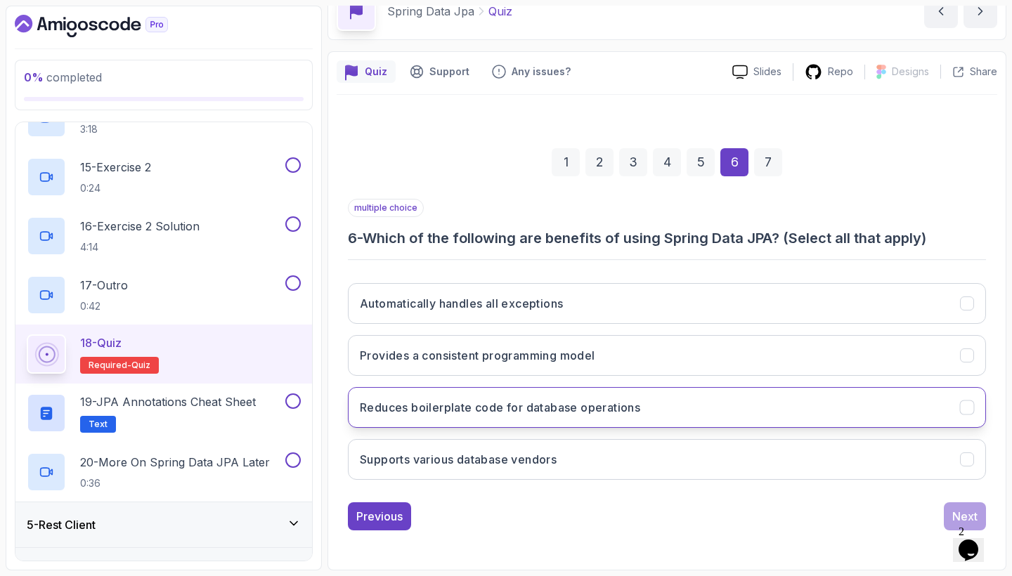
click at [731, 407] on button "Reduces boilerplate code for database operations" at bounding box center [667, 407] width 638 height 41
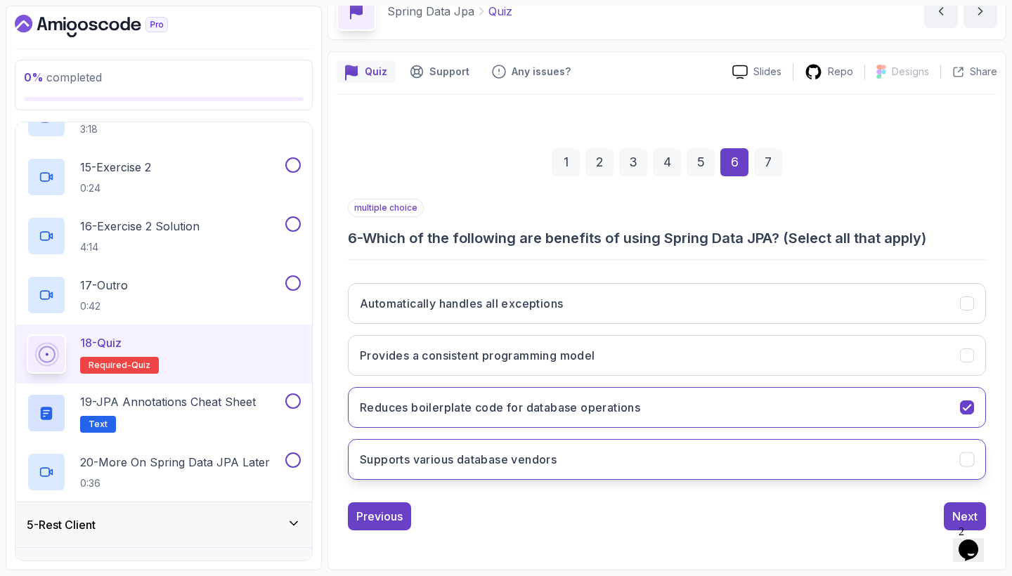
click at [728, 452] on button "Supports various database vendors" at bounding box center [667, 459] width 638 height 41
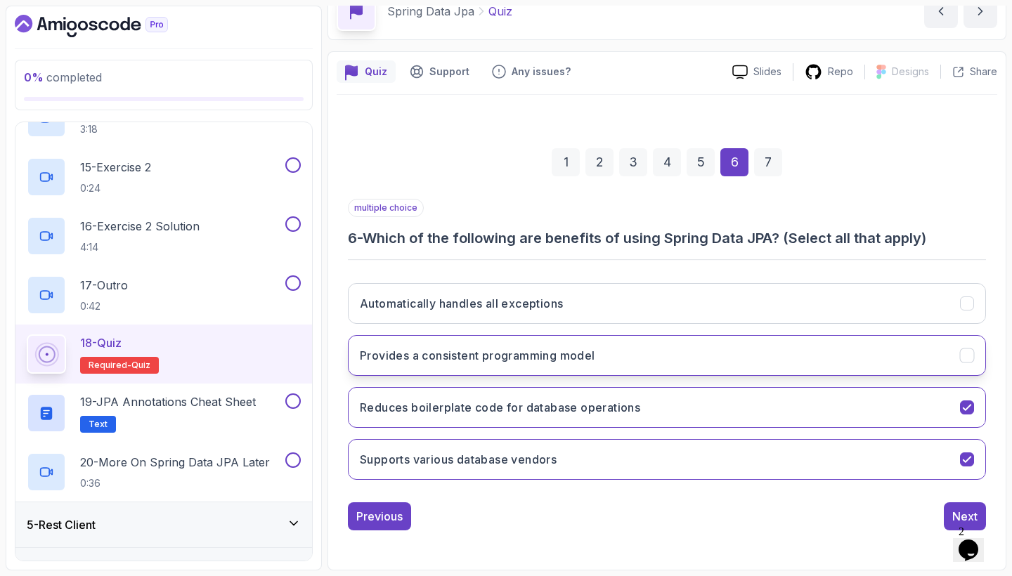
click at [710, 364] on button "Provides a consistent programming model" at bounding box center [667, 355] width 638 height 41
click at [957, 511] on div "Next" at bounding box center [964, 516] width 25 height 17
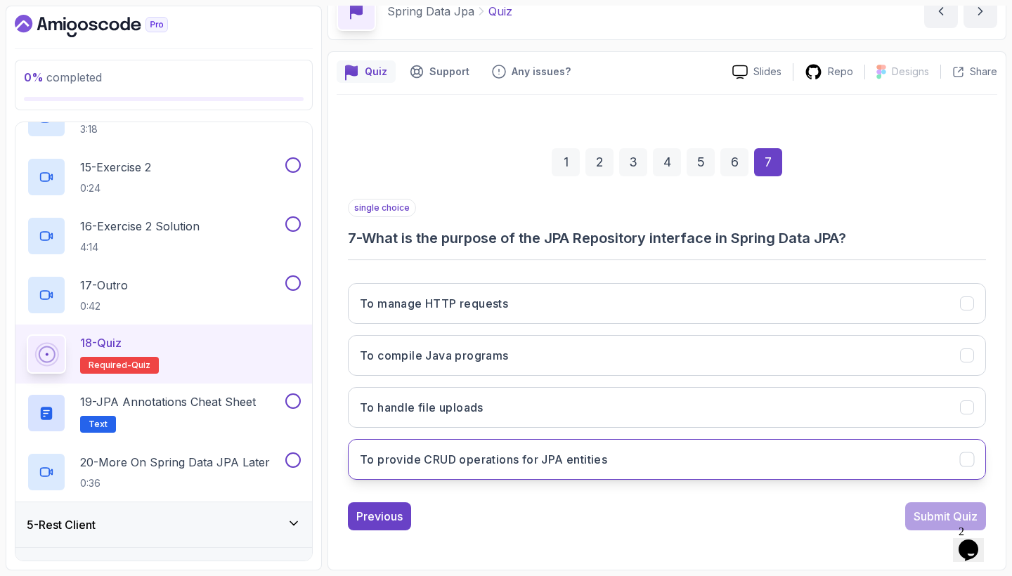
click at [760, 458] on button "To provide CRUD operations for JPA entities" at bounding box center [667, 459] width 638 height 41
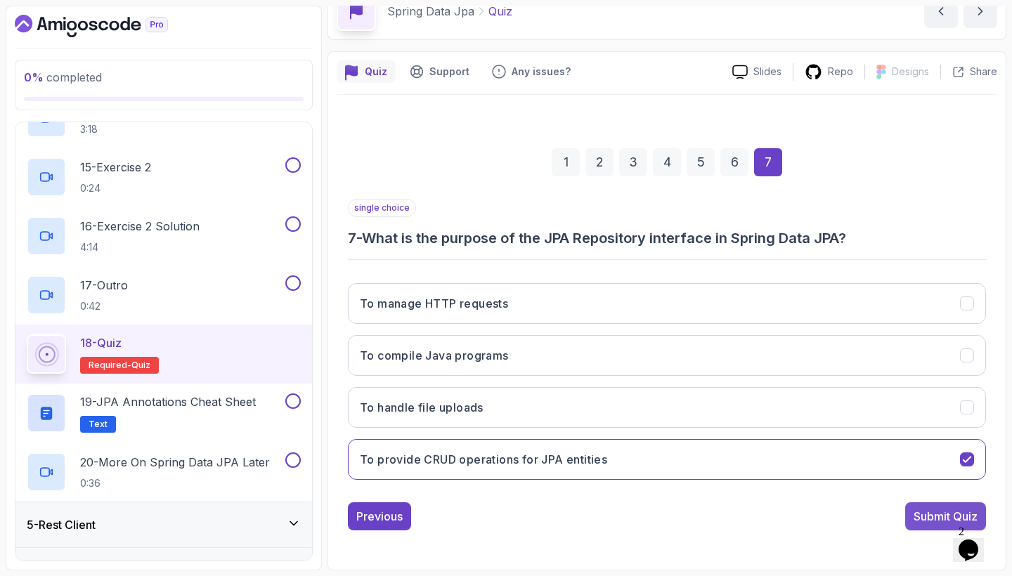
click at [911, 512] on button "Submit Quiz" at bounding box center [945, 516] width 81 height 28
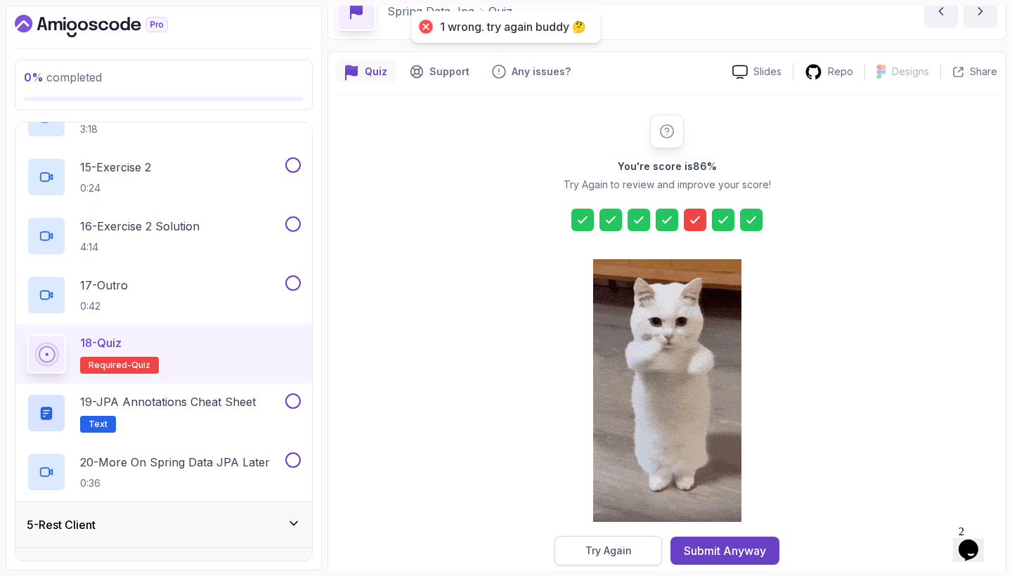
click at [643, 551] on button "Try Again" at bounding box center [607, 551] width 107 height 30
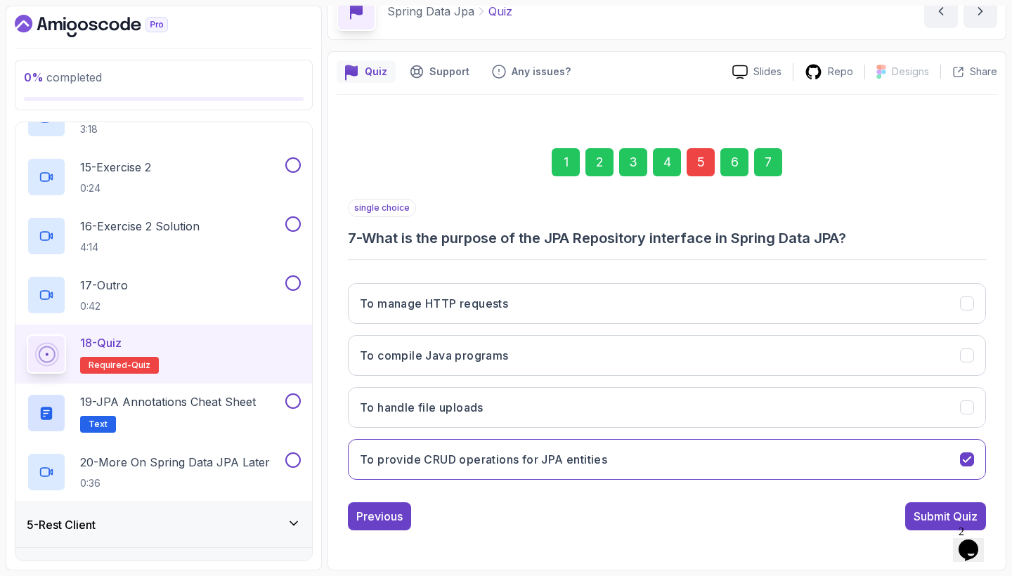
click at [702, 156] on div "5" at bounding box center [700, 162] width 28 height 28
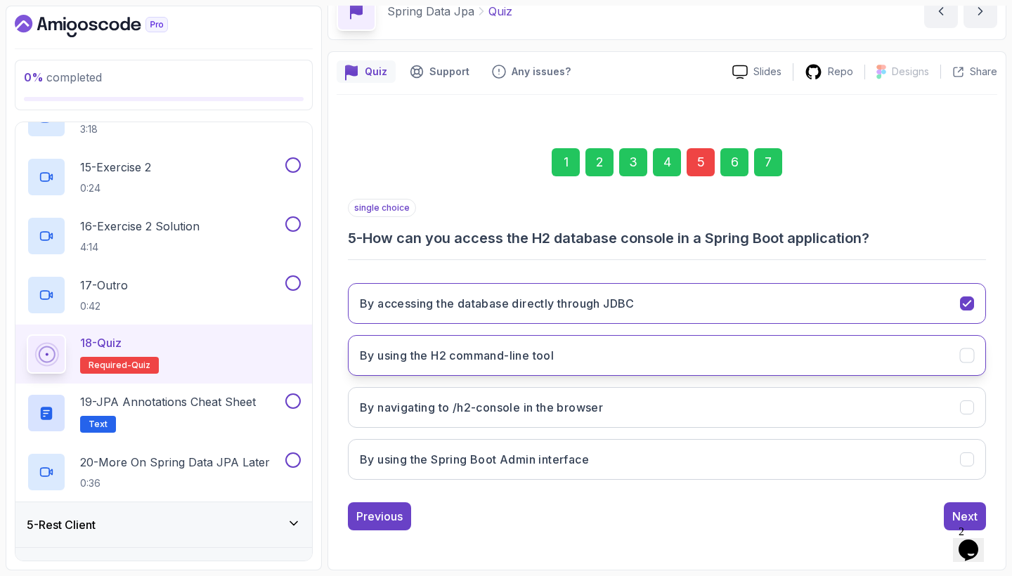
click at [707, 345] on button "By using the H2 command-line tool" at bounding box center [667, 355] width 638 height 41
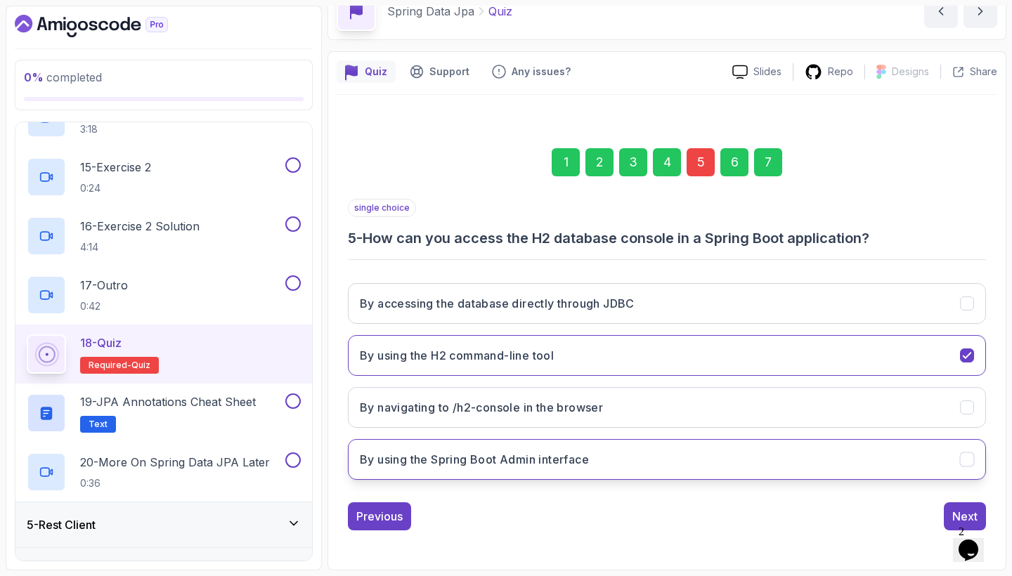
click at [802, 454] on button "By using the Spring Boot Admin interface" at bounding box center [667, 459] width 638 height 41
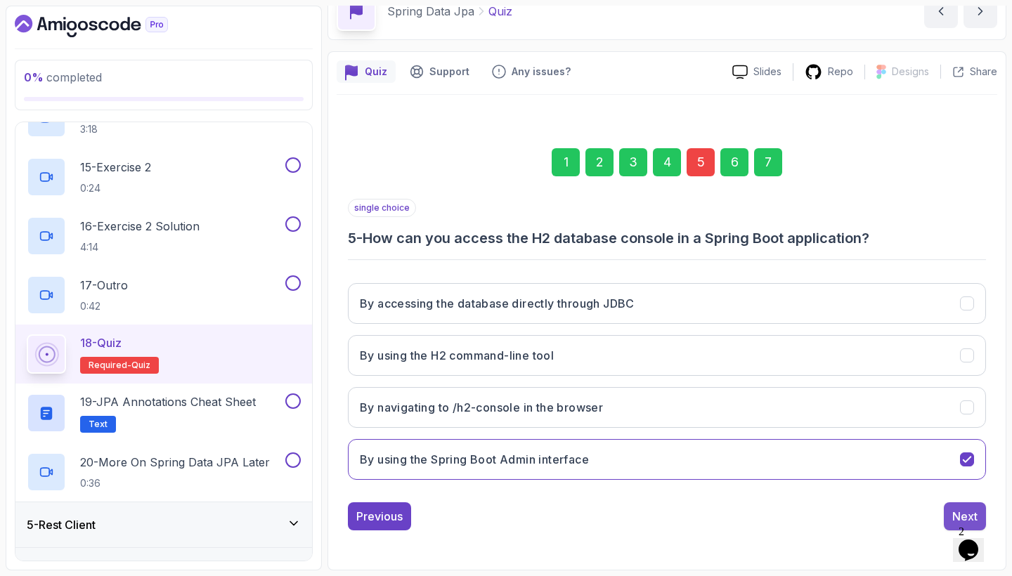
click at [957, 511] on div "Next" at bounding box center [964, 516] width 25 height 17
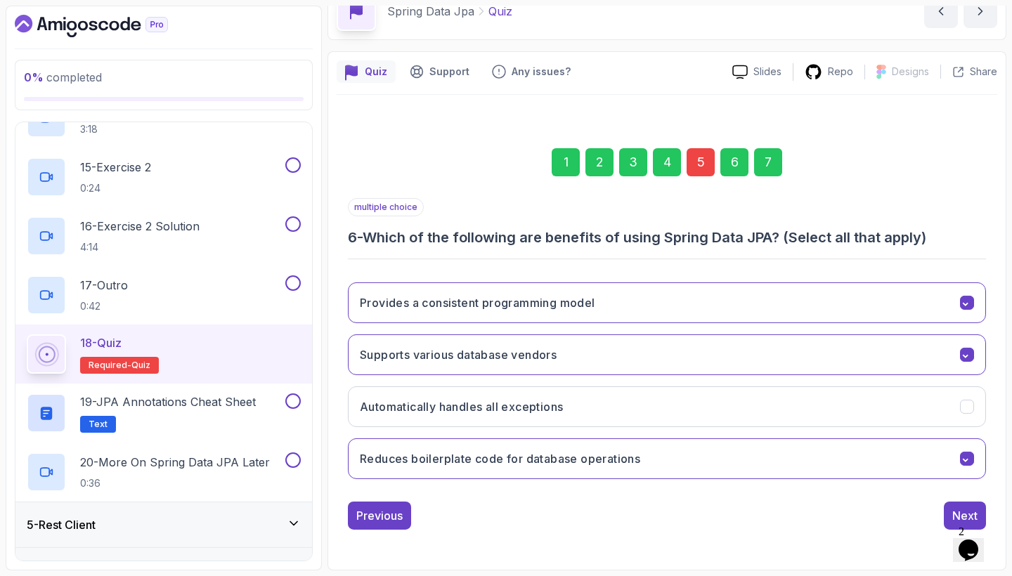
click at [957, 511] on div "Next" at bounding box center [964, 515] width 25 height 17
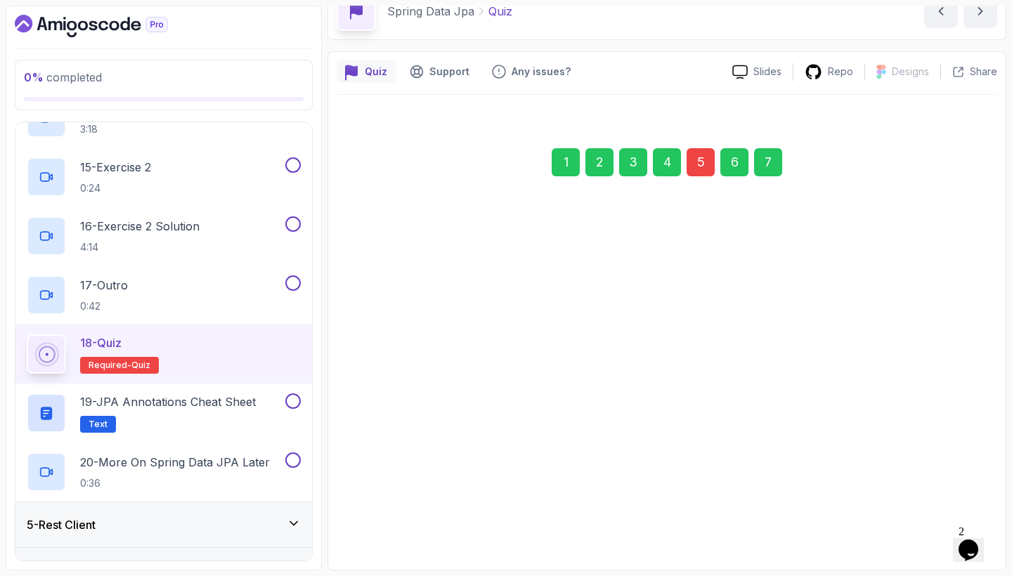
click at [957, 511] on div "Submit Quiz" at bounding box center [945, 516] width 64 height 17
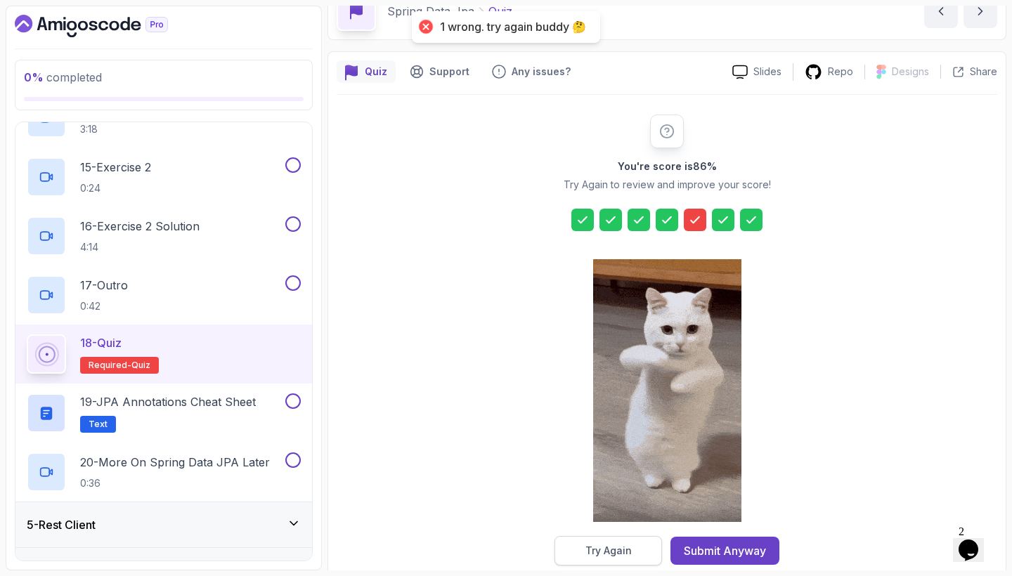
click at [654, 556] on button "Try Again" at bounding box center [607, 551] width 107 height 30
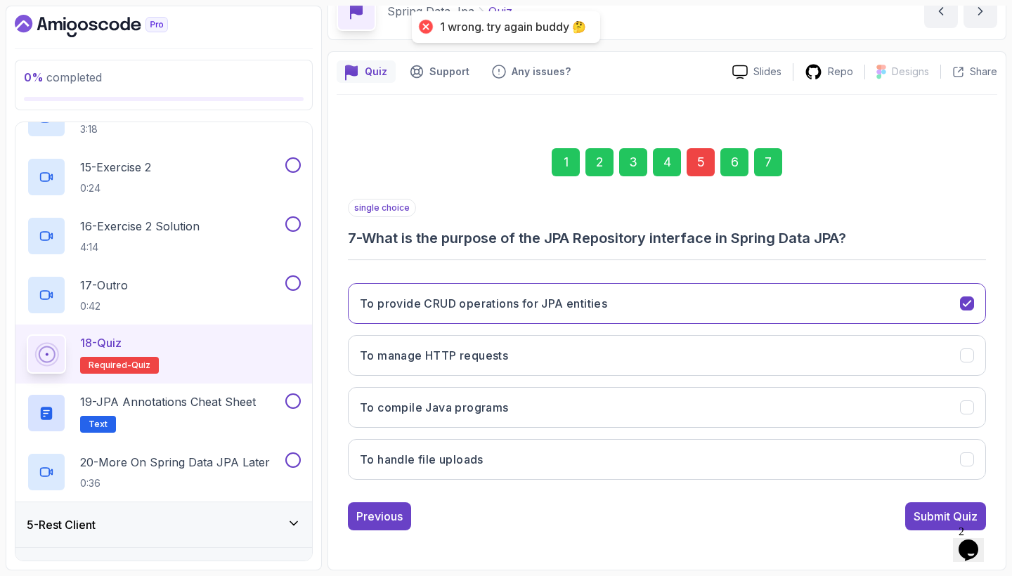
click at [699, 161] on div "5" at bounding box center [700, 162] width 28 height 28
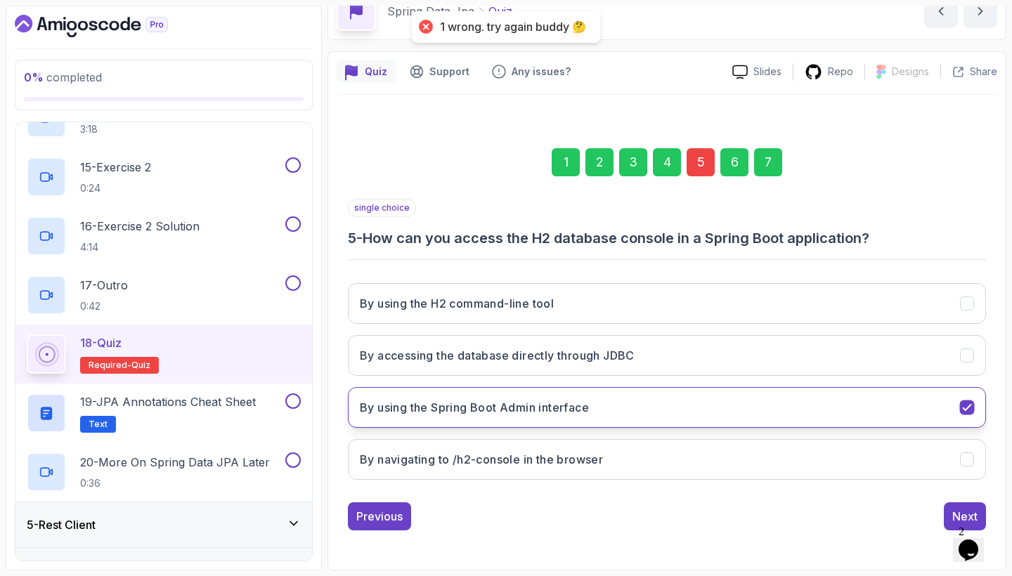
click at [736, 392] on button "By using the Spring Boot Admin interface" at bounding box center [667, 407] width 638 height 41
click at [737, 400] on button "By using the Spring Boot Admin interface" at bounding box center [667, 407] width 638 height 41
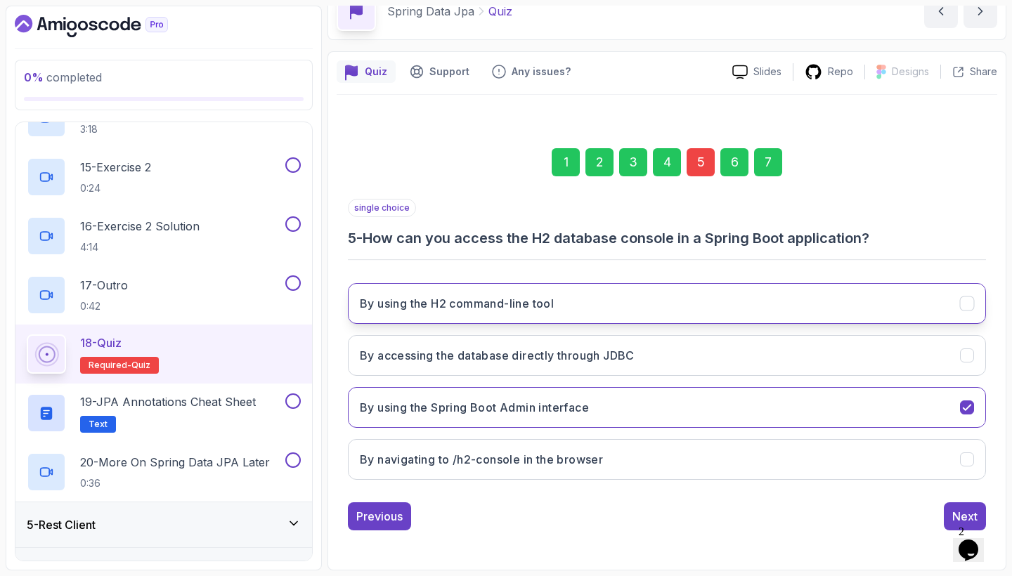
click at [747, 292] on button "By using the H2 command-line tool" at bounding box center [667, 303] width 638 height 41
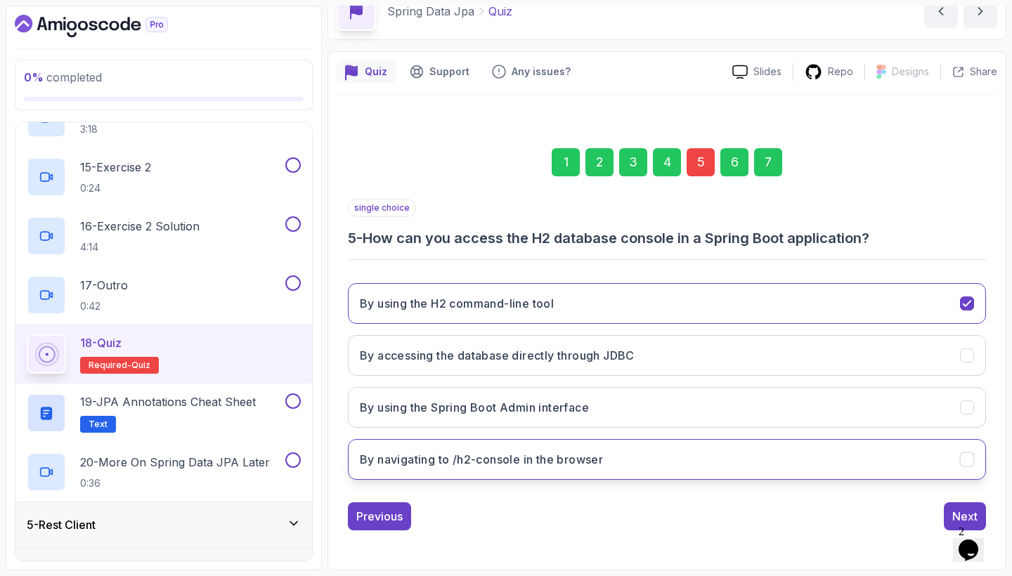
click at [940, 469] on button "By navigating to /h2-console in the browser" at bounding box center [667, 459] width 638 height 41
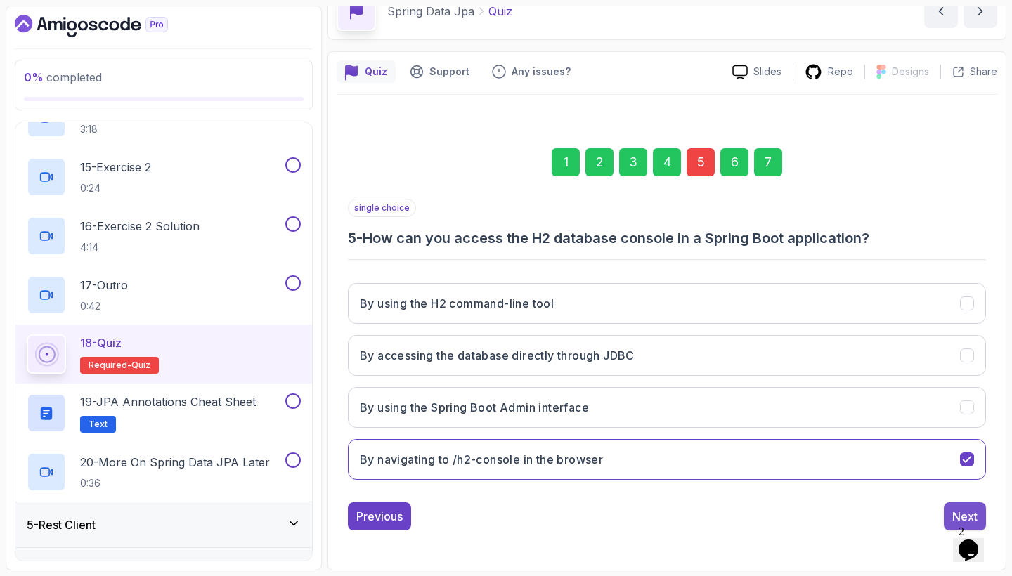
click at [948, 511] on button "Next" at bounding box center [964, 516] width 42 height 28
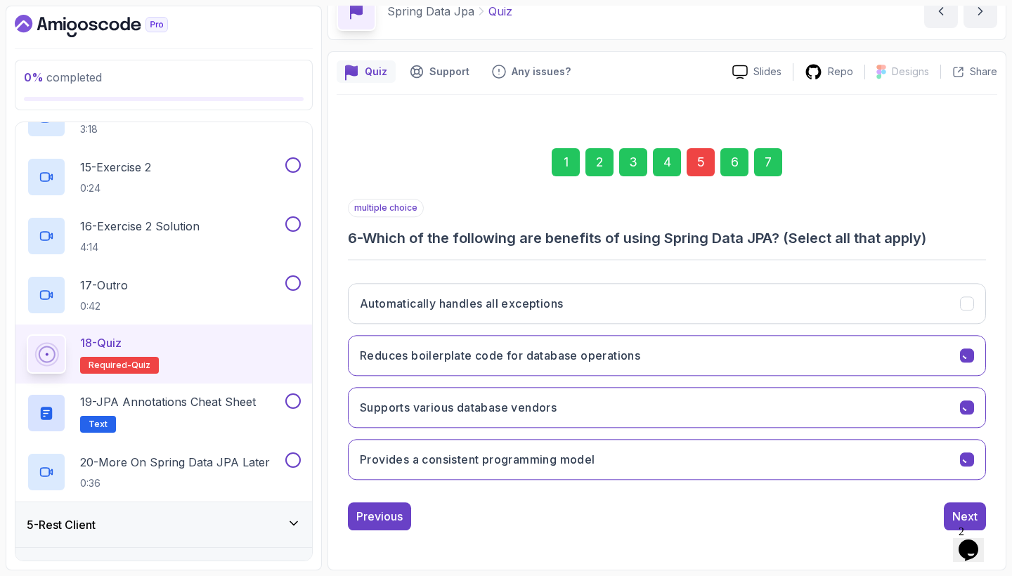
click at [948, 511] on button "Next" at bounding box center [964, 516] width 42 height 28
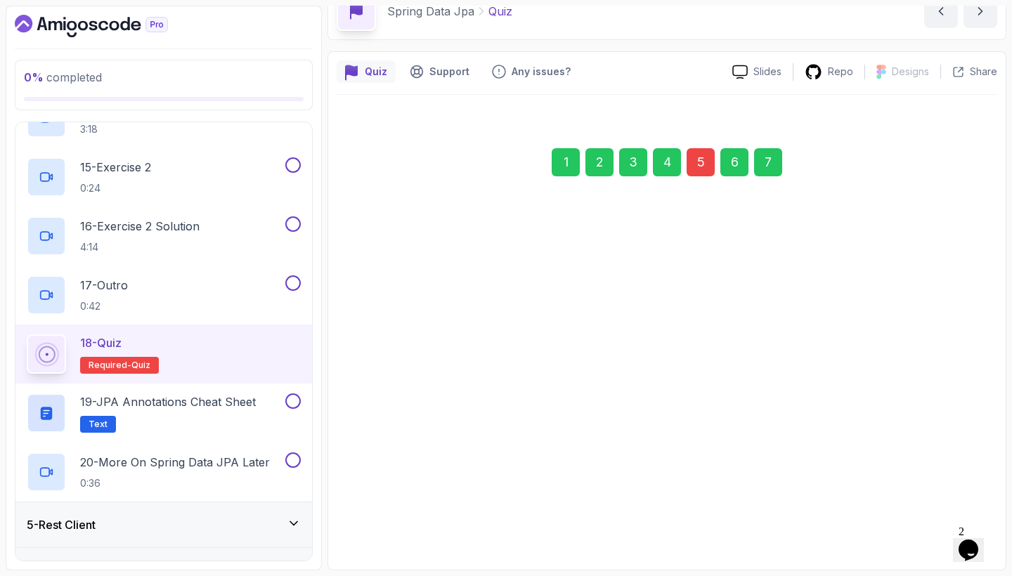
click at [948, 511] on div "Submit Quiz" at bounding box center [945, 515] width 64 height 17
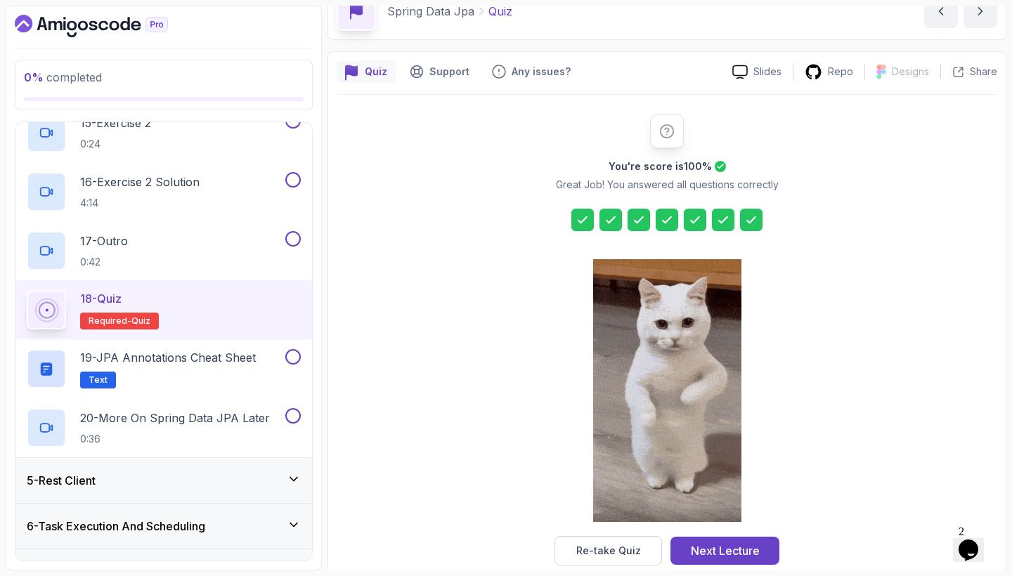
scroll to position [1036, 0]
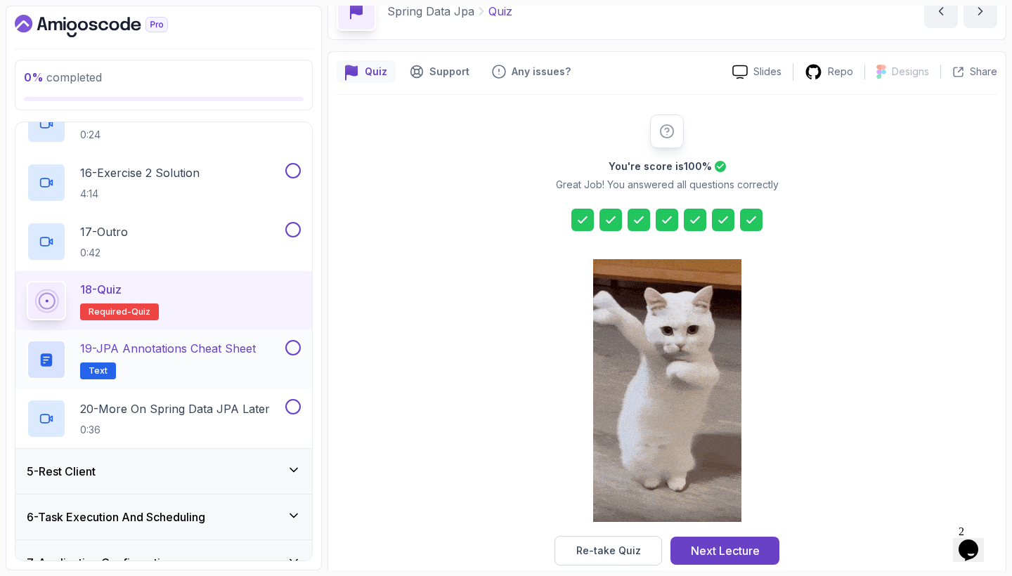
click at [230, 352] on p "19 - JPA Annotations Cheat Sheet" at bounding box center [168, 348] width 176 height 17
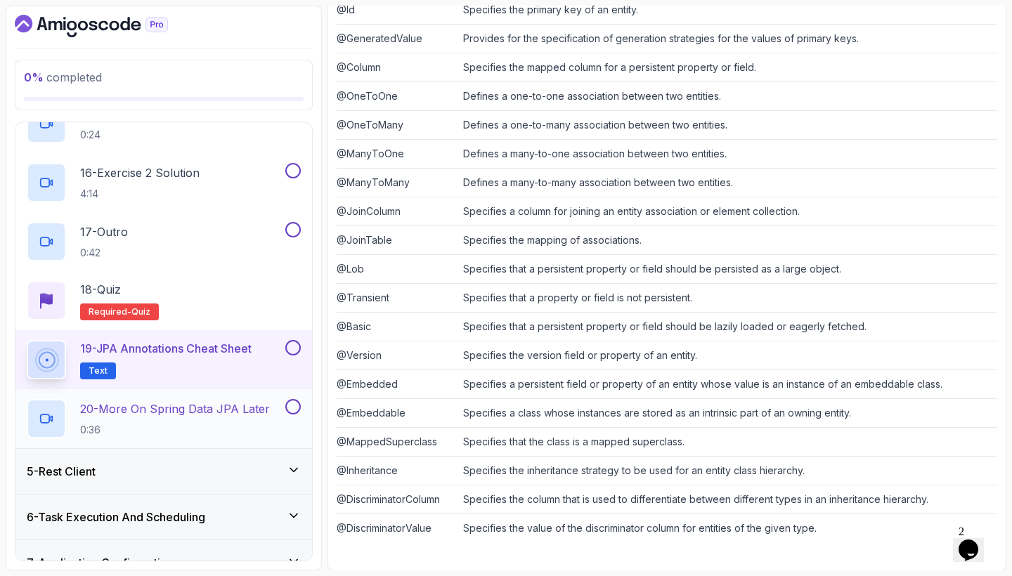
click at [247, 412] on p "20 - More On Spring Data JPA Later" at bounding box center [175, 408] width 190 height 17
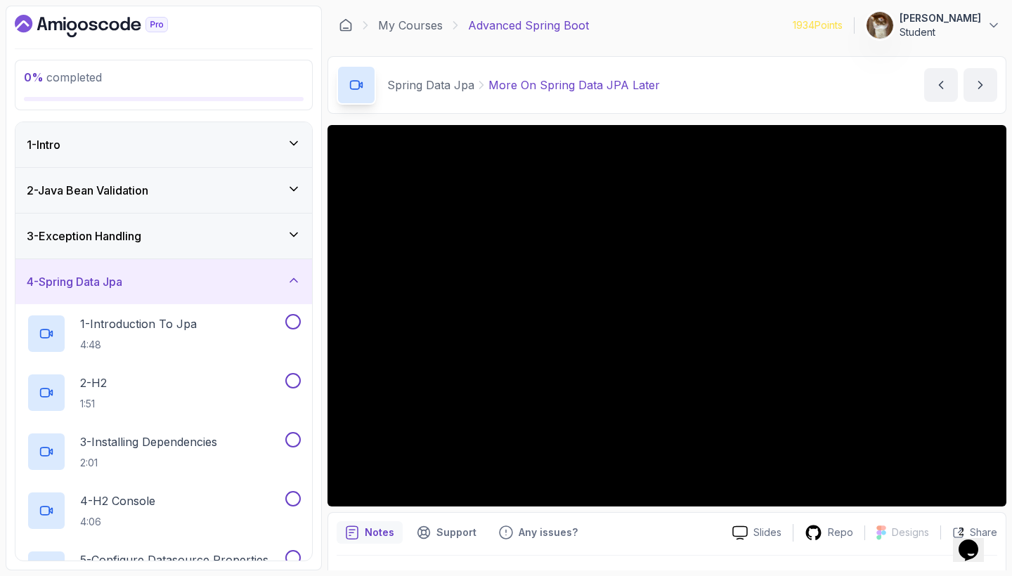
click at [275, 270] on div "4 - Spring Data Jpa" at bounding box center [163, 281] width 296 height 45
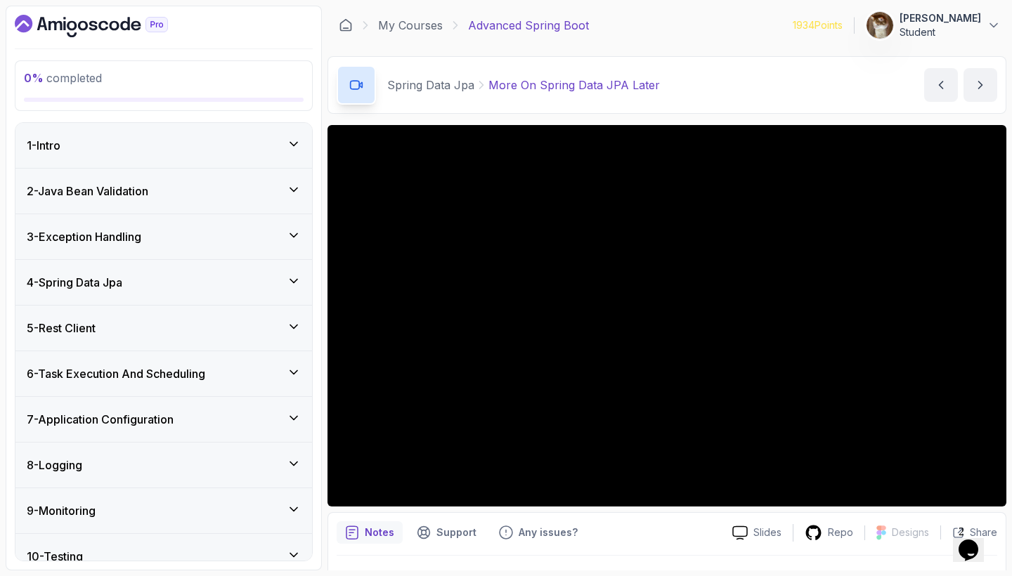
click at [285, 324] on div "5 - Rest Client" at bounding box center [164, 328] width 274 height 17
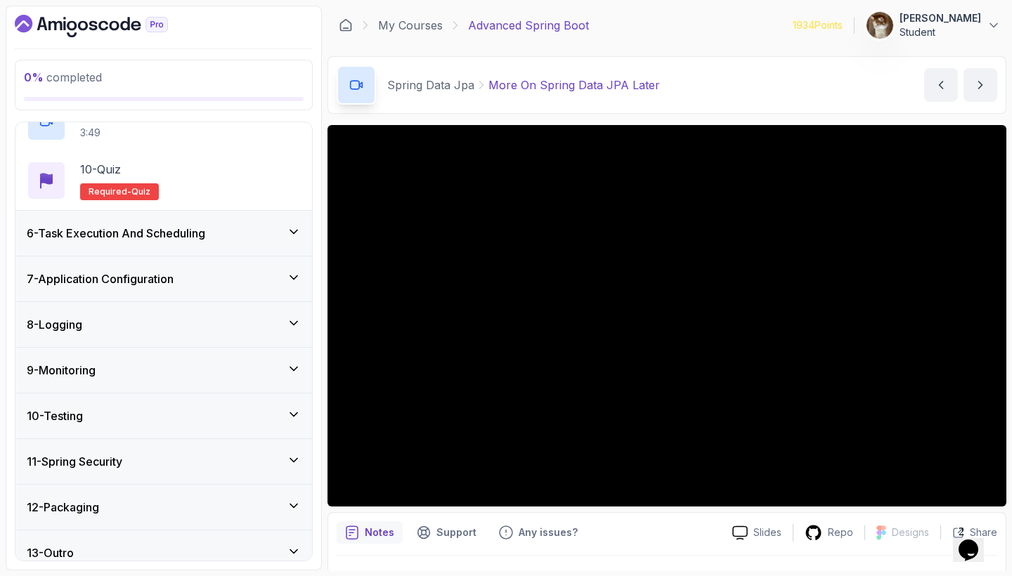
scroll to position [734, 0]
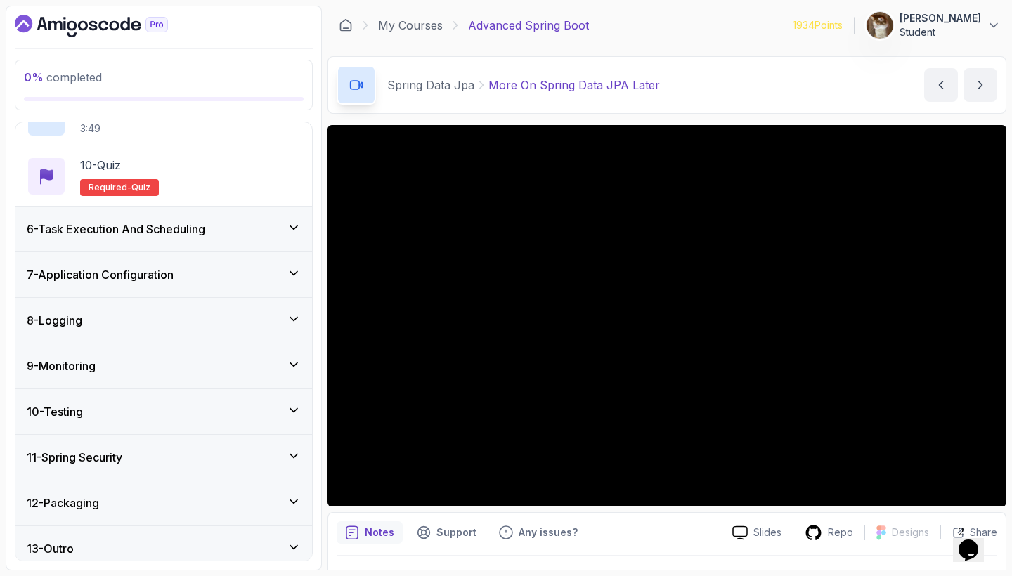
click at [285, 232] on div "6 - Task Execution And Scheduling" at bounding box center [164, 229] width 274 height 17
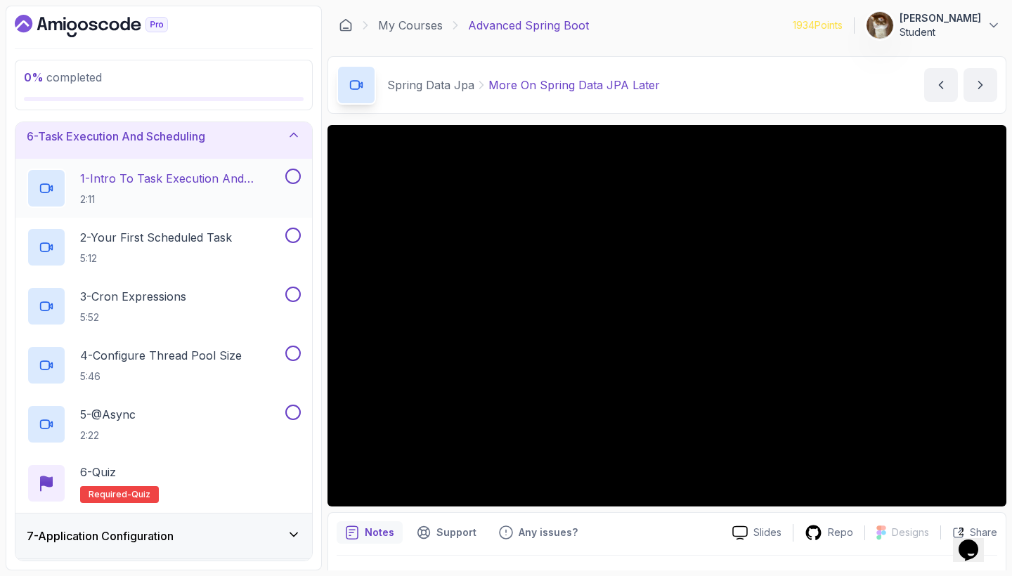
scroll to position [240, 0]
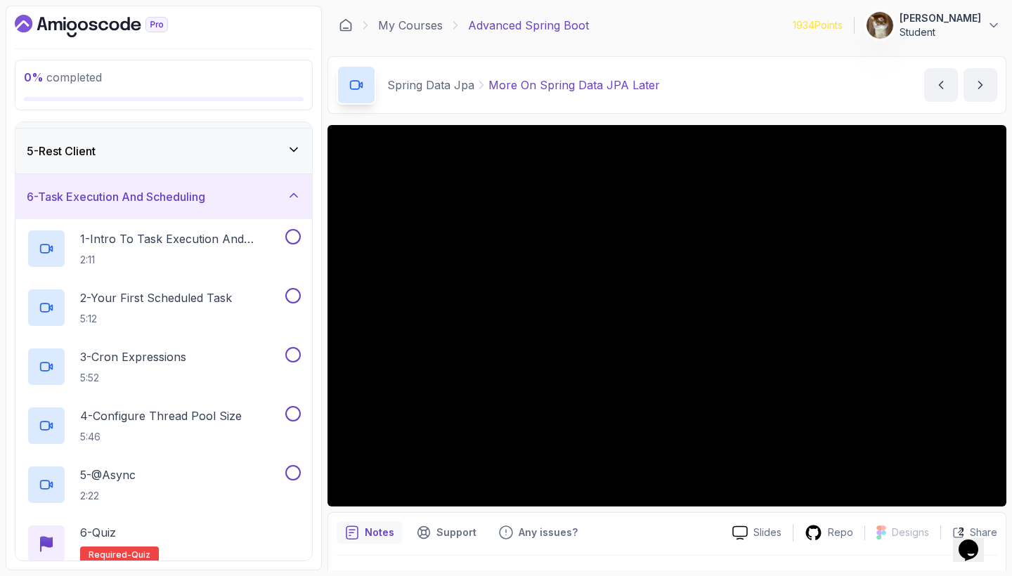
click at [287, 204] on div "6 - Task Execution And Scheduling" at bounding box center [164, 196] width 274 height 17
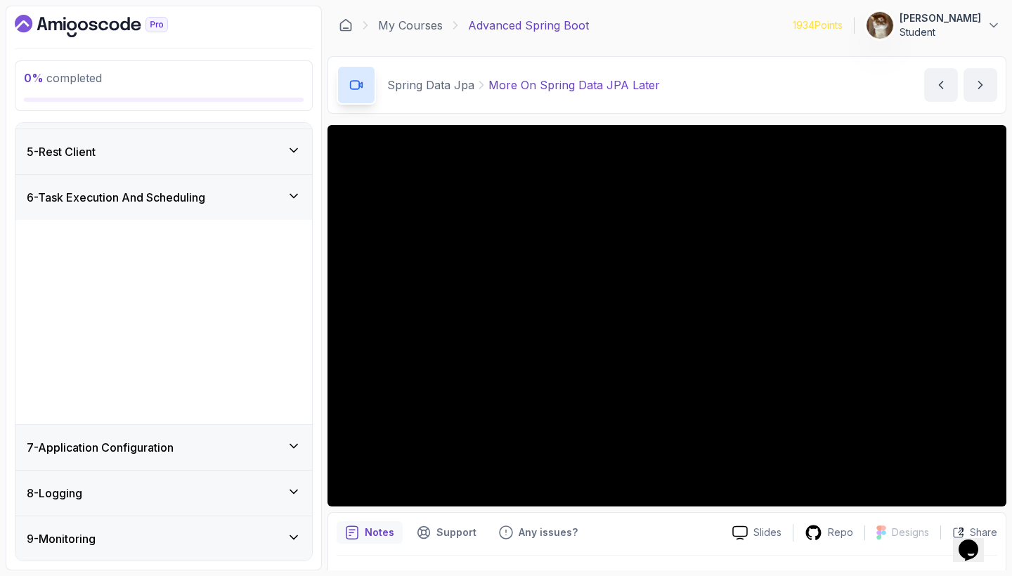
scroll to position [155, 0]
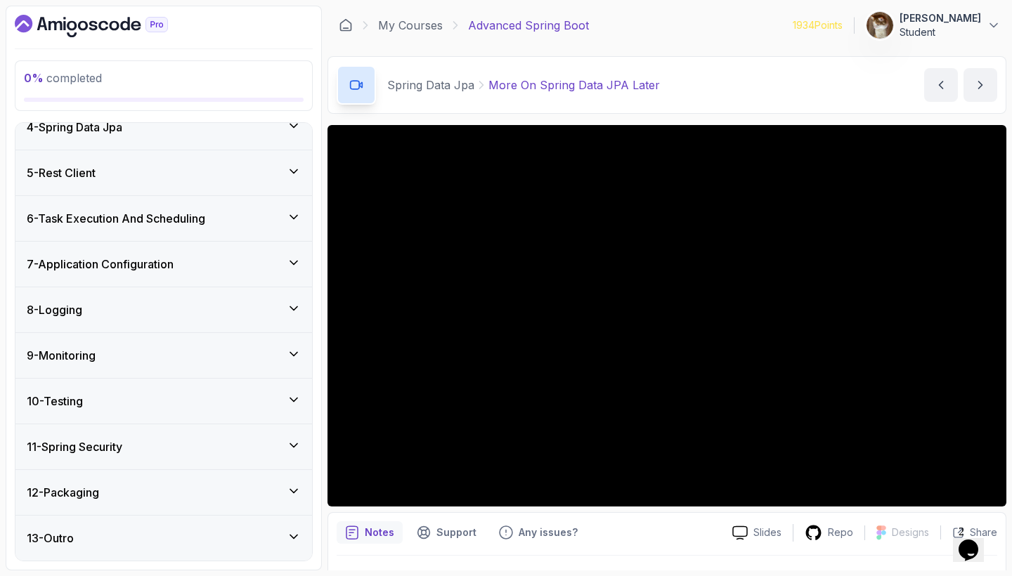
click at [291, 261] on icon at bounding box center [294, 263] width 14 height 14
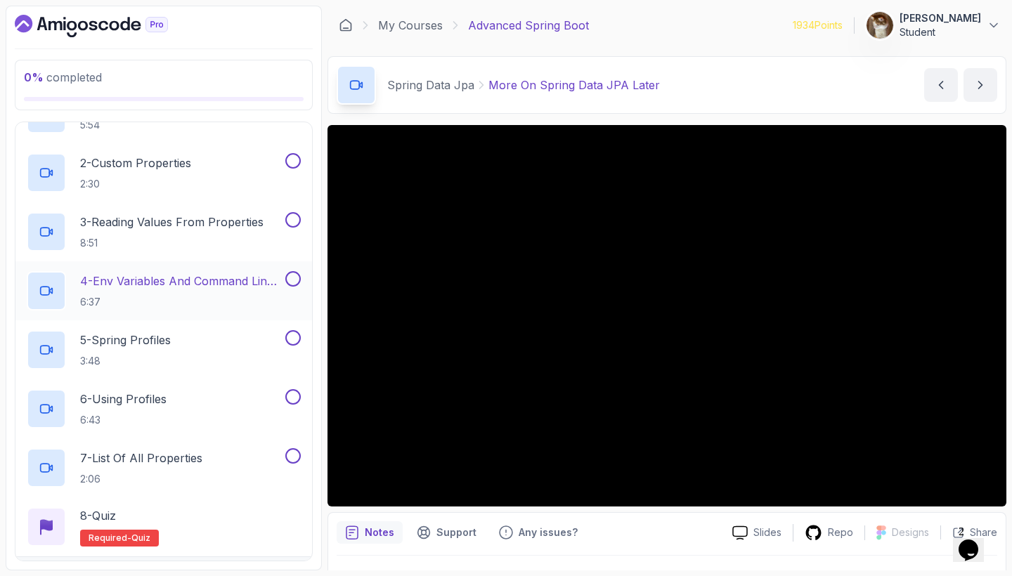
scroll to position [240, 0]
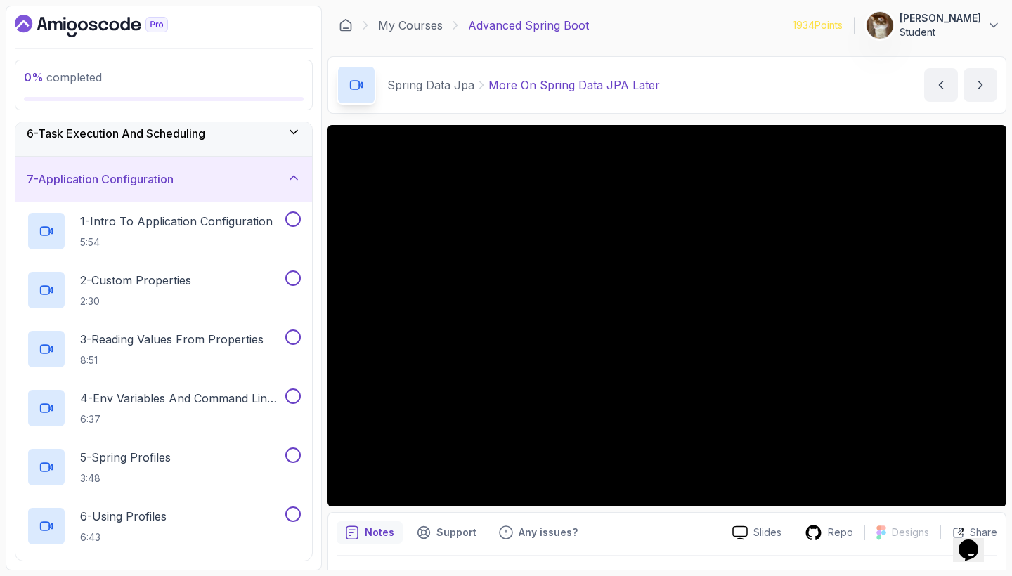
click at [289, 183] on icon at bounding box center [294, 178] width 14 height 14
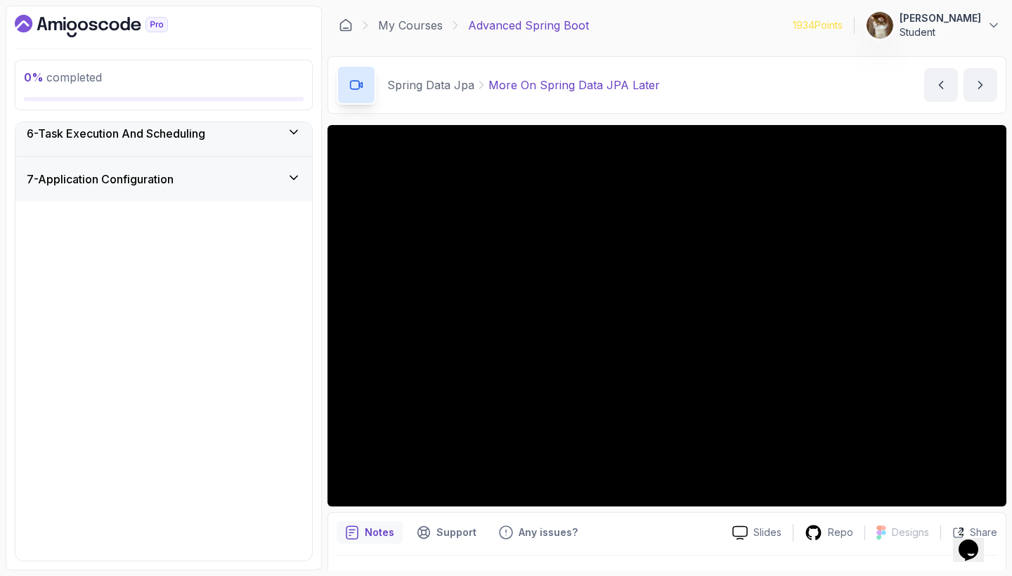
scroll to position [155, 0]
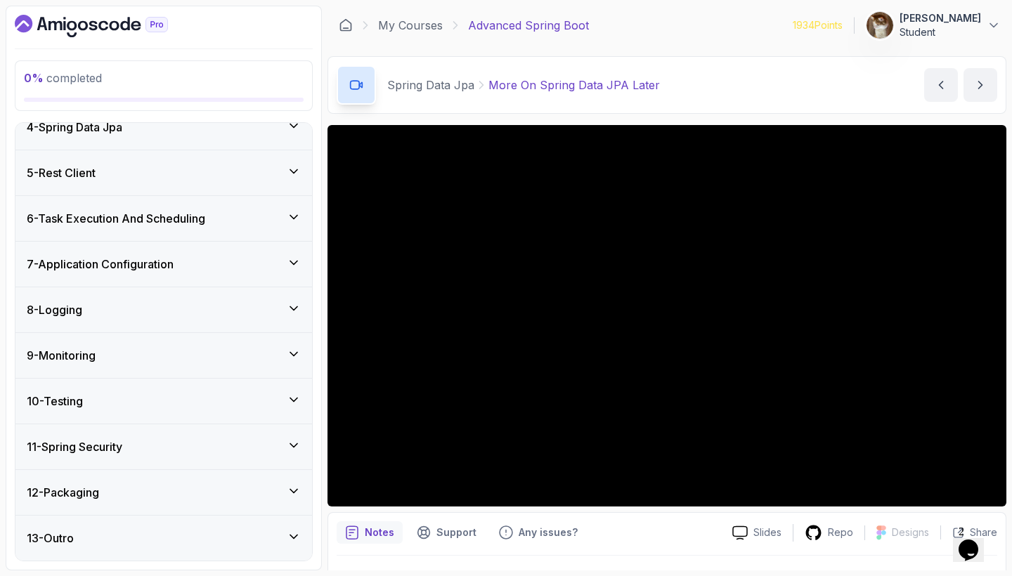
click at [286, 299] on div "8 - Logging" at bounding box center [163, 309] width 296 height 45
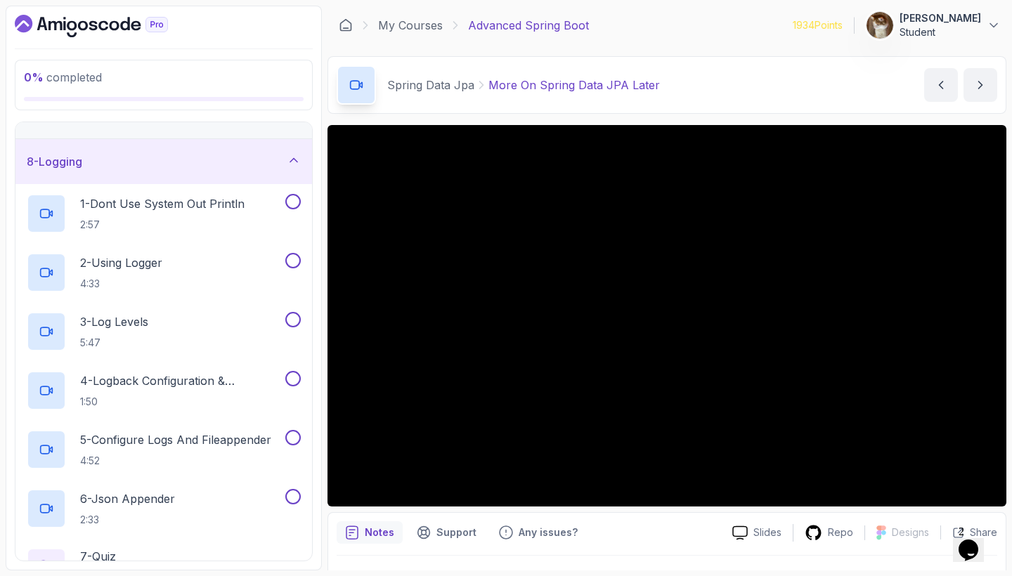
scroll to position [305, 0]
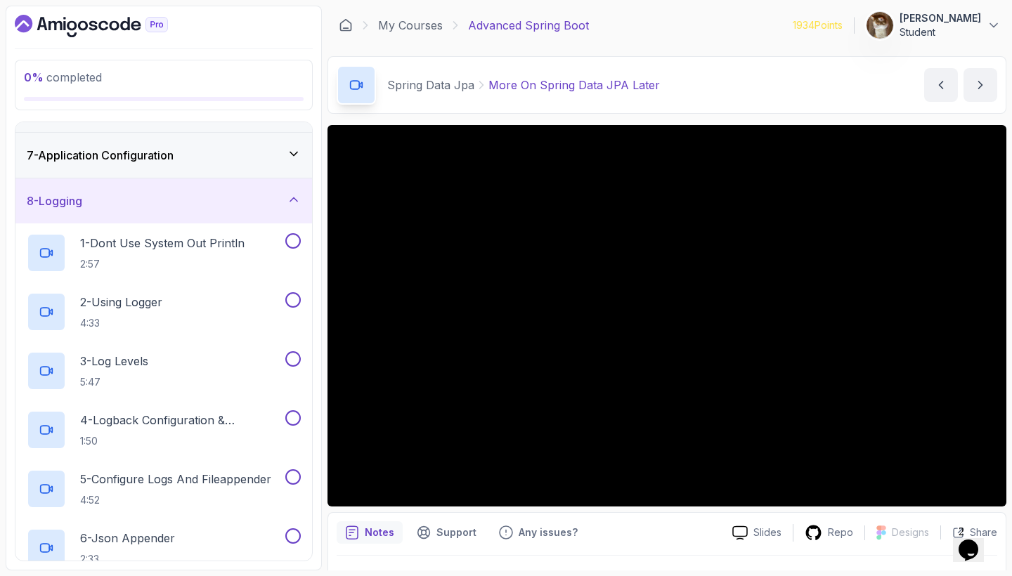
click at [285, 209] on div "8 - Logging" at bounding box center [164, 200] width 274 height 17
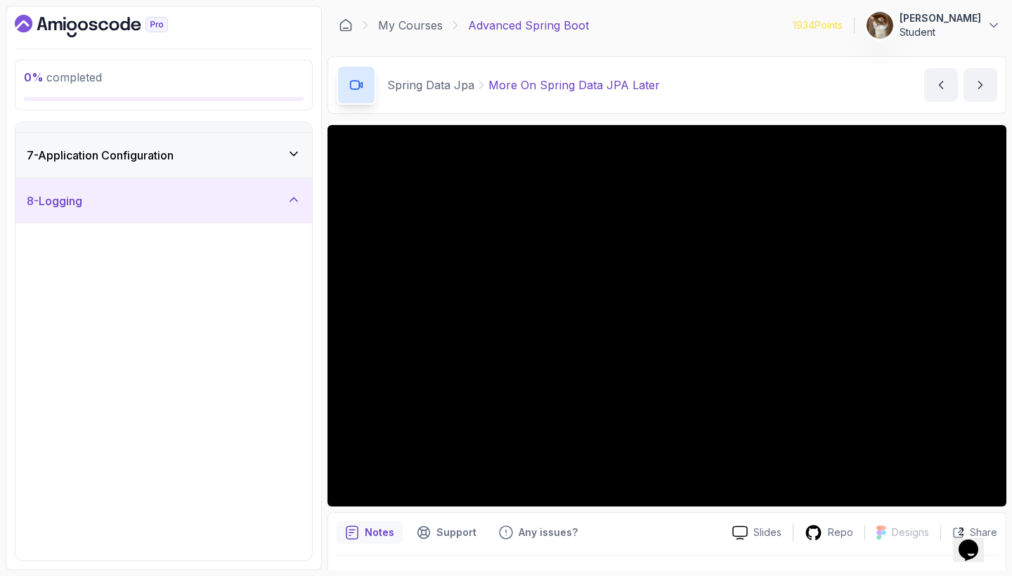
scroll to position [155, 0]
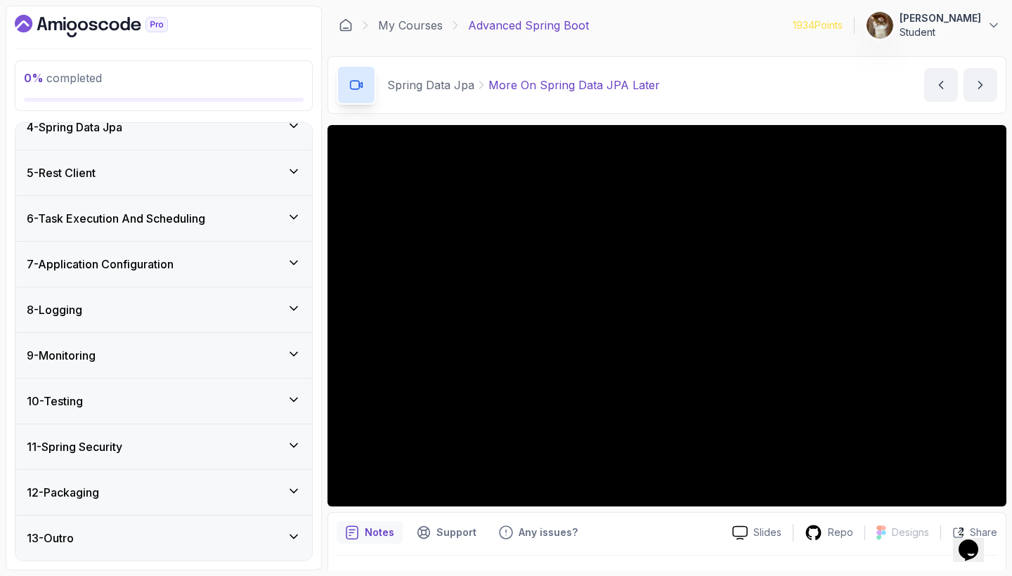
click at [294, 348] on icon at bounding box center [294, 354] width 14 height 14
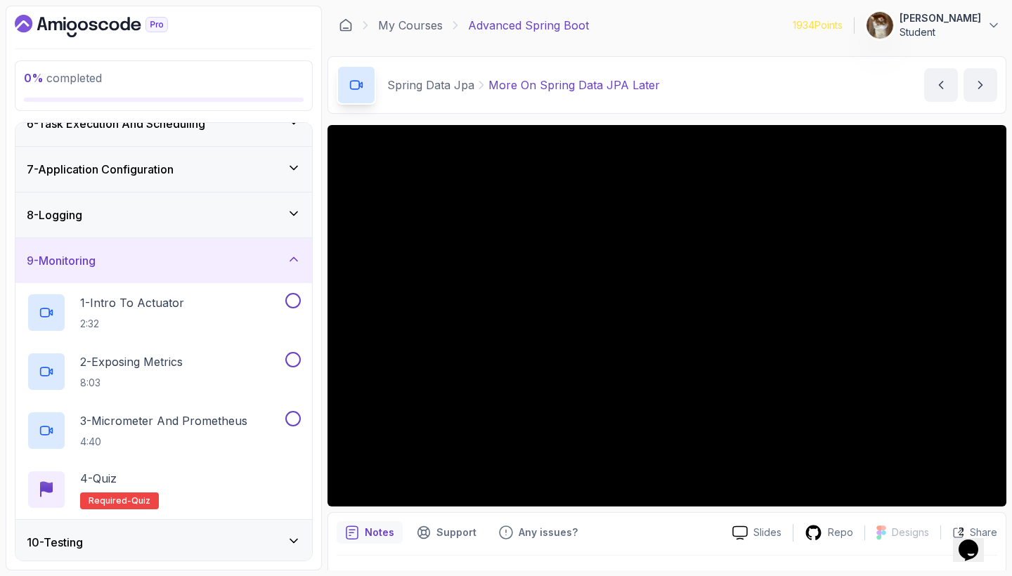
scroll to position [251, 0]
click at [292, 257] on icon at bounding box center [293, 258] width 7 height 4
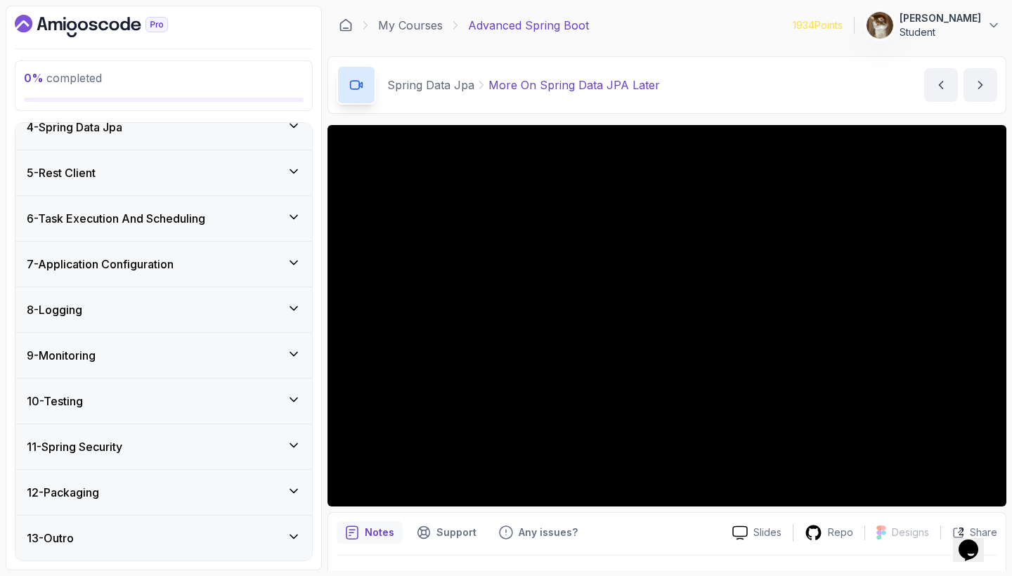
scroll to position [0, 0]
click at [290, 398] on icon at bounding box center [293, 400] width 7 height 4
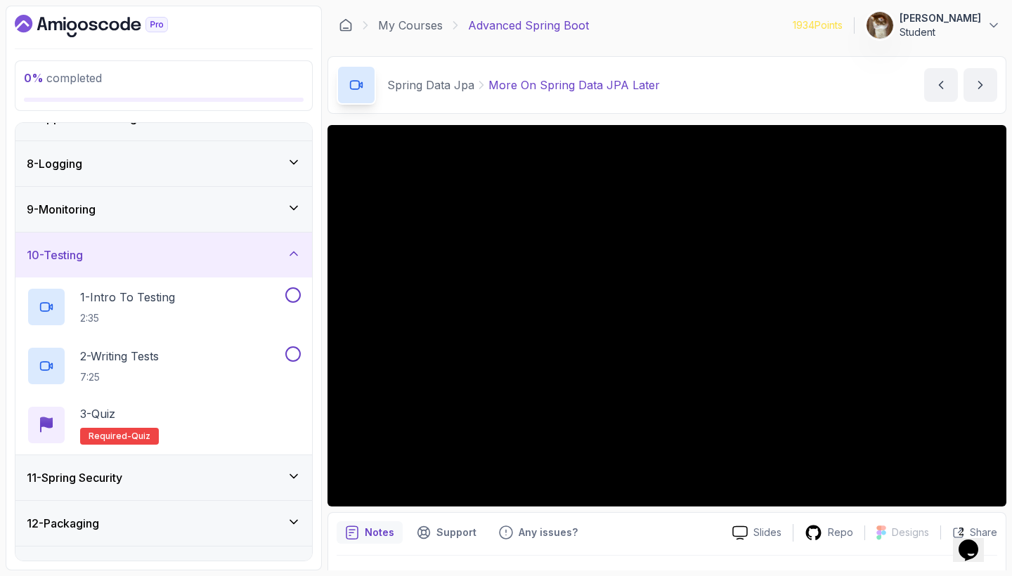
click at [287, 249] on div "10 - Testing" at bounding box center [164, 255] width 274 height 17
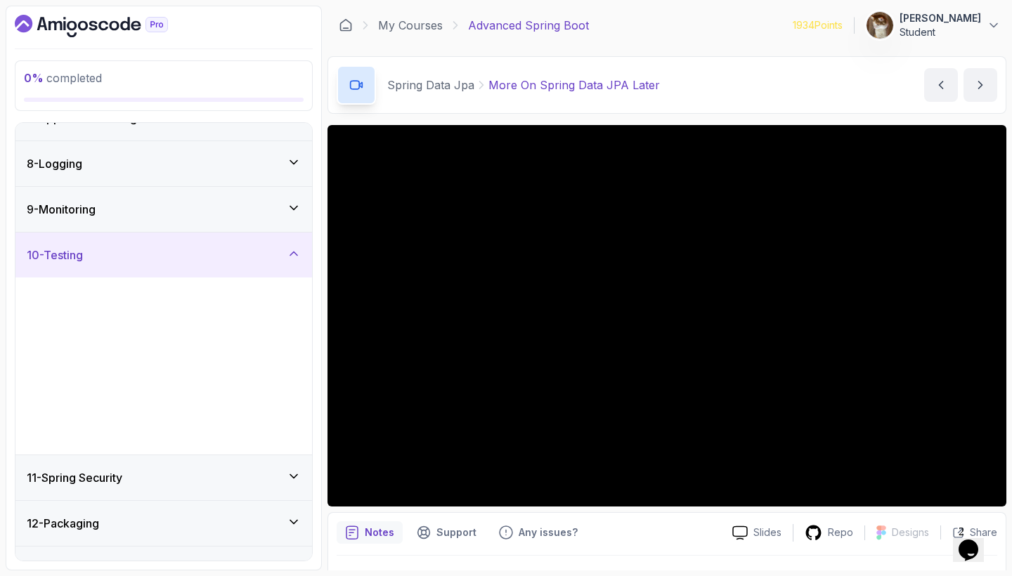
scroll to position [155, 0]
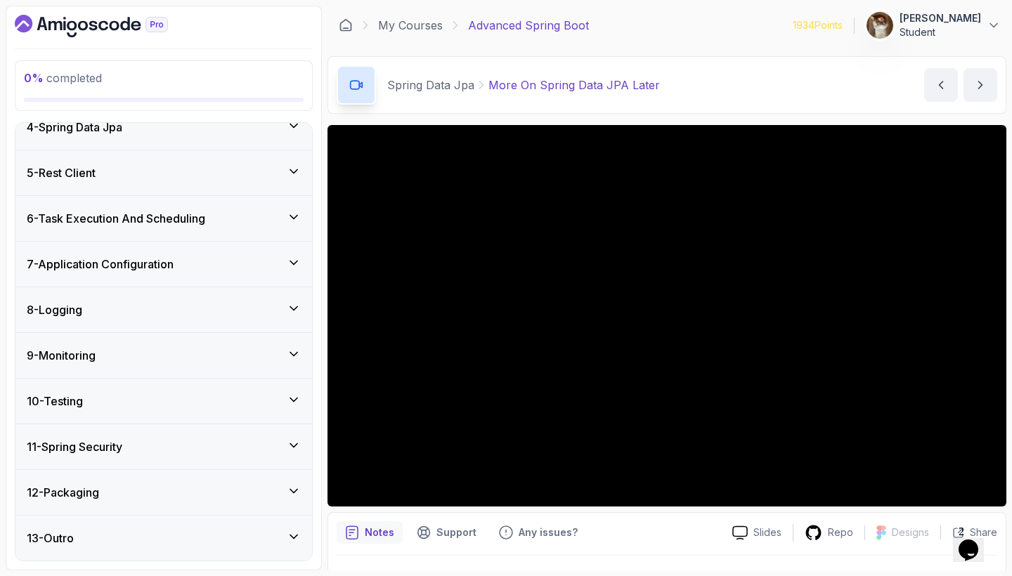
click at [286, 447] on div "11 - Spring Security" at bounding box center [164, 446] width 274 height 17
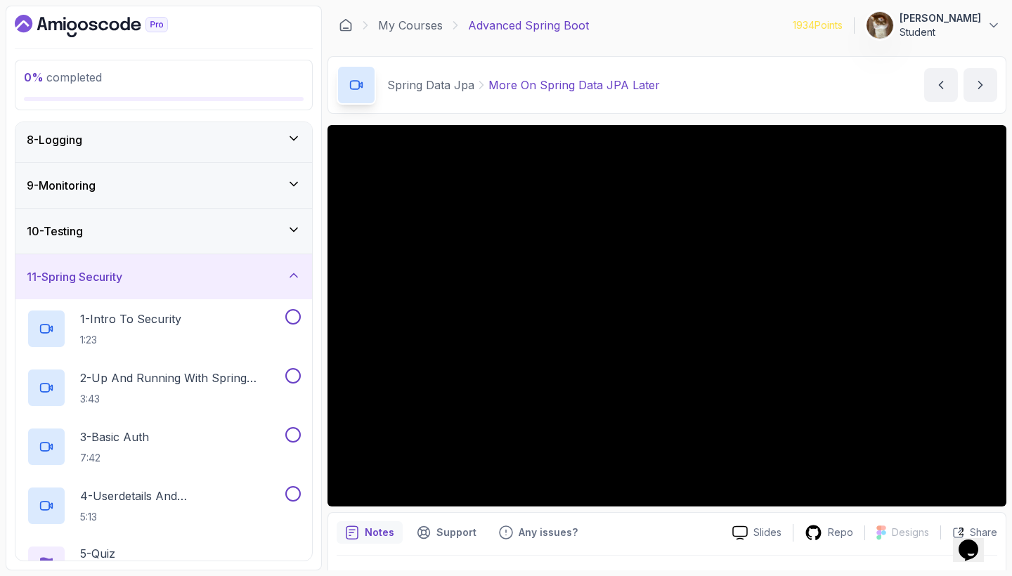
click at [283, 280] on div "11 - Spring Security" at bounding box center [164, 276] width 274 height 17
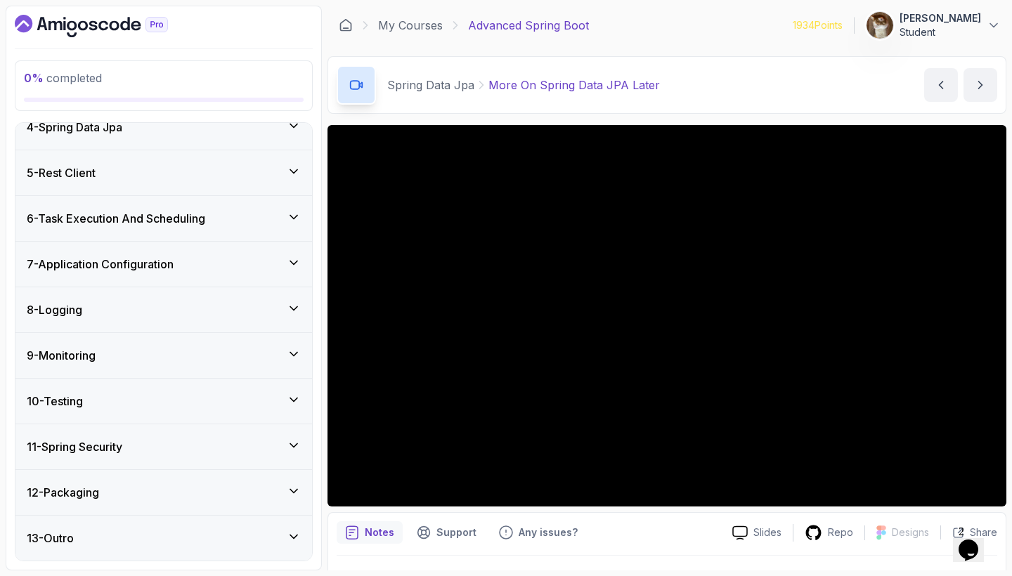
scroll to position [0, 0]
click at [292, 484] on div "12 - Packaging" at bounding box center [164, 492] width 274 height 17
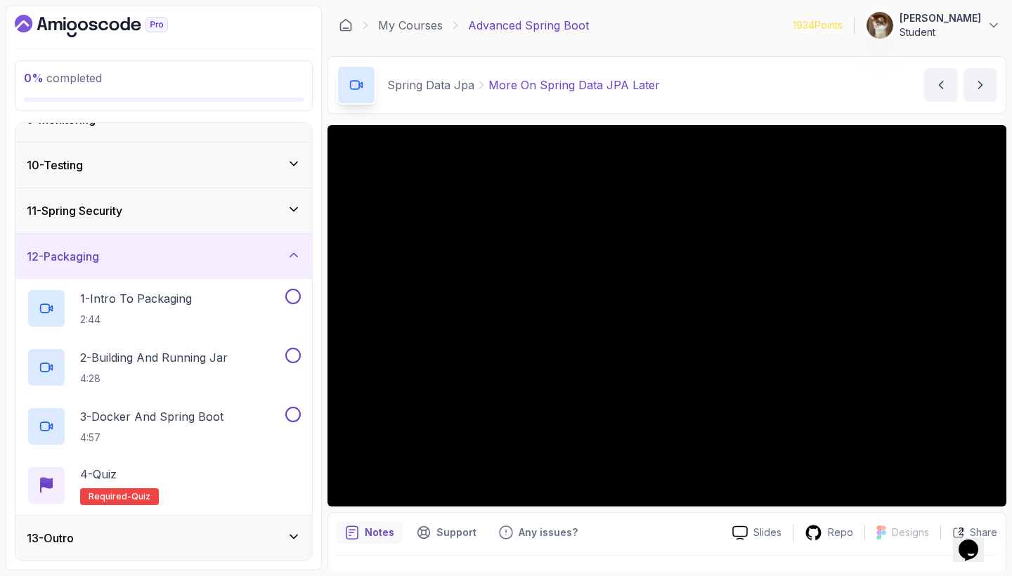
scroll to position [391, 0]
click at [292, 252] on icon at bounding box center [294, 255] width 14 height 14
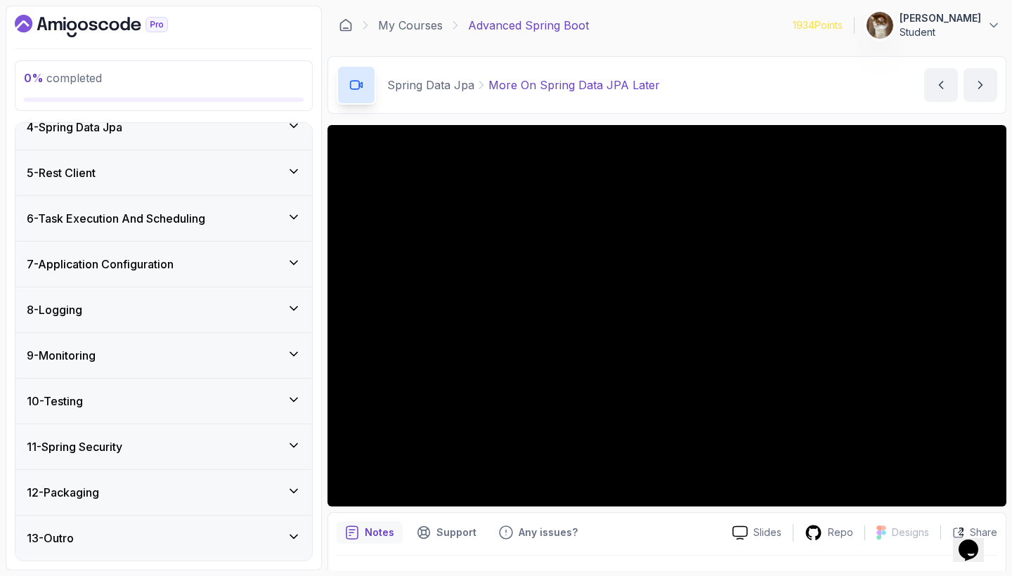
scroll to position [0, 0]
click at [289, 549] on div "13 - Outro" at bounding box center [163, 538] width 296 height 45
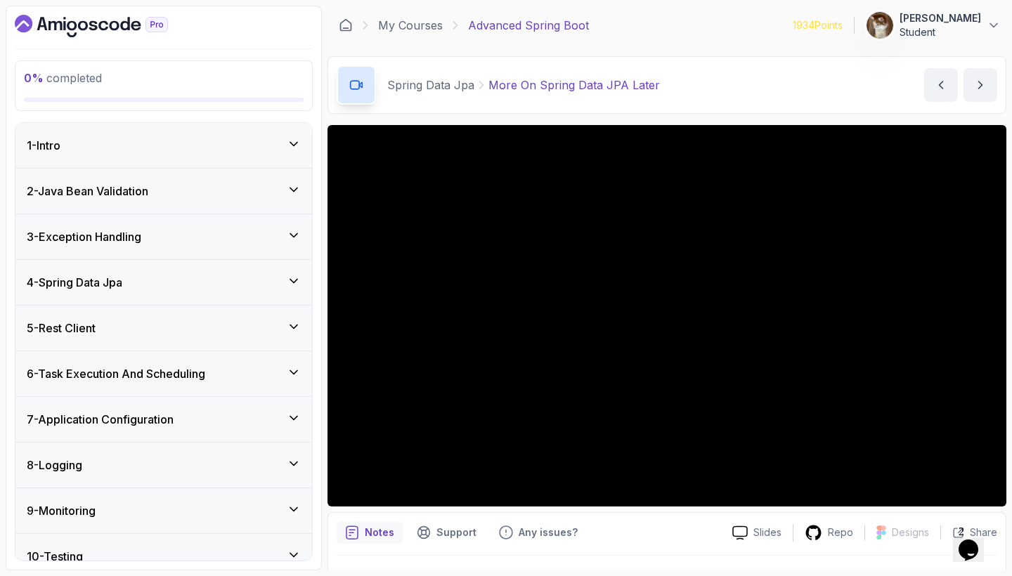
click at [283, 332] on div "5 - Rest Client" at bounding box center [164, 328] width 274 height 17
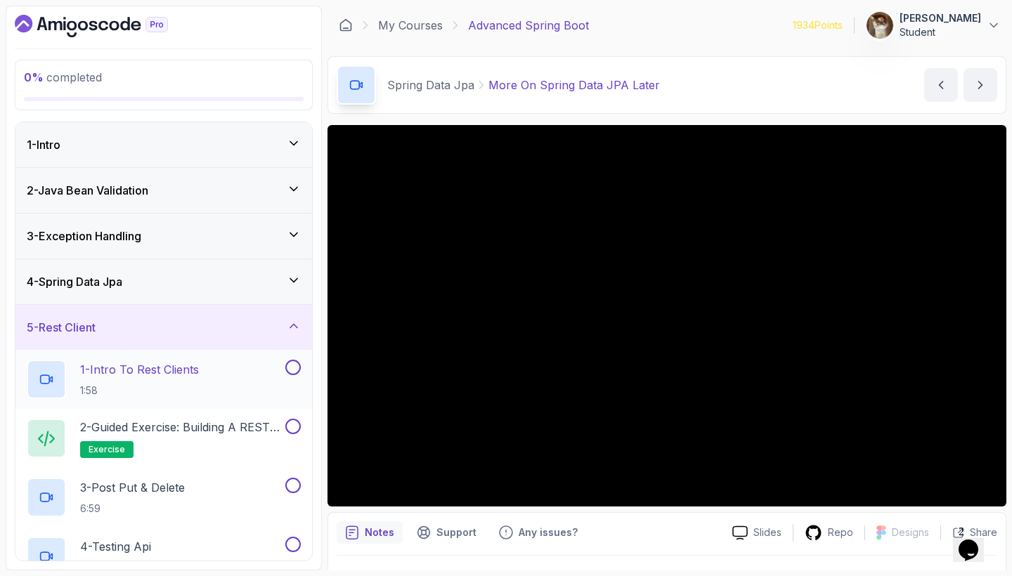
click at [178, 374] on p "1 - Intro To Rest Clients" at bounding box center [139, 369] width 119 height 17
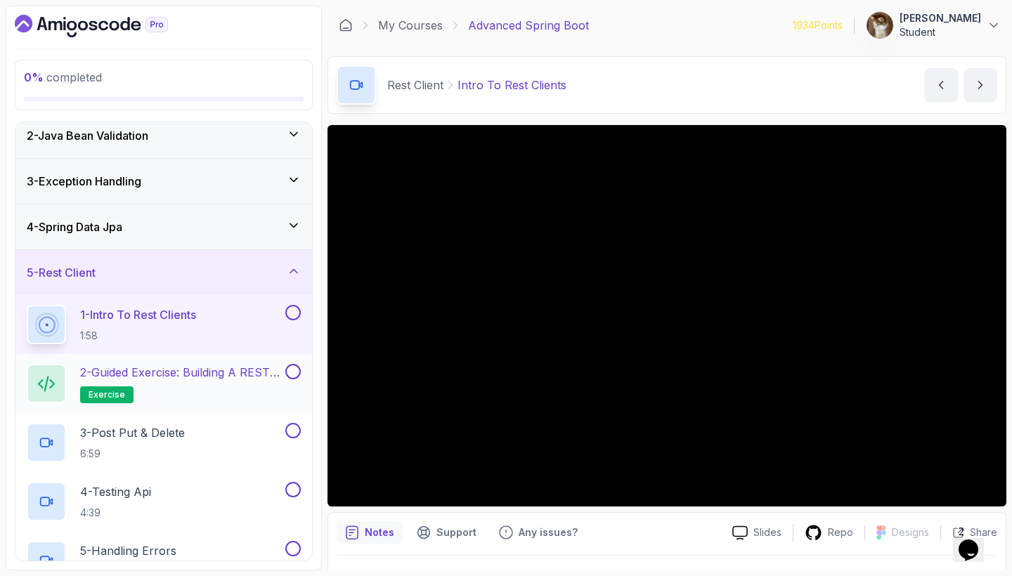
scroll to position [56, 0]
click at [195, 377] on p "2 - Guided Exercise: Building a REST Client" at bounding box center [181, 370] width 202 height 17
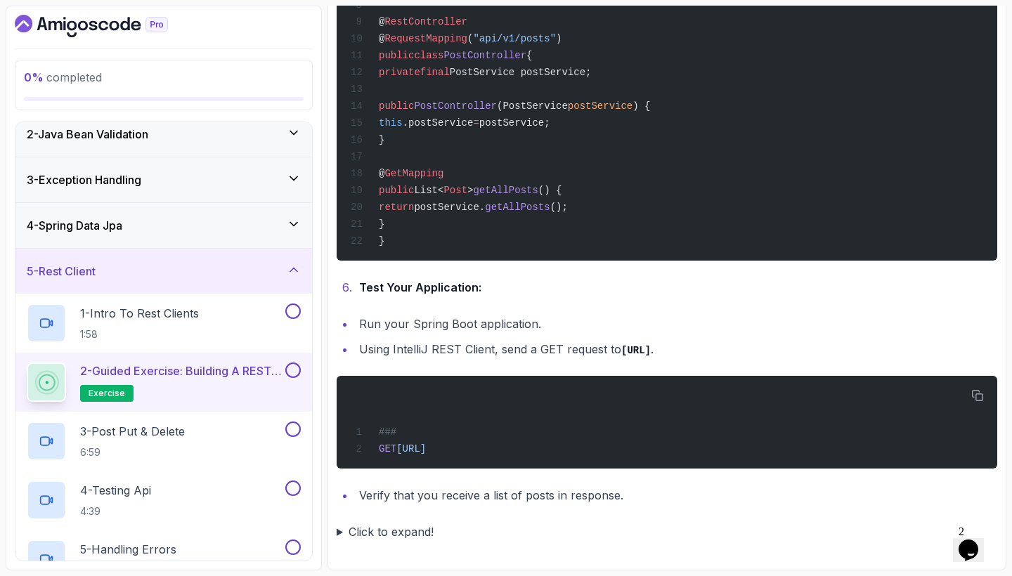
scroll to position [1840, 0]
click at [414, 527] on summary "Click to expand!" at bounding box center [666, 532] width 660 height 20
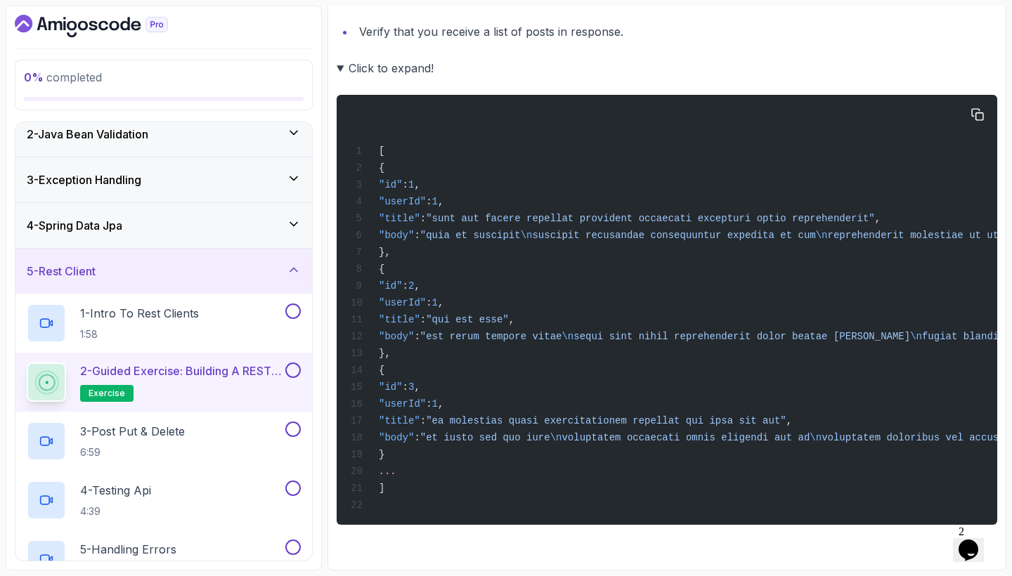
scroll to position [1718, 0]
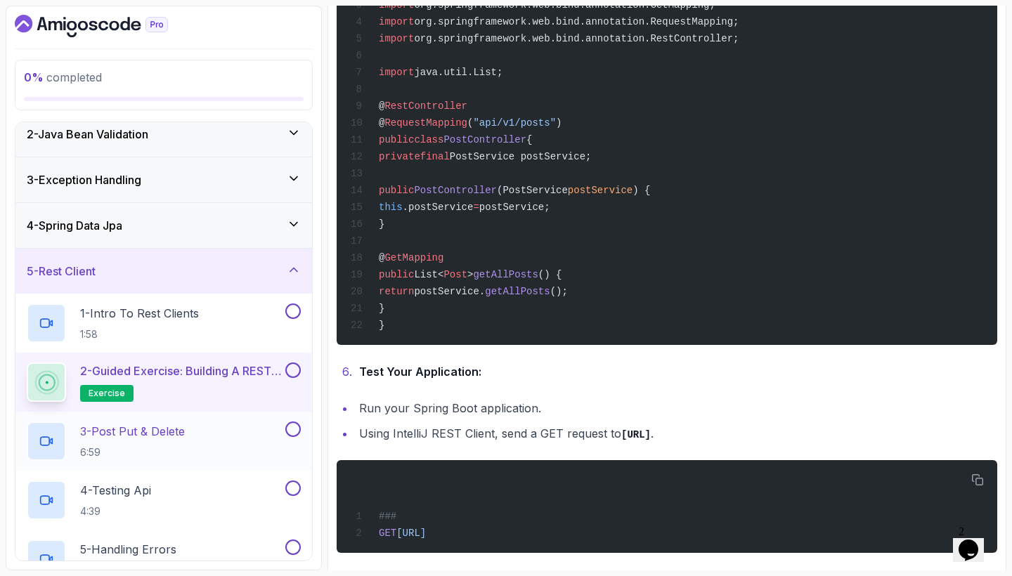
click at [124, 433] on p "3 - Post Put & Delete" at bounding box center [132, 431] width 105 height 17
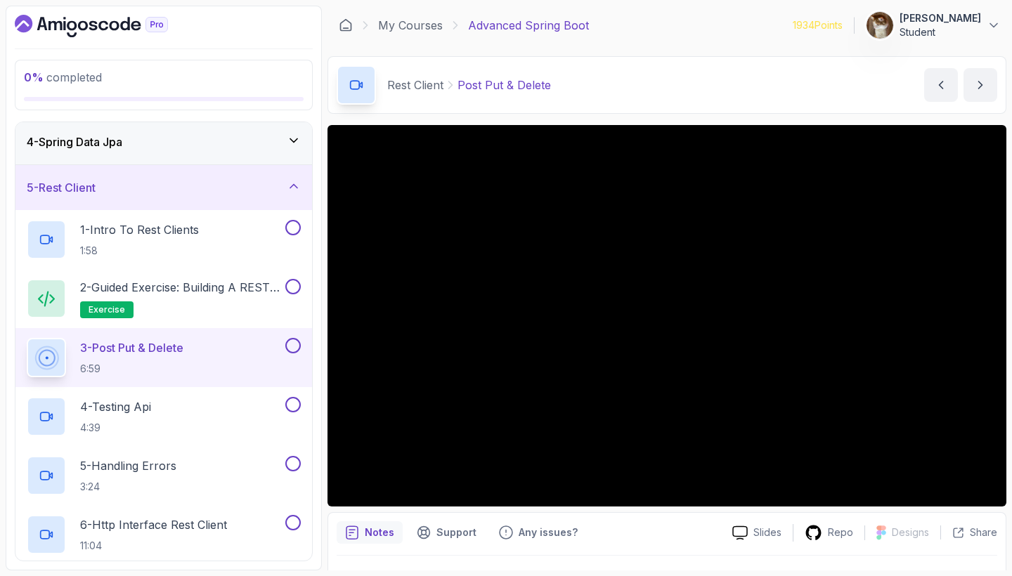
click at [693, 35] on div "My Courses Advanced Spring Boot 1934 Points [PERSON_NAME] Student" at bounding box center [666, 25] width 679 height 39
